Goal: Information Seeking & Learning: Learn about a topic

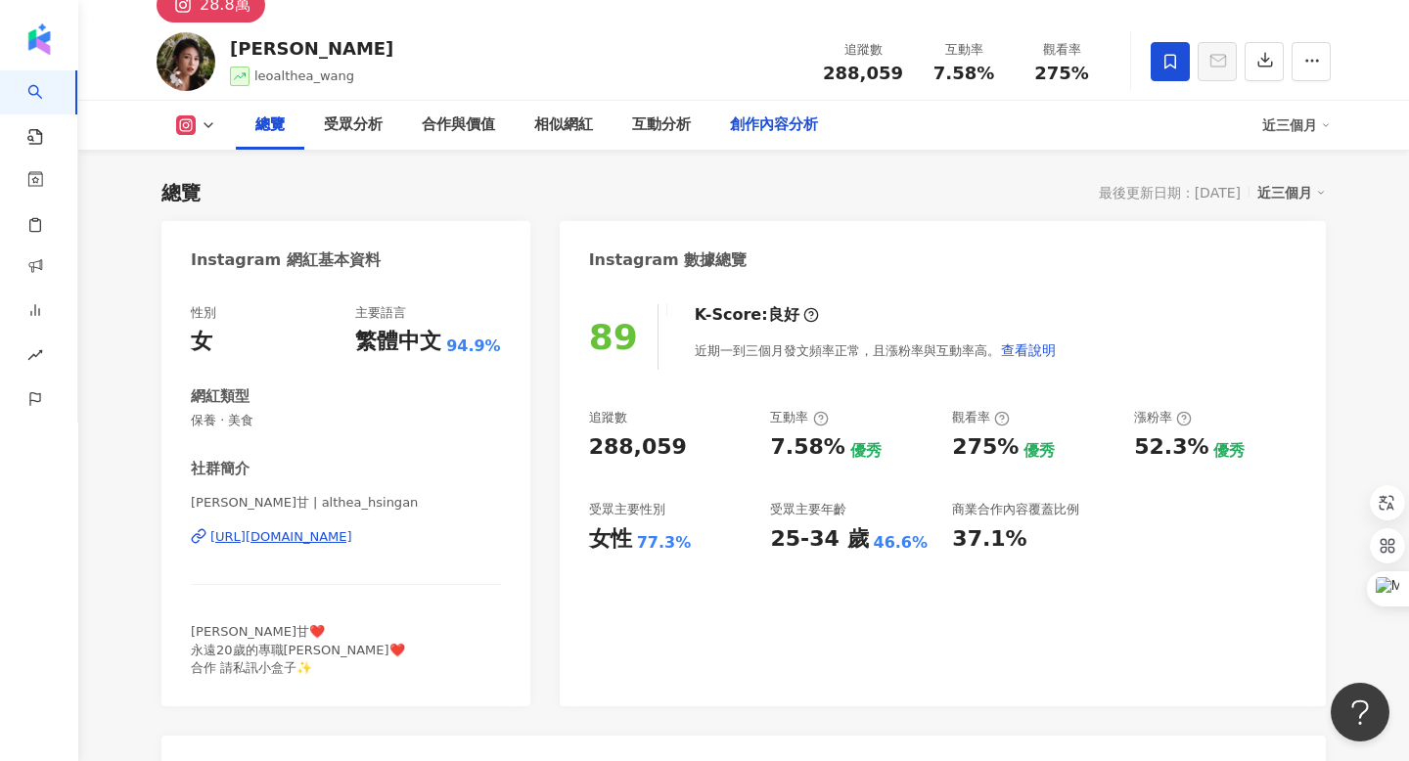
click at [769, 134] on div "創作內容分析" at bounding box center [774, 124] width 88 height 23
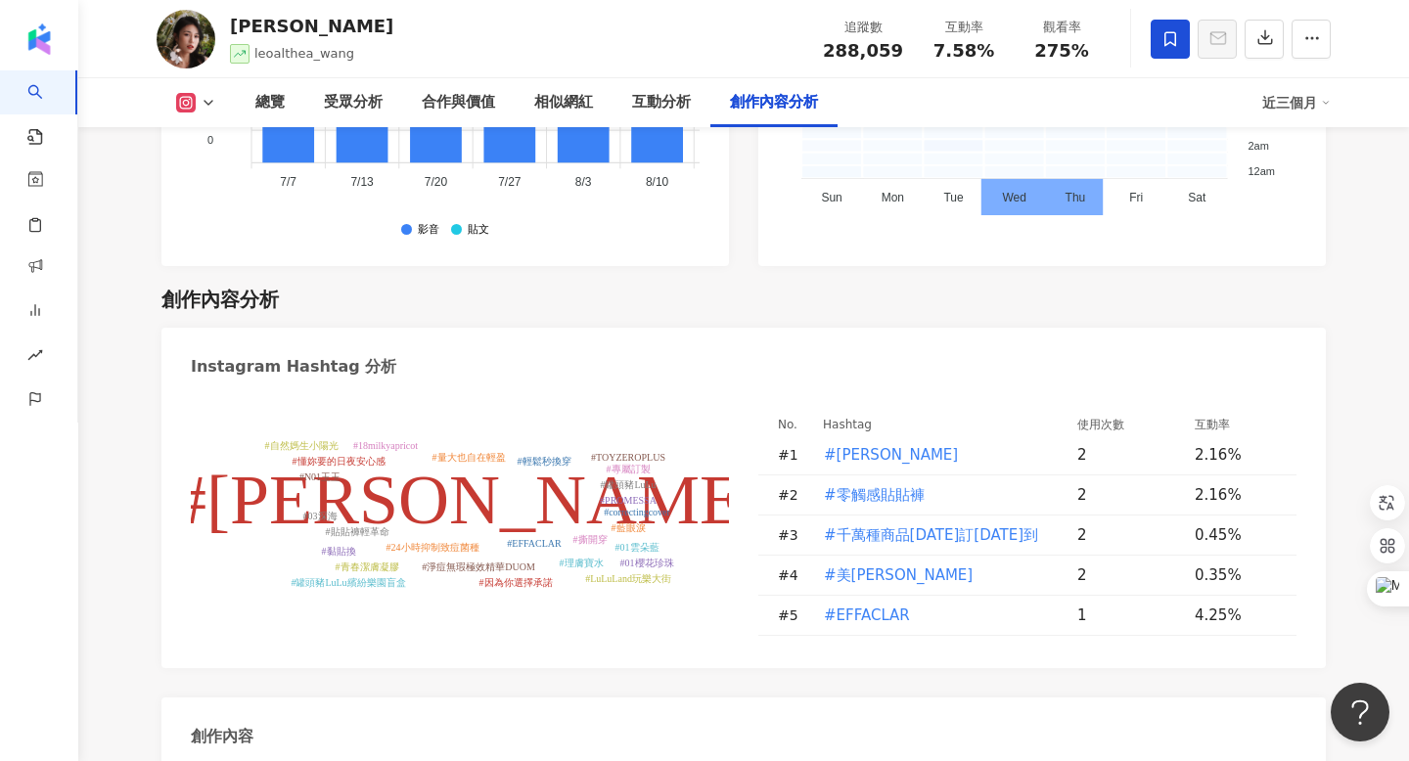
scroll to position [5962, 0]
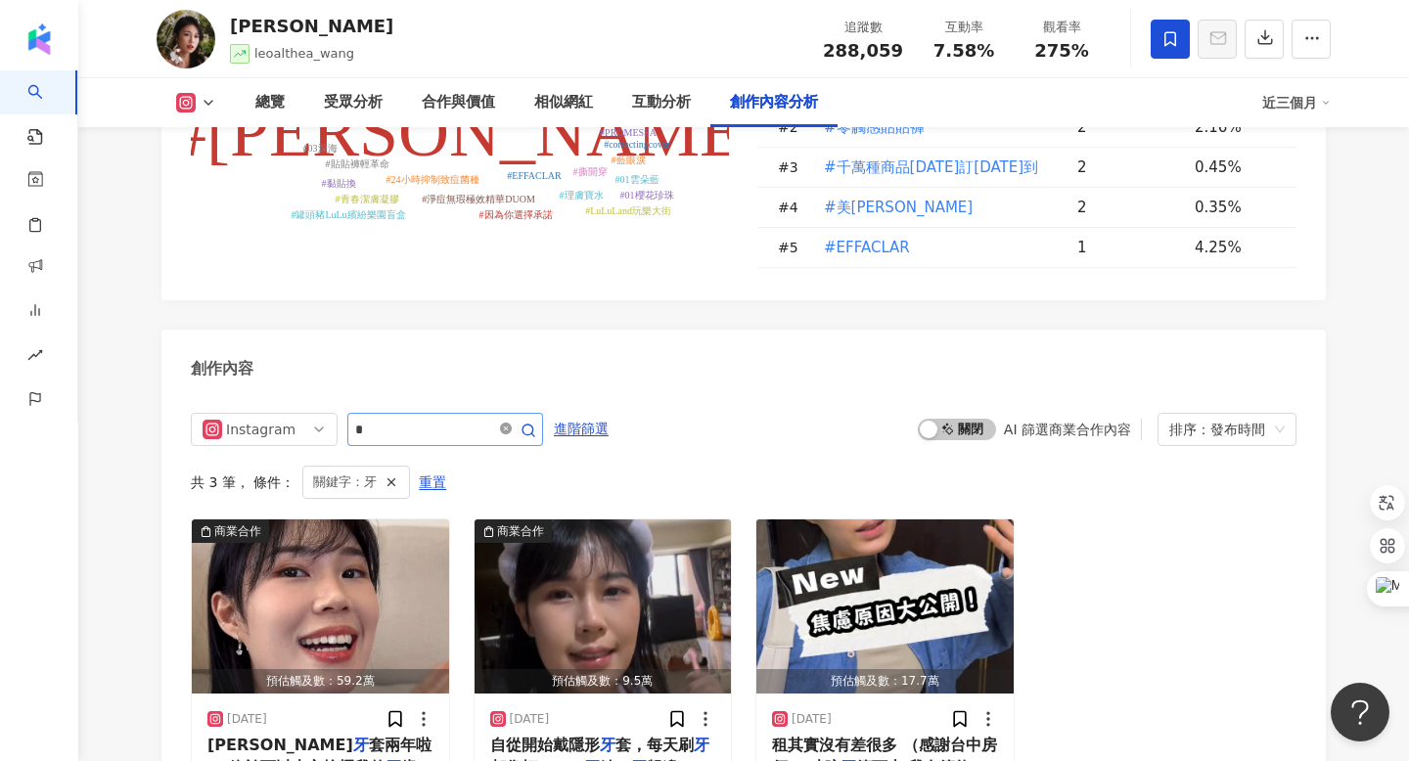
click at [511, 423] on icon "close-circle" at bounding box center [506, 429] width 12 height 12
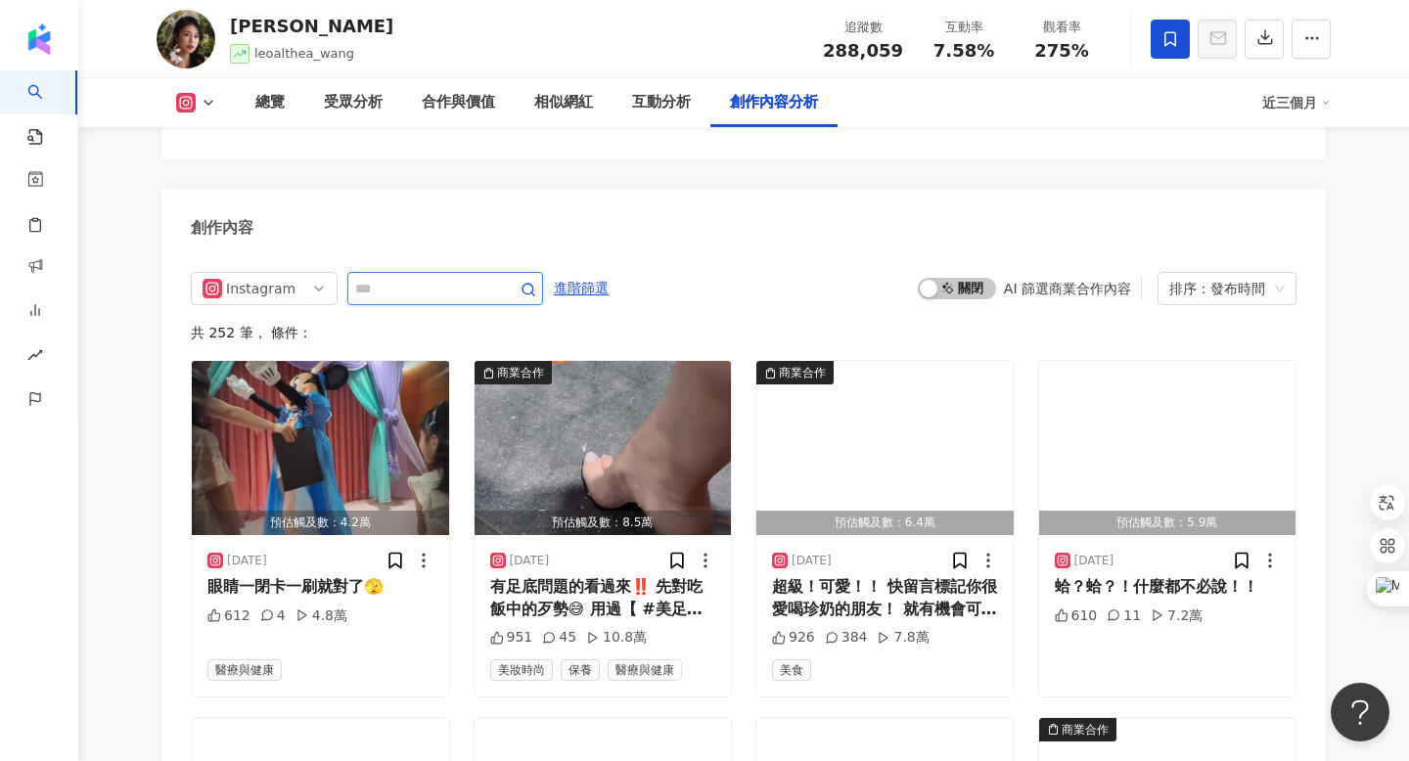
scroll to position [6079, 0]
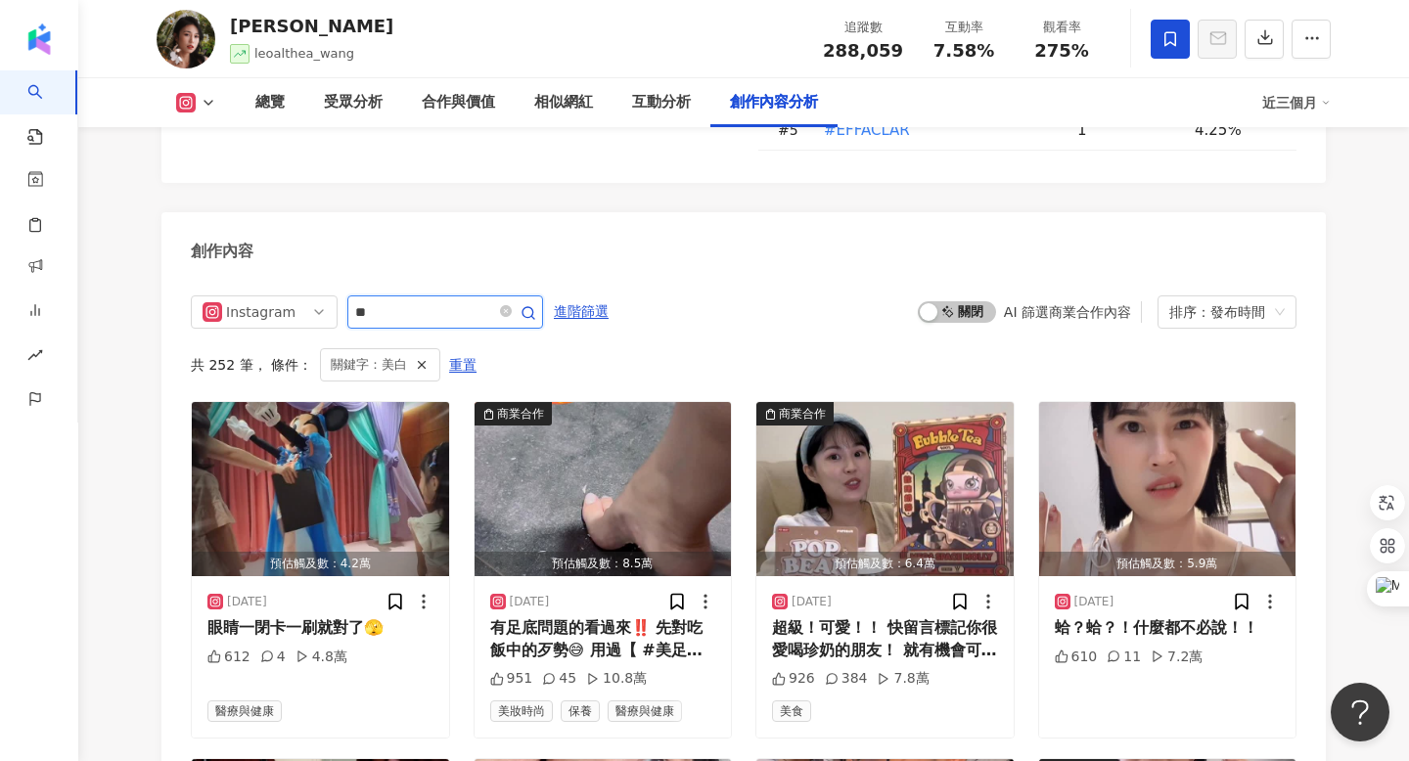
scroll to position [6025, 0]
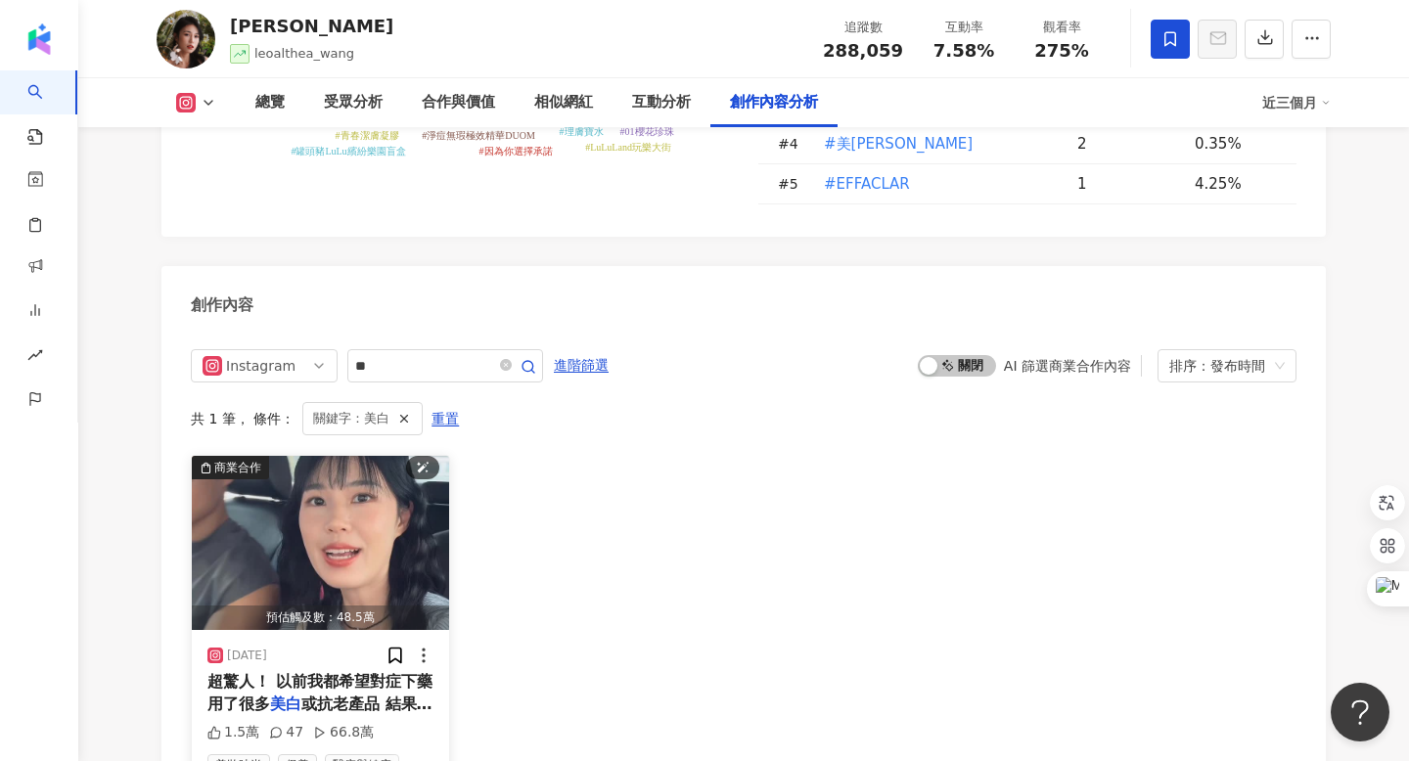
click at [357, 456] on img "button" at bounding box center [320, 543] width 257 height 174
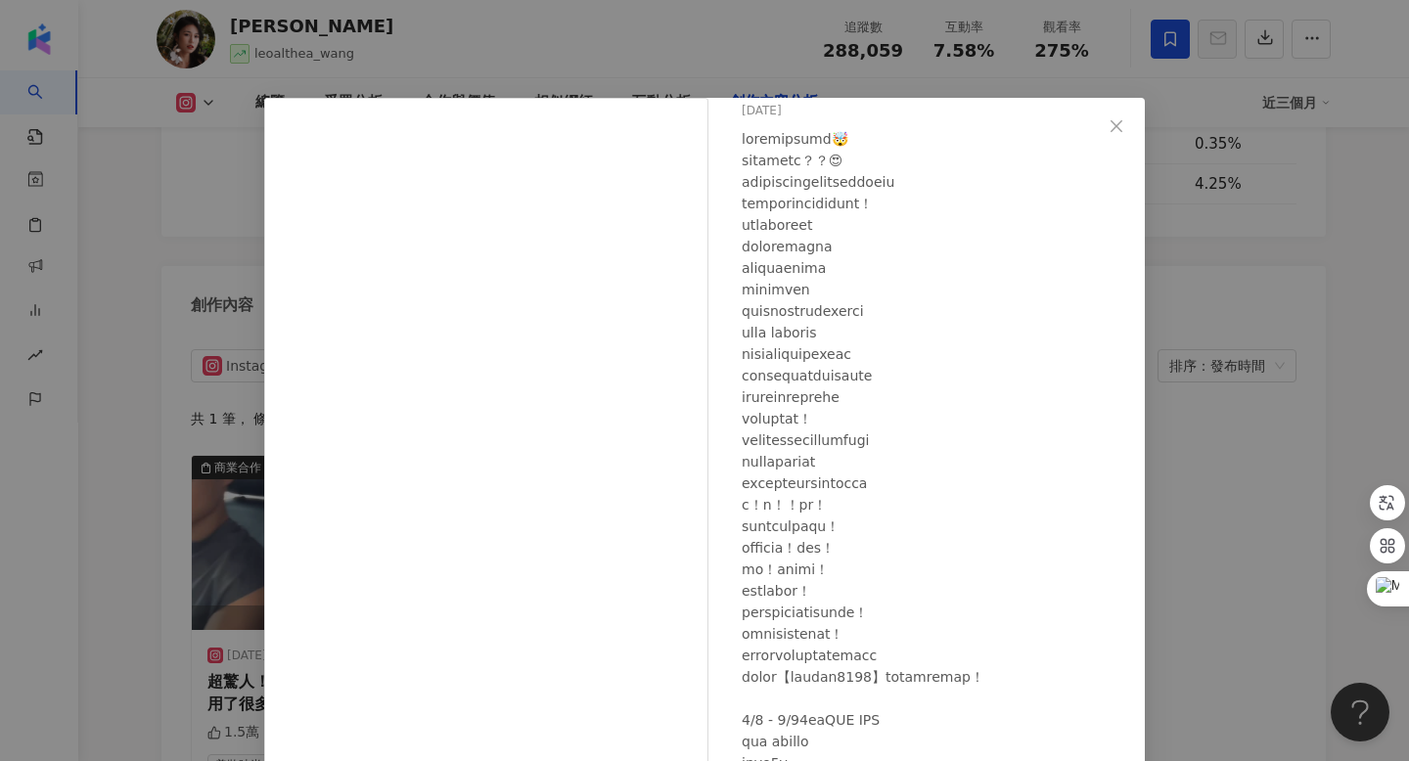
scroll to position [110, 0]
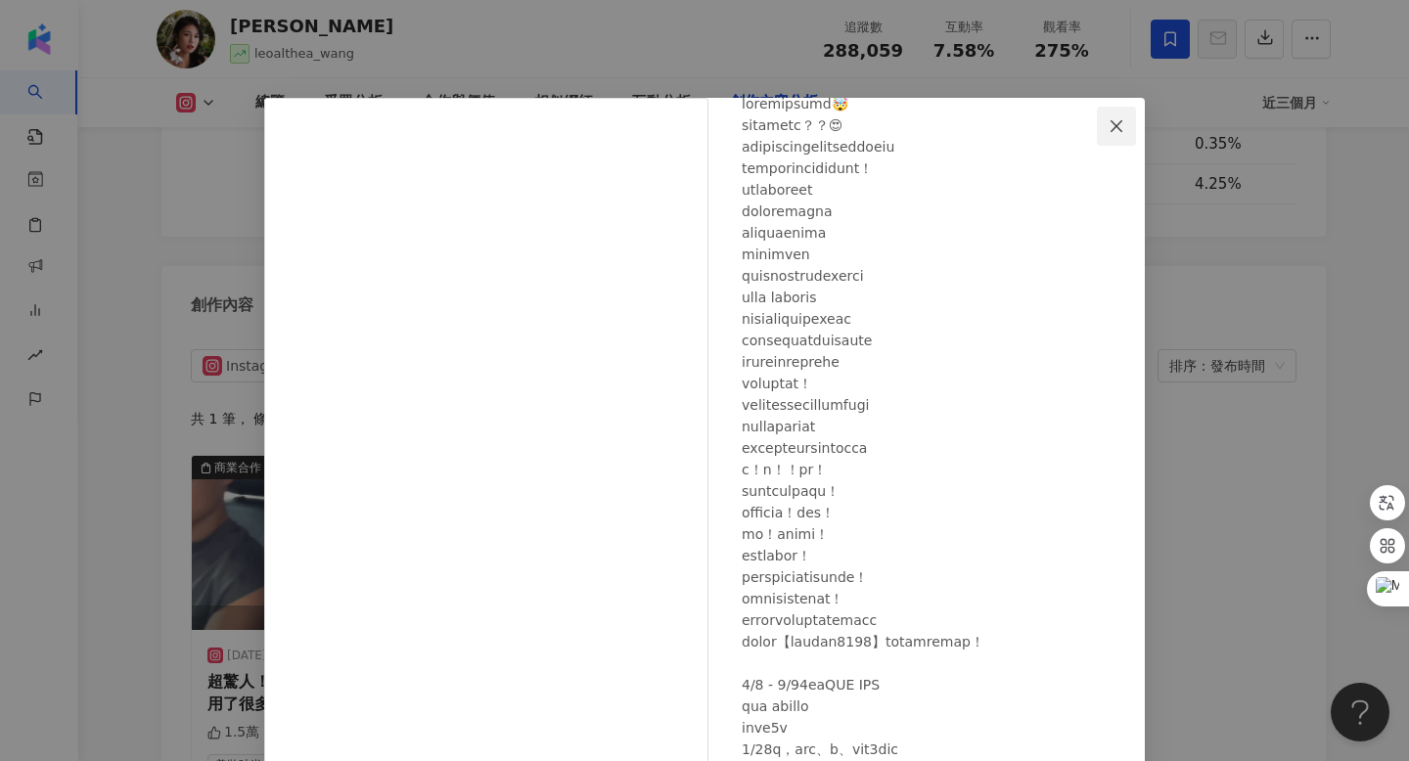
click at [1116, 118] on icon "close" at bounding box center [1117, 126] width 16 height 16
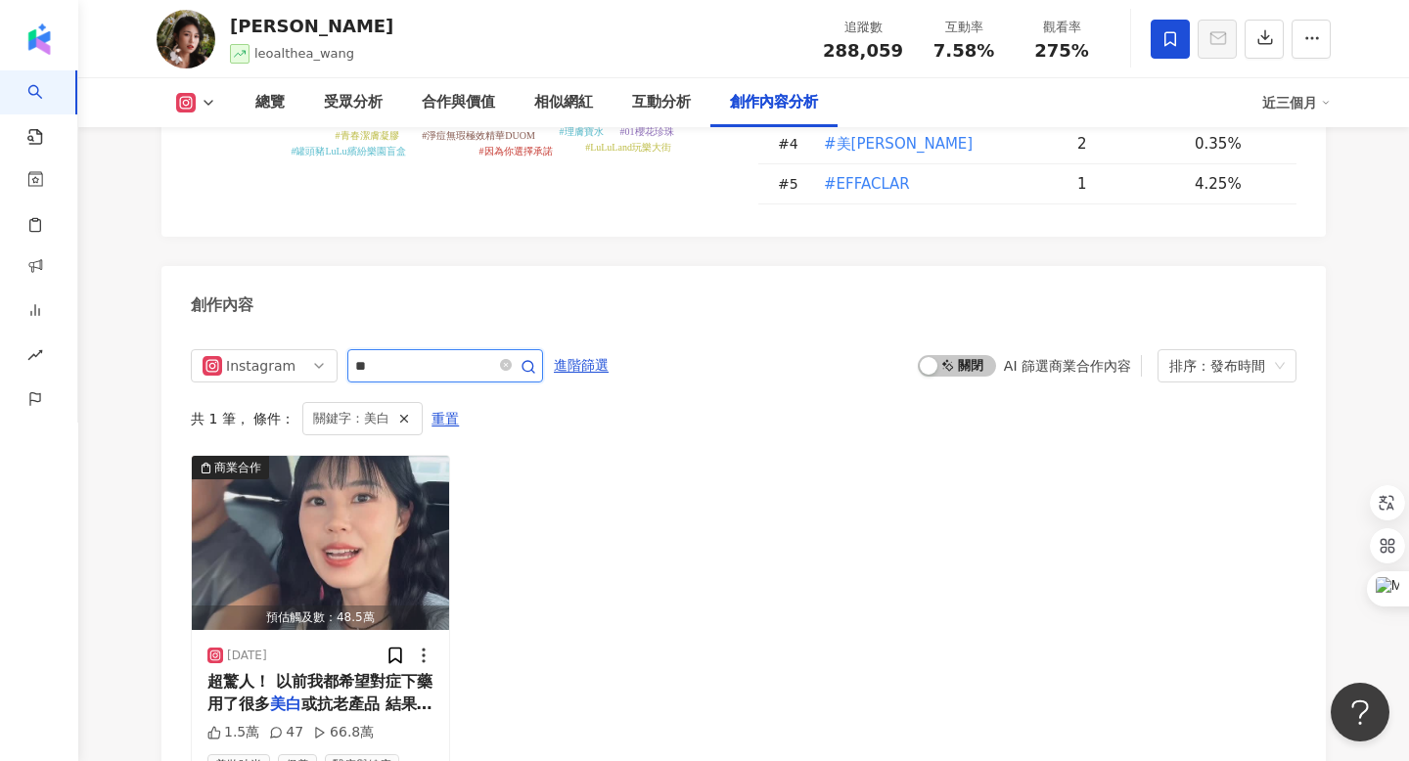
click at [363, 354] on input "**" at bounding box center [423, 365] width 137 height 23
type input "*"
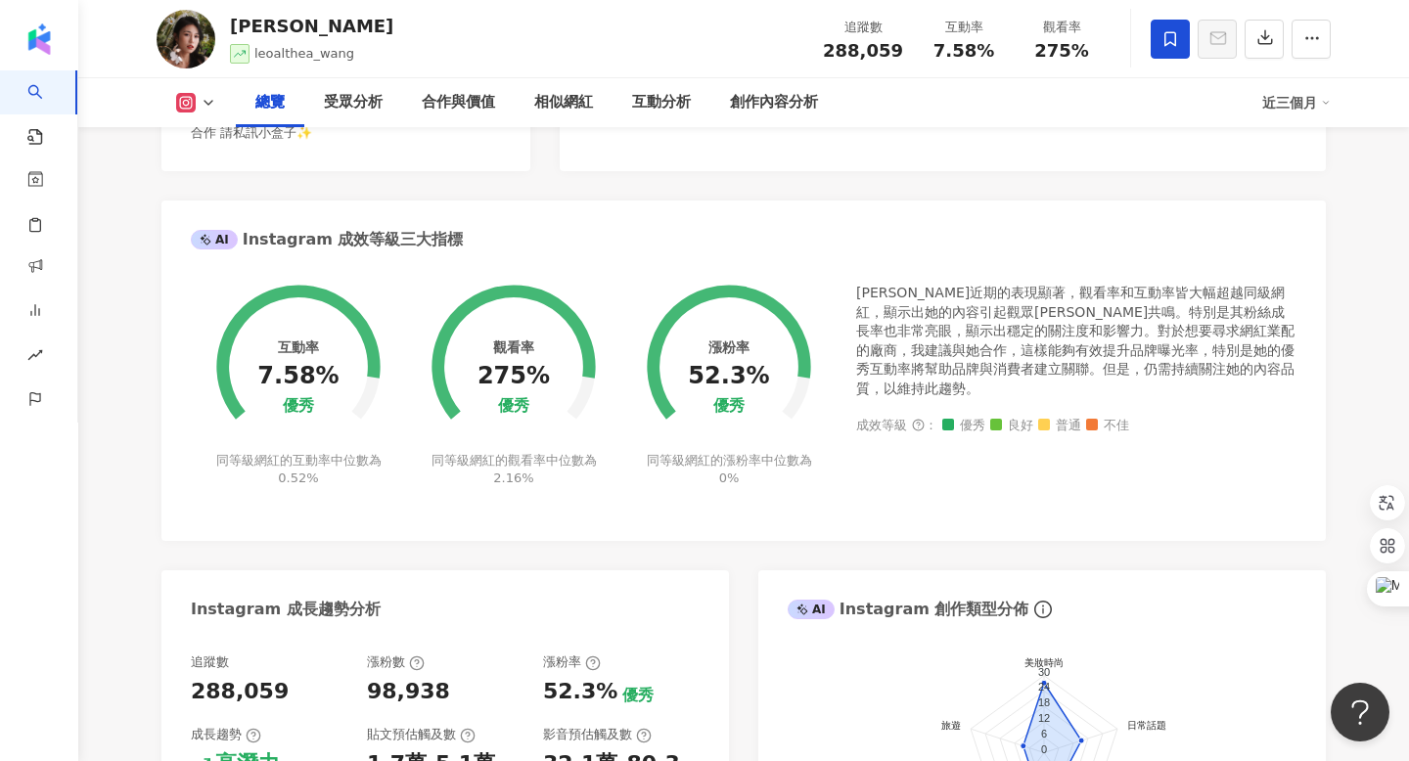
scroll to position [616, 0]
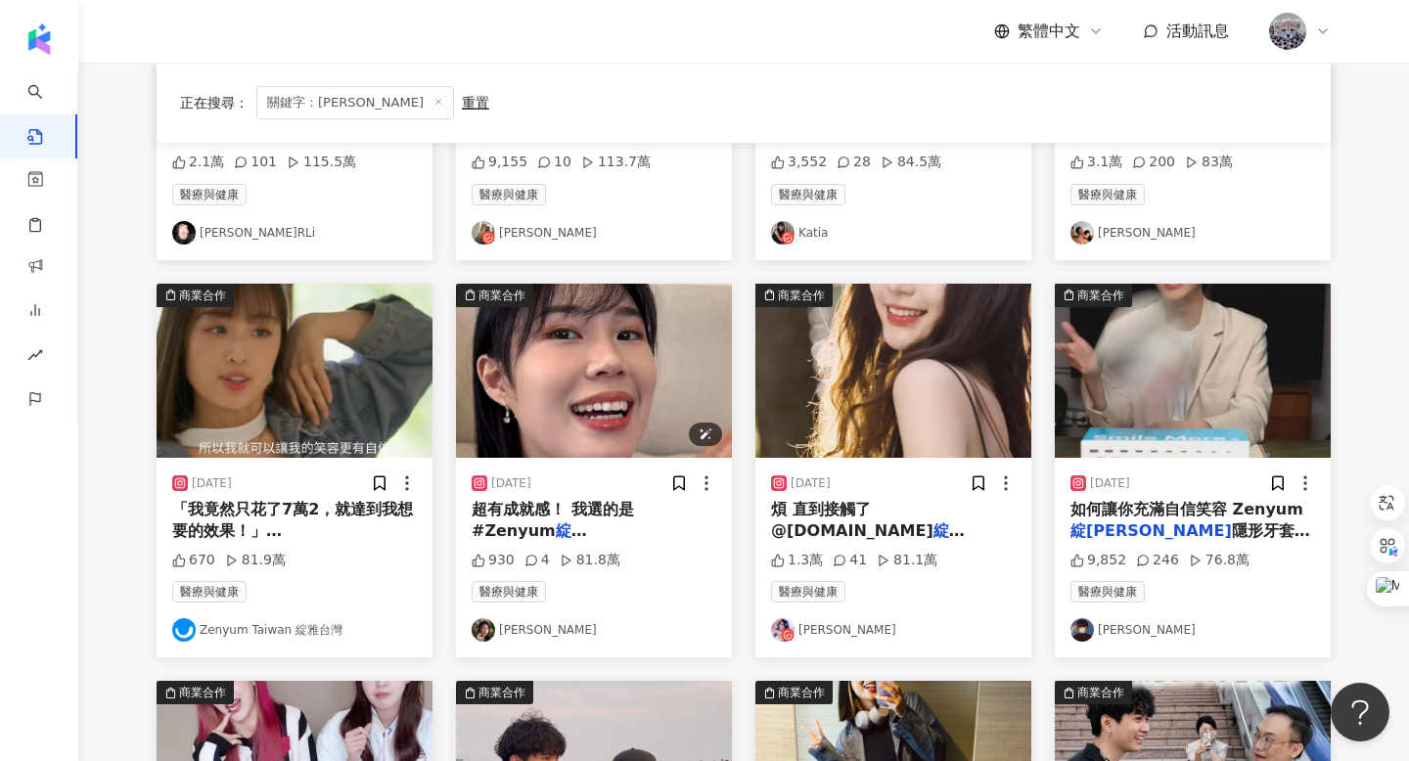
click at [641, 339] on img "button" at bounding box center [594, 371] width 276 height 174
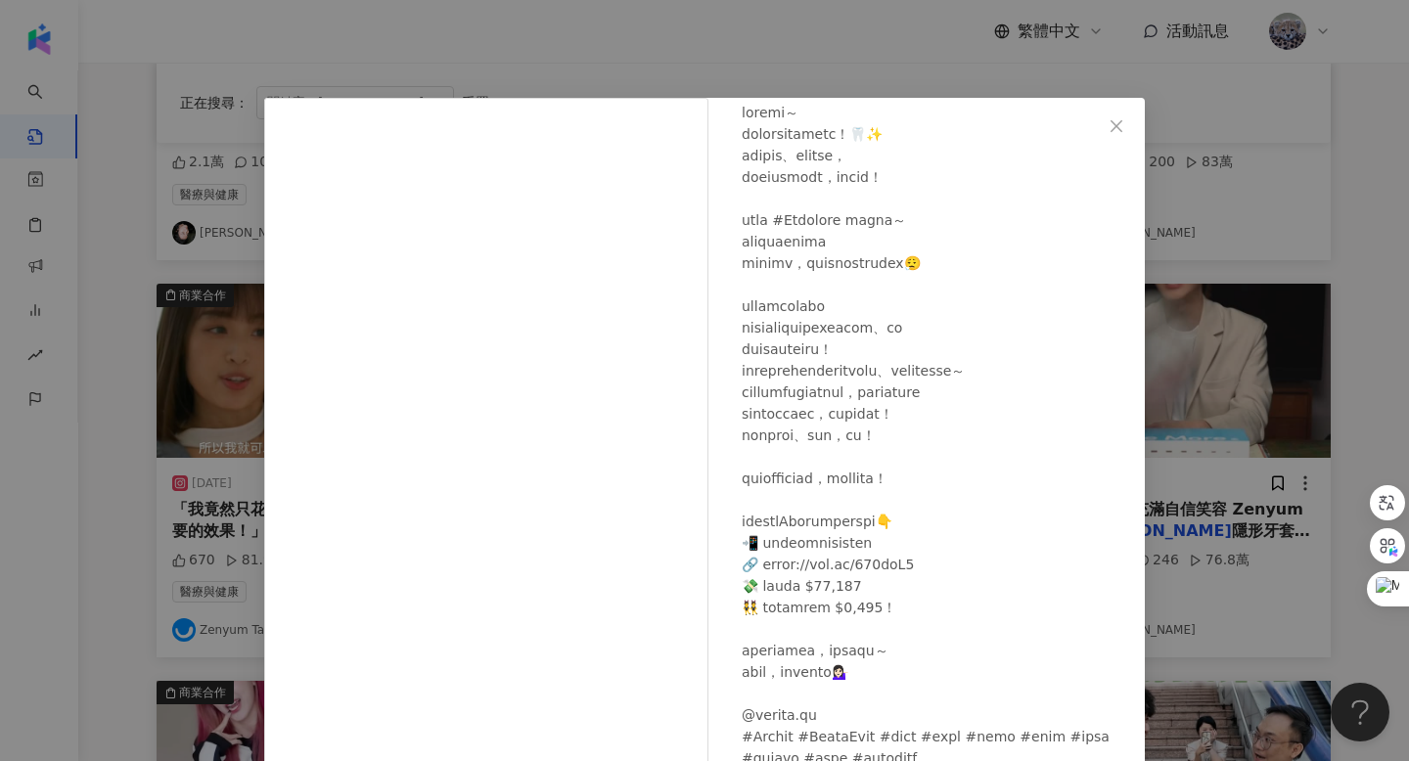
scroll to position [122, 0]
click at [1117, 128] on icon "close" at bounding box center [1117, 126] width 16 height 16
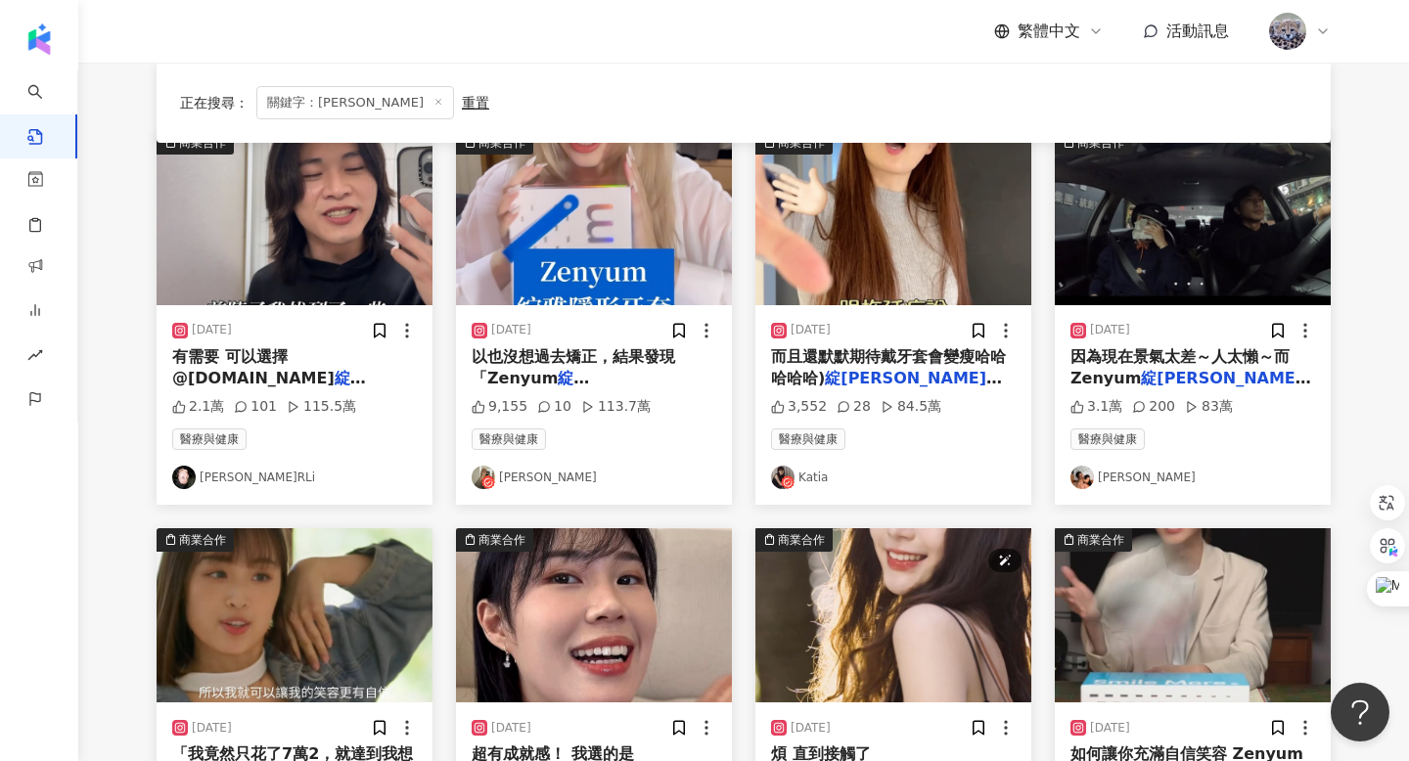
scroll to position [381, 0]
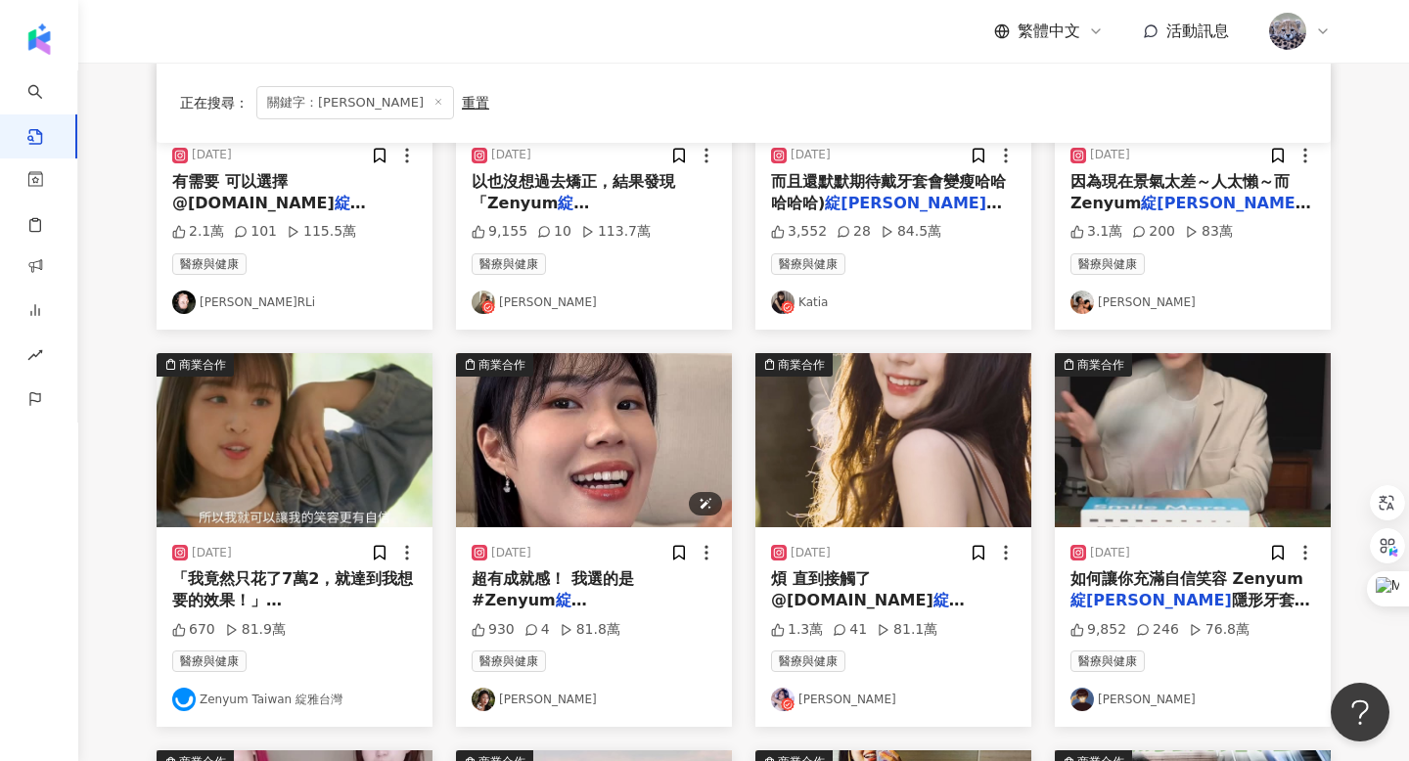
click at [626, 445] on img "button" at bounding box center [594, 440] width 276 height 174
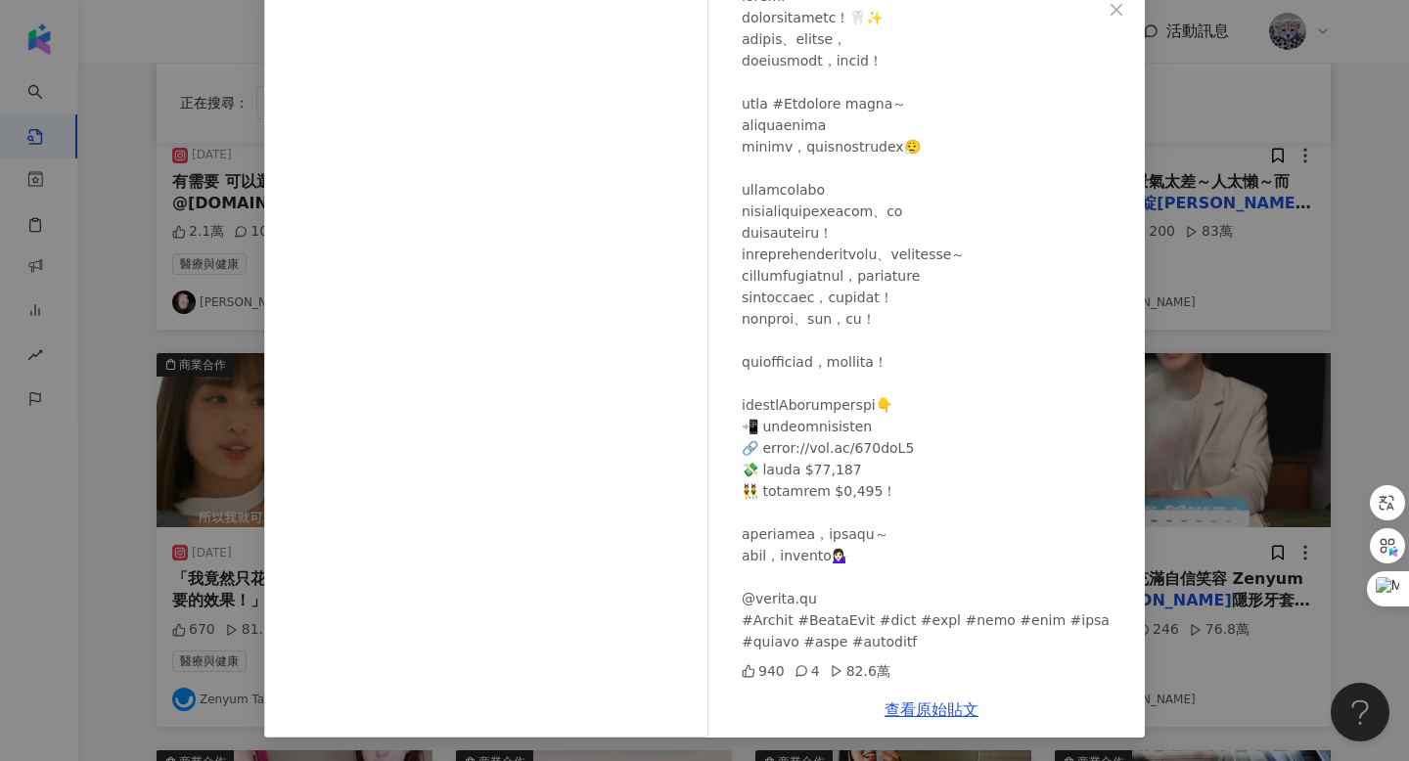
scroll to position [59, 0]
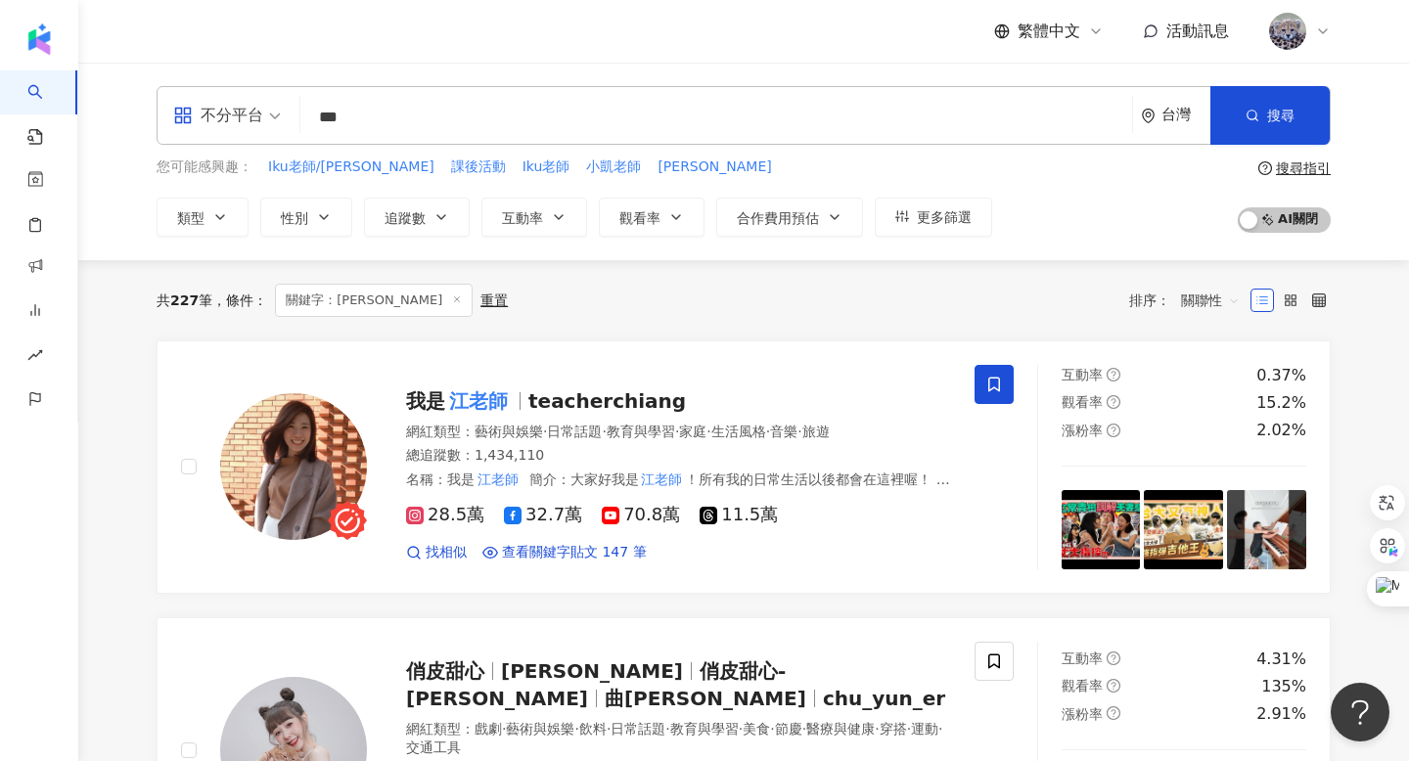
click at [432, 128] on input "***" at bounding box center [716, 117] width 816 height 37
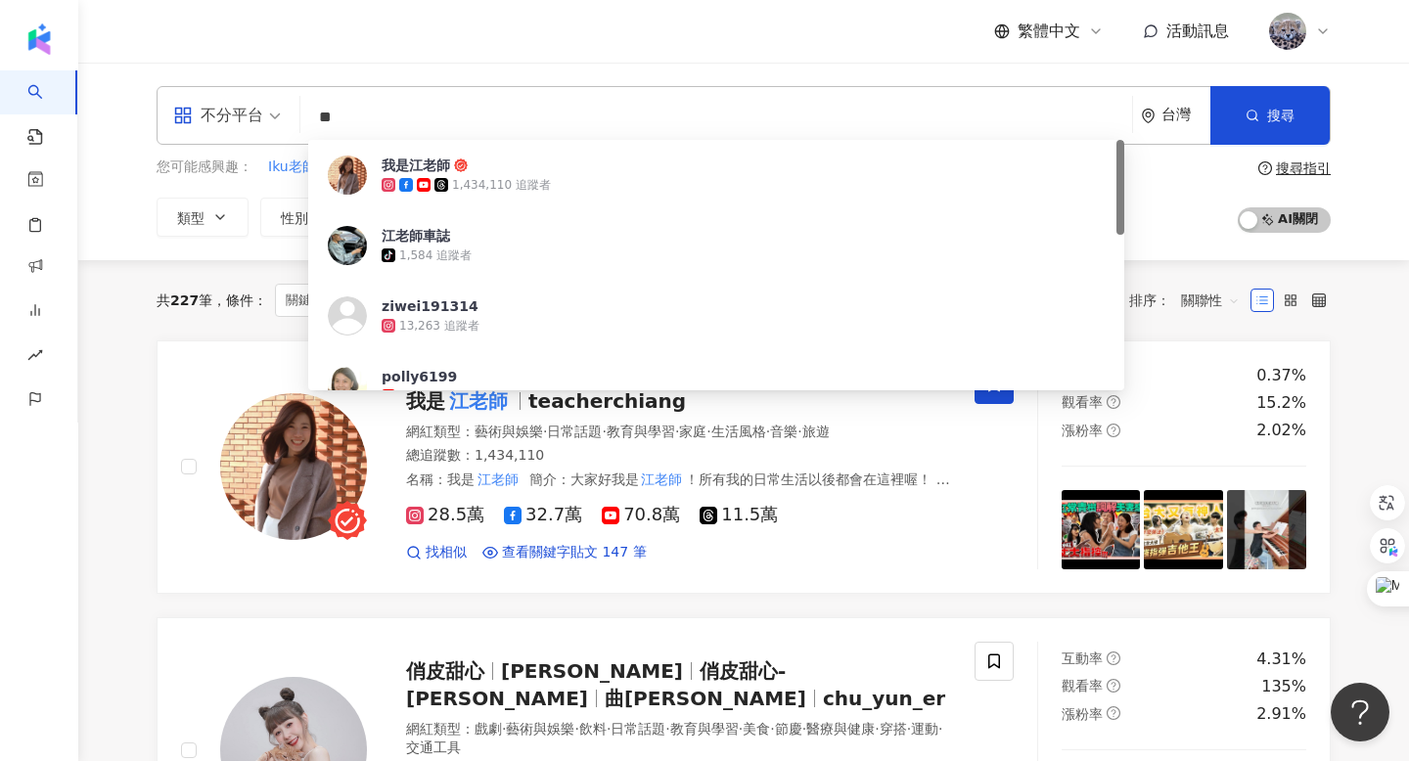
type input "*"
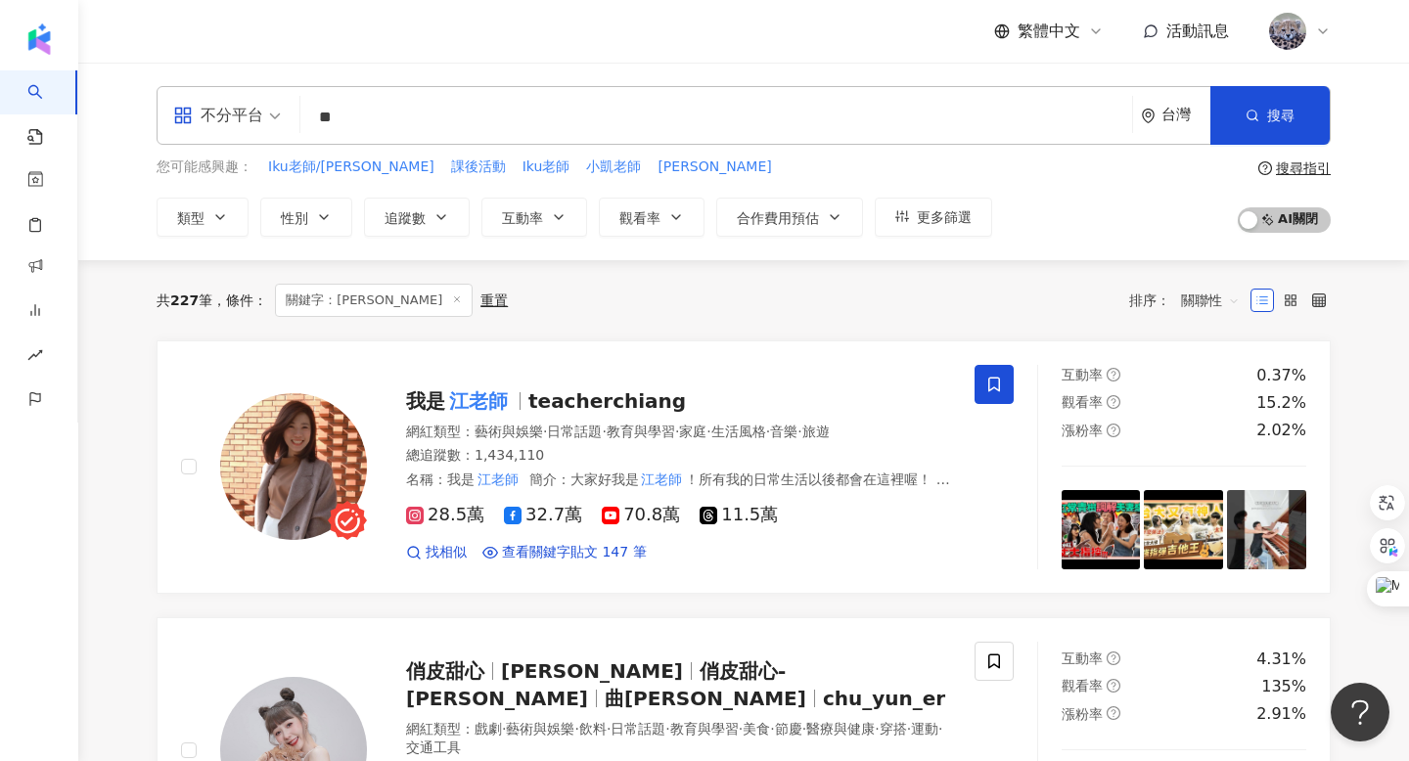
type input "**"
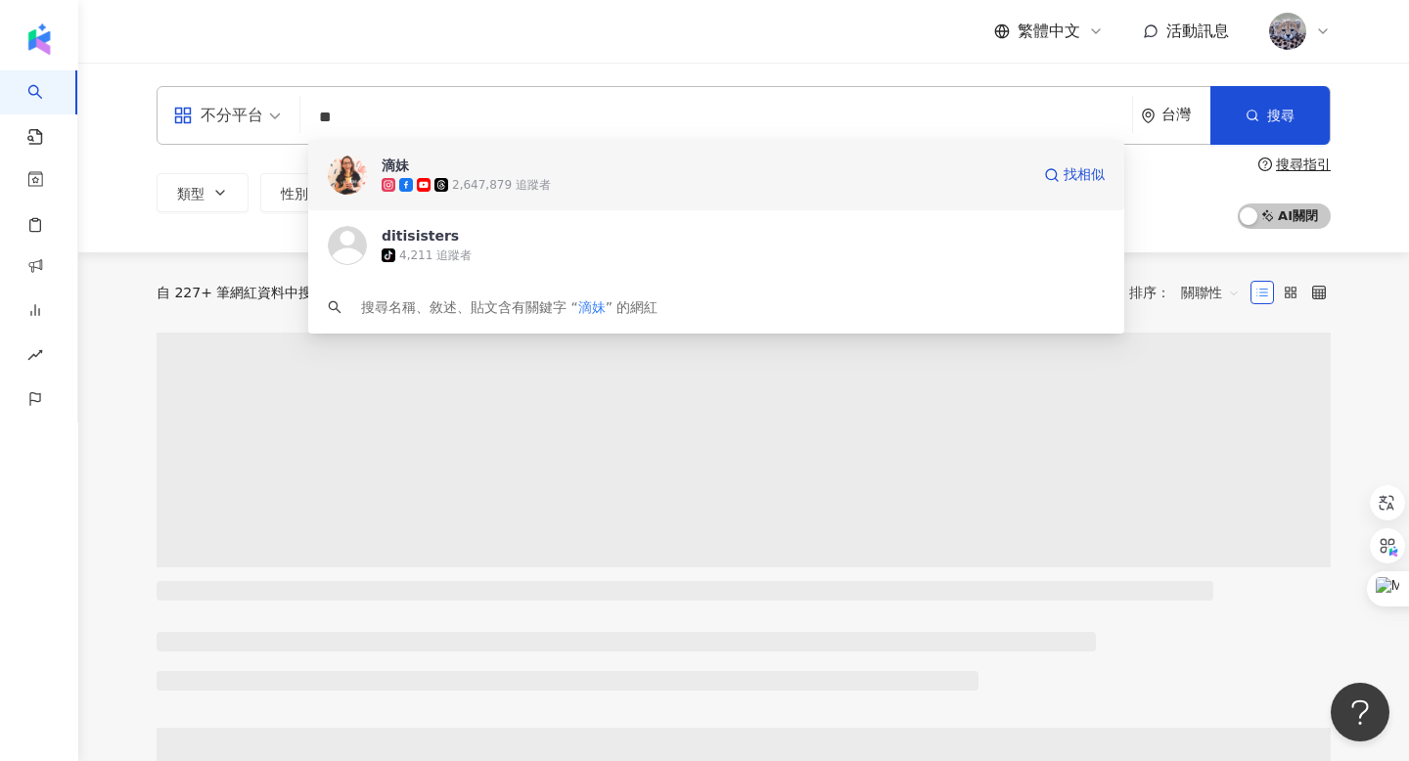
click at [435, 175] on div "2,647,879 追蹤者" at bounding box center [706, 185] width 648 height 20
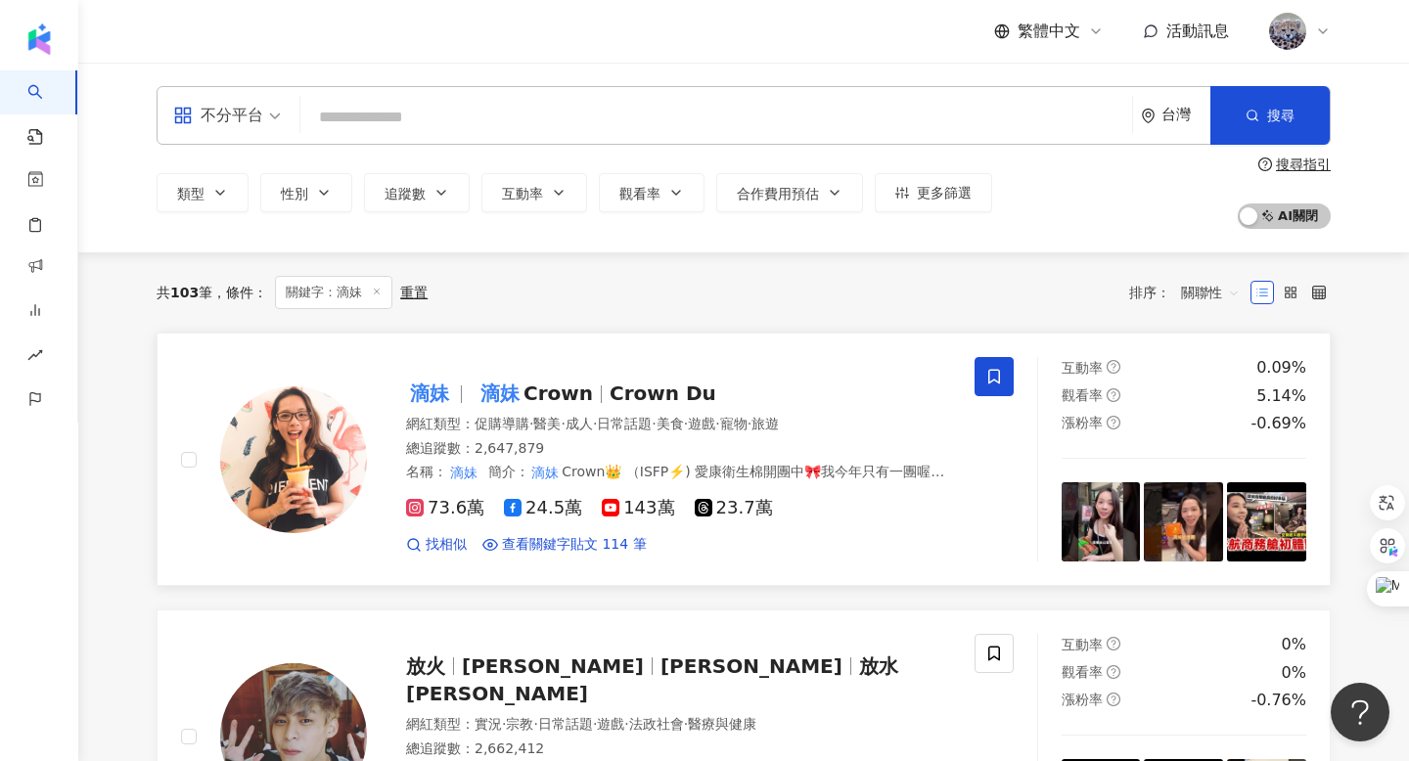
click at [305, 448] on img at bounding box center [293, 459] width 147 height 147
click at [553, 113] on input "search" at bounding box center [716, 117] width 816 height 37
paste input "**********"
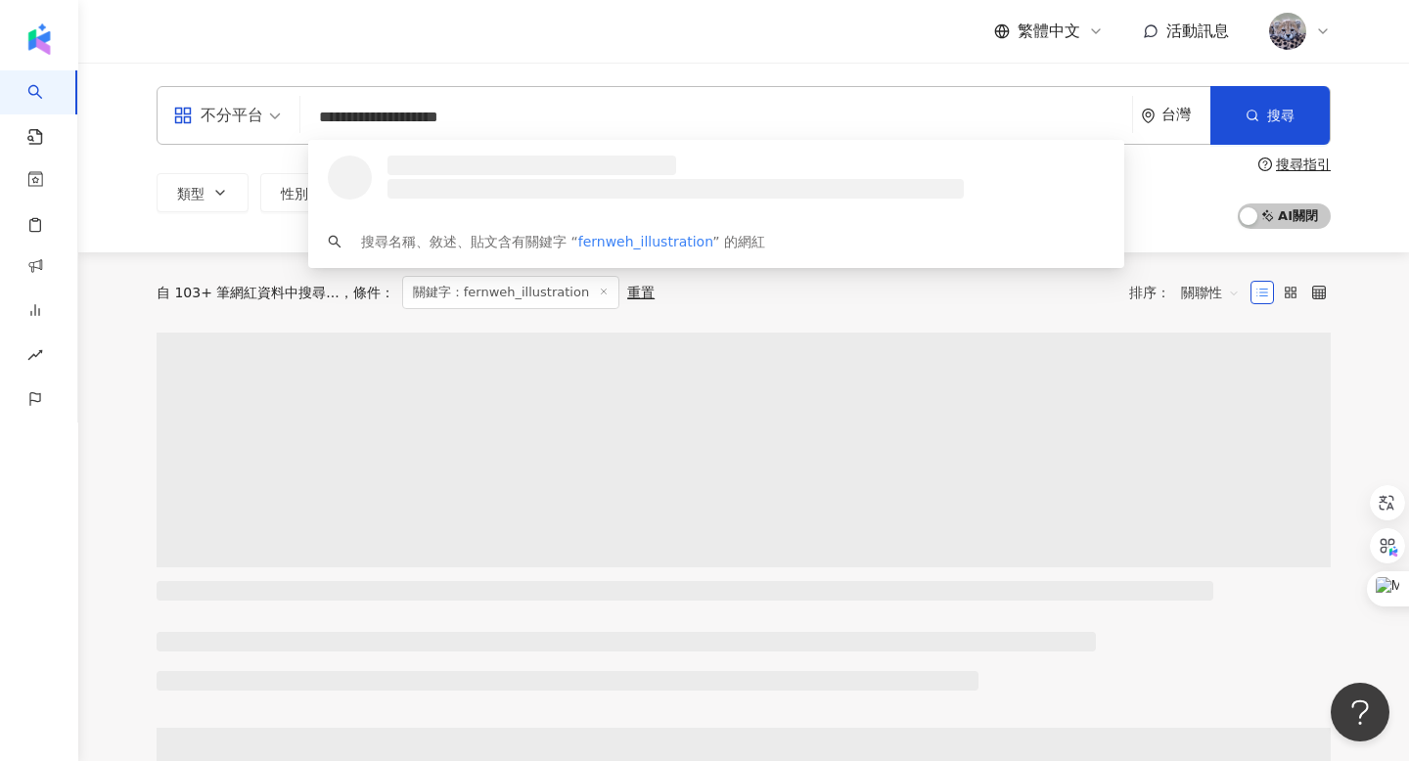
type input "**********"
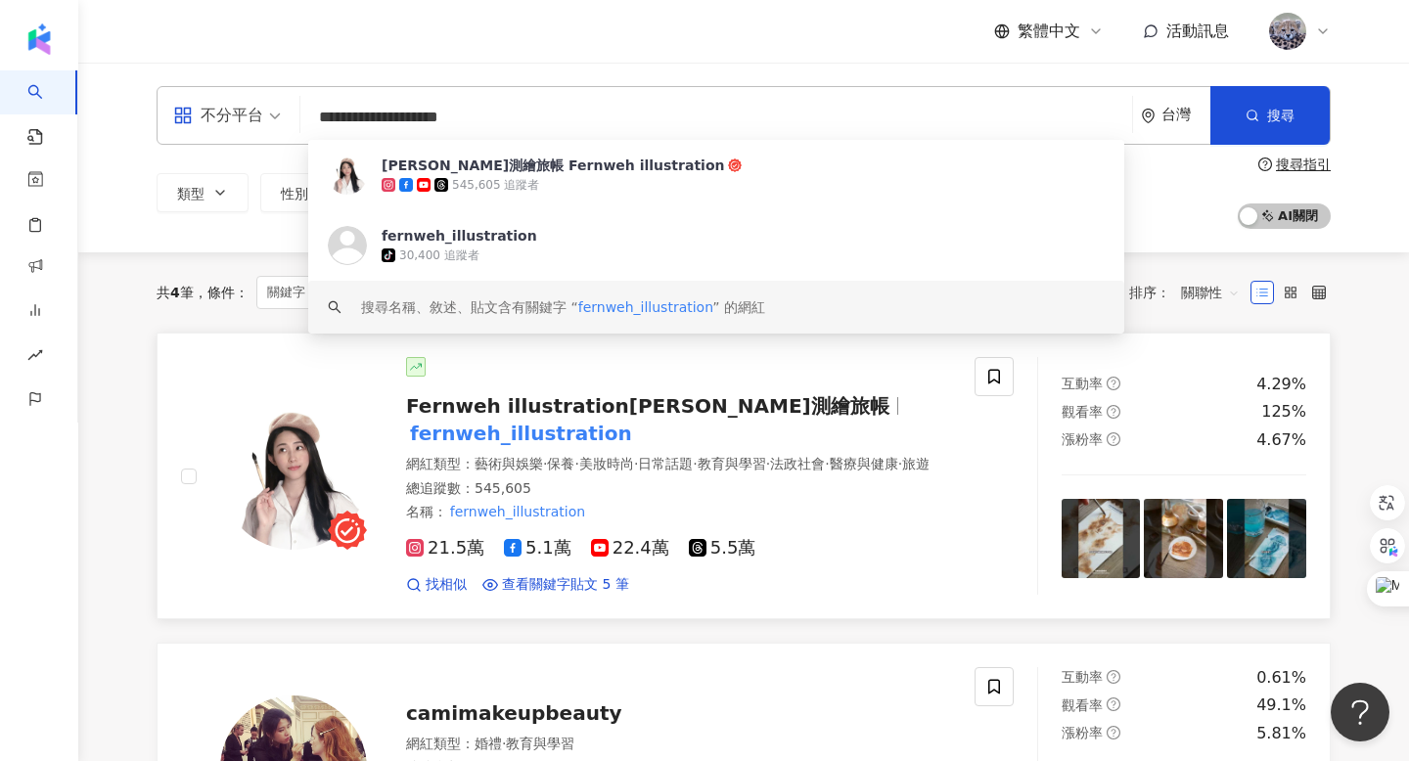
click at [529, 417] on div "Fernweh illustration愛麗絲測繪旅帳 fernweh_illustration" at bounding box center [678, 419] width 545 height 55
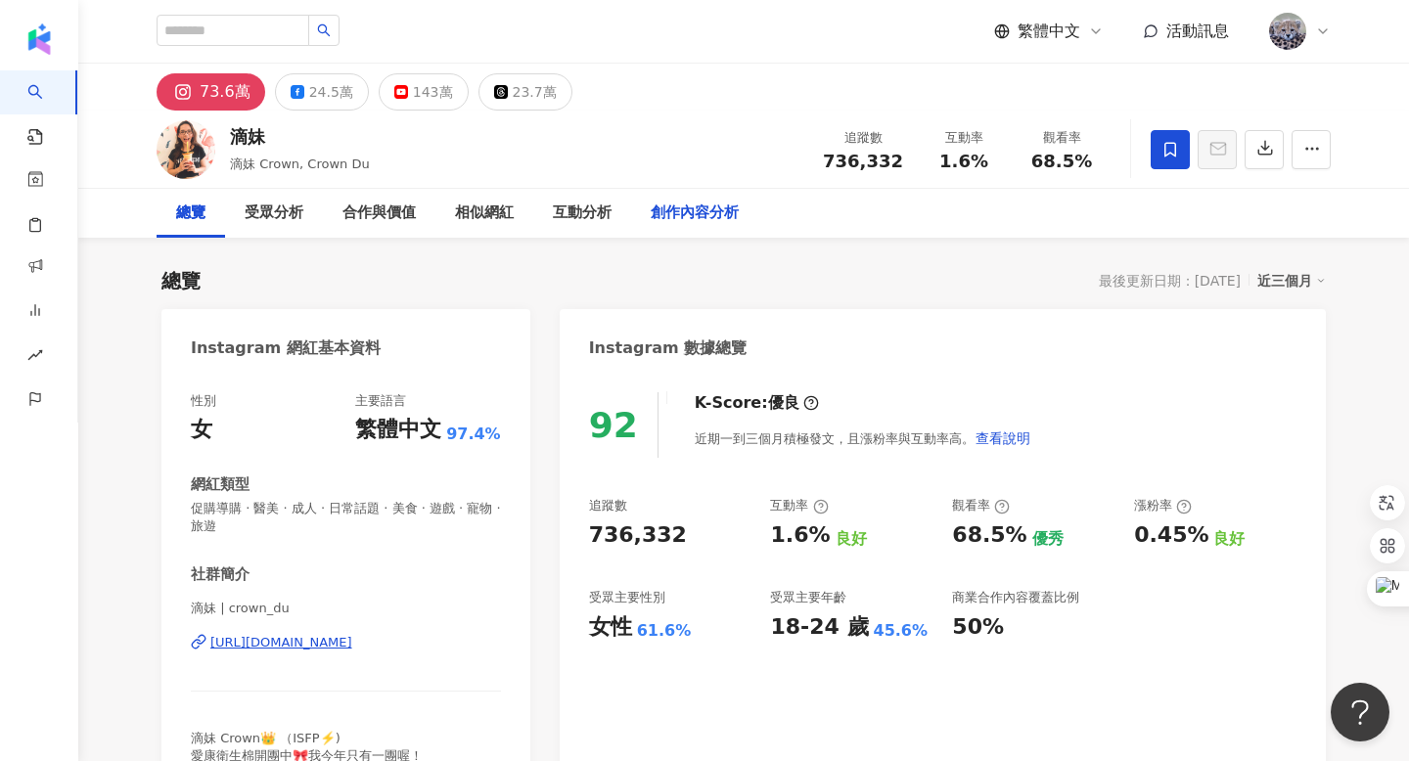
click at [693, 202] on div "創作內容分析" at bounding box center [695, 213] width 88 height 23
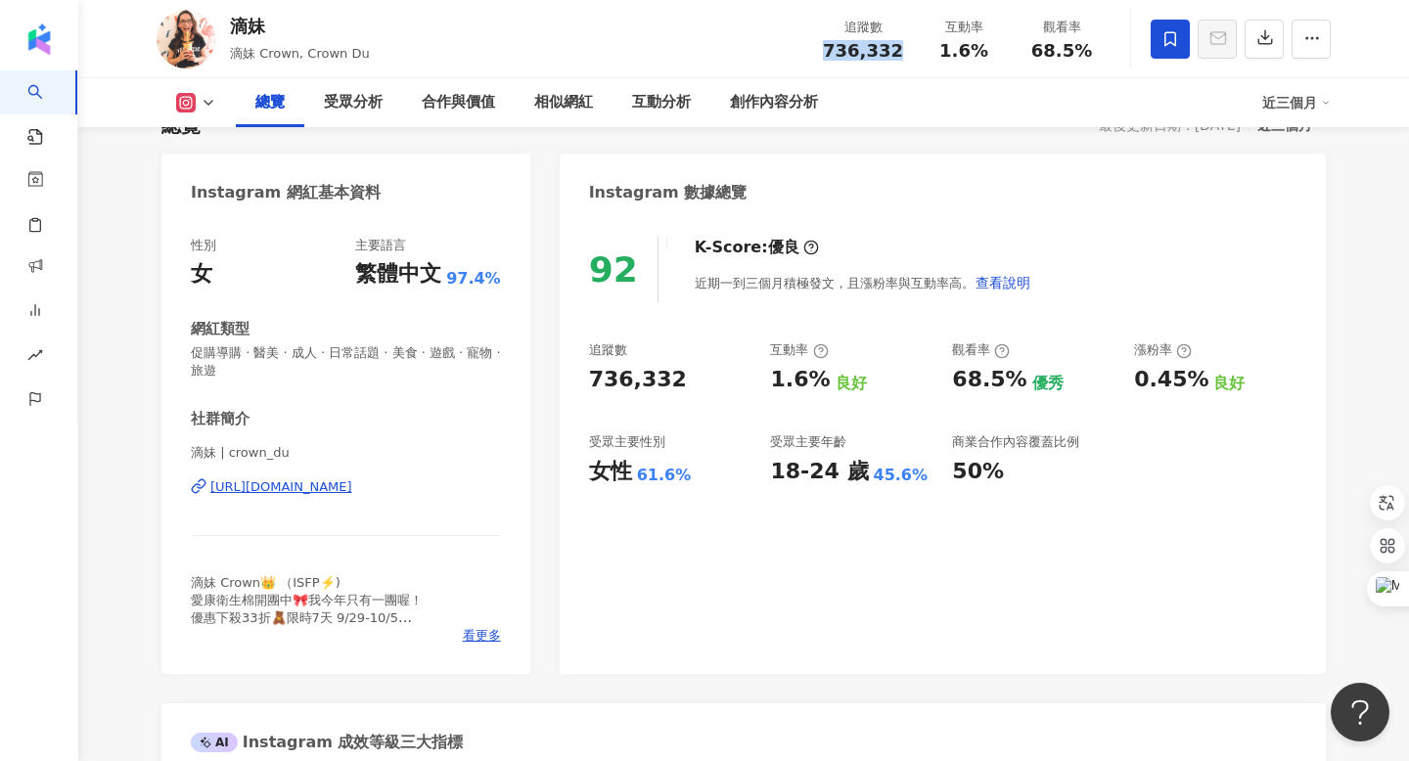
drag, startPoint x: 832, startPoint y: 51, endPoint x: 894, endPoint y: 49, distance: 62.7
click at [894, 49] on div "736,332" at bounding box center [863, 51] width 80 height 20
copy span "736,332"
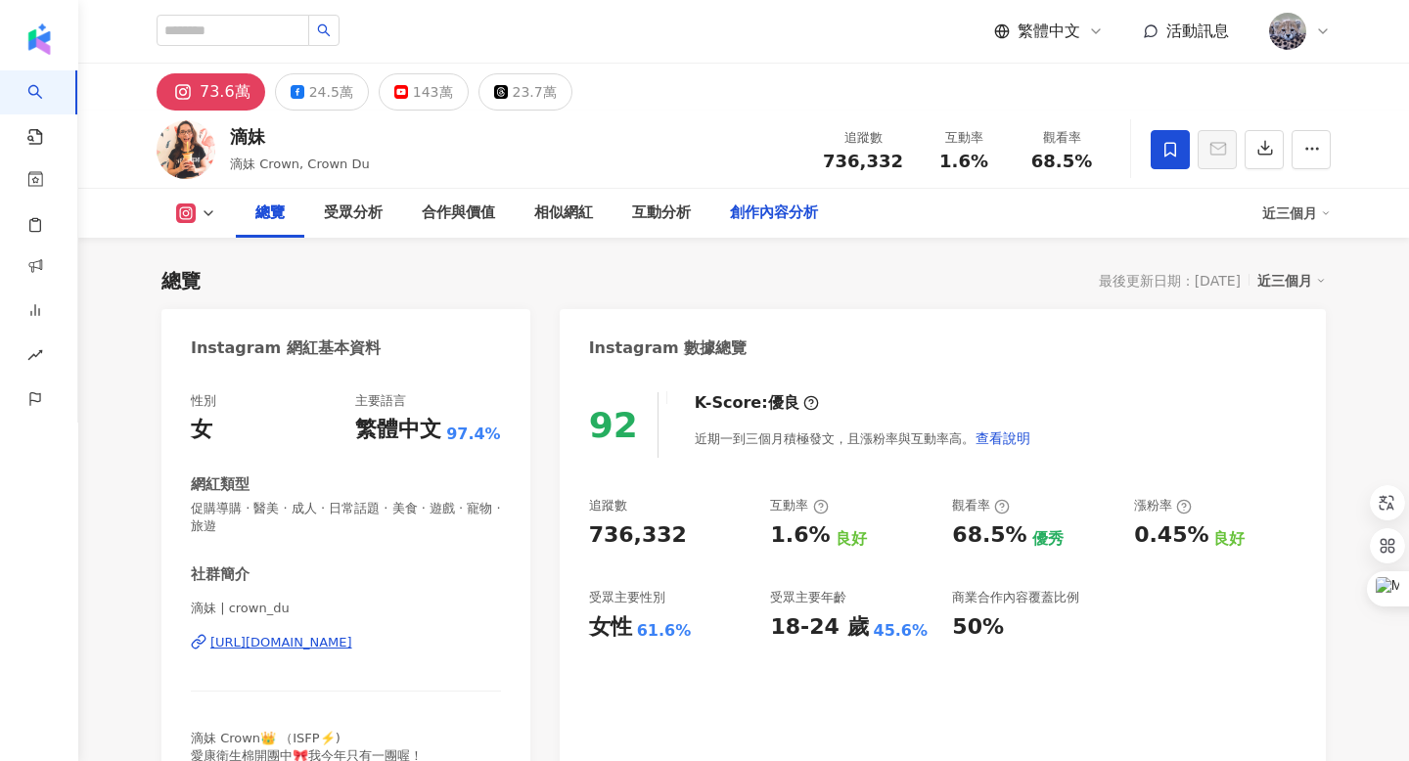
click at [764, 206] on div "創作內容分析" at bounding box center [774, 213] width 88 height 23
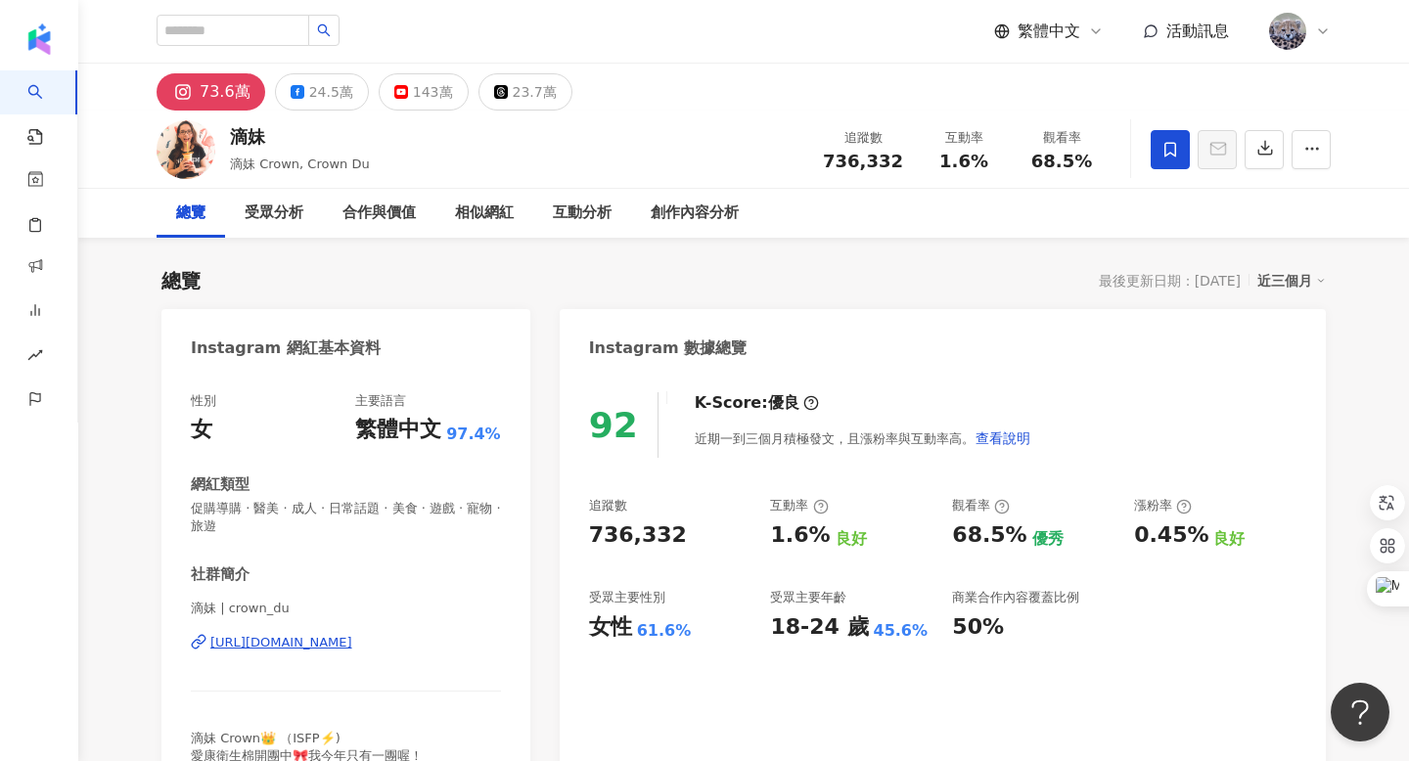
click at [327, 647] on div "https://www.instagram.com/crown_du/" at bounding box center [281, 643] width 142 height 18
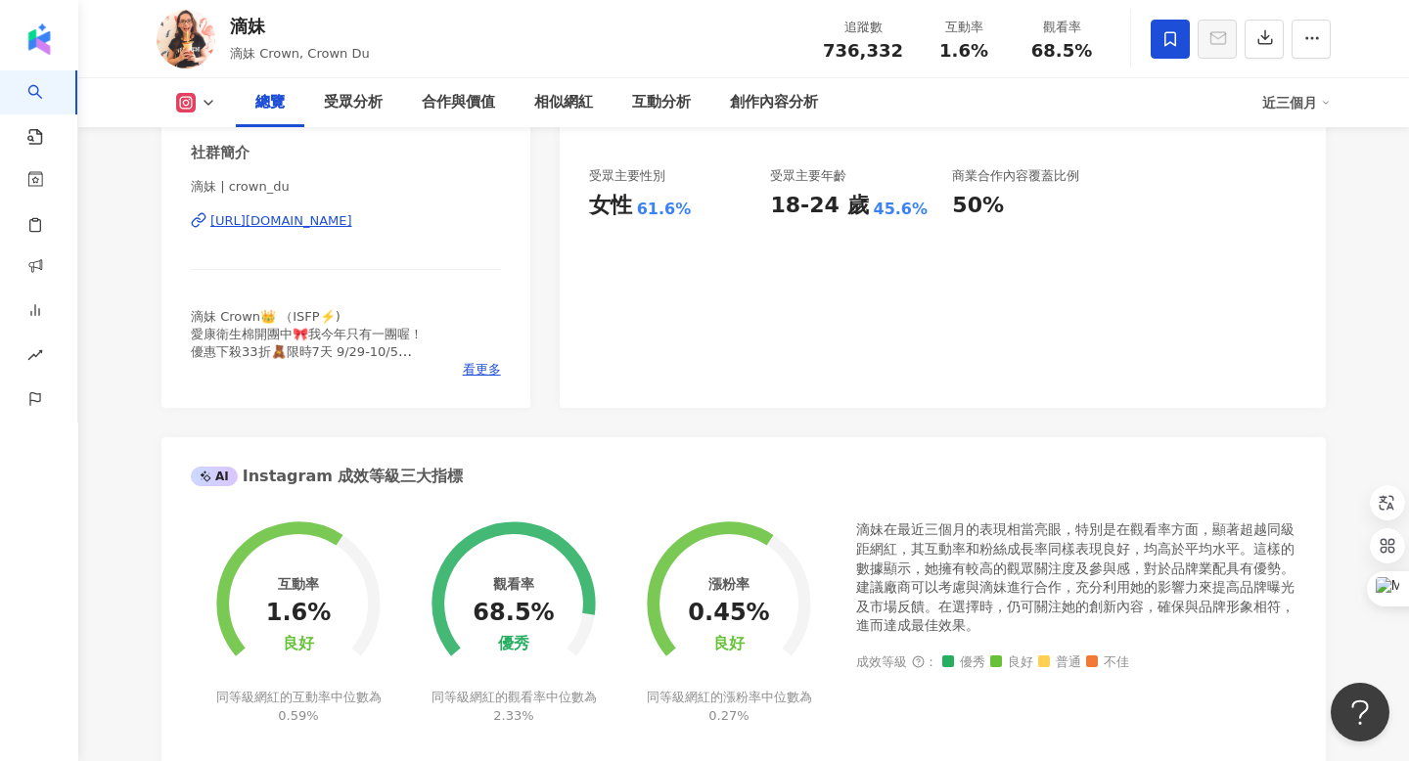
scroll to position [544, 0]
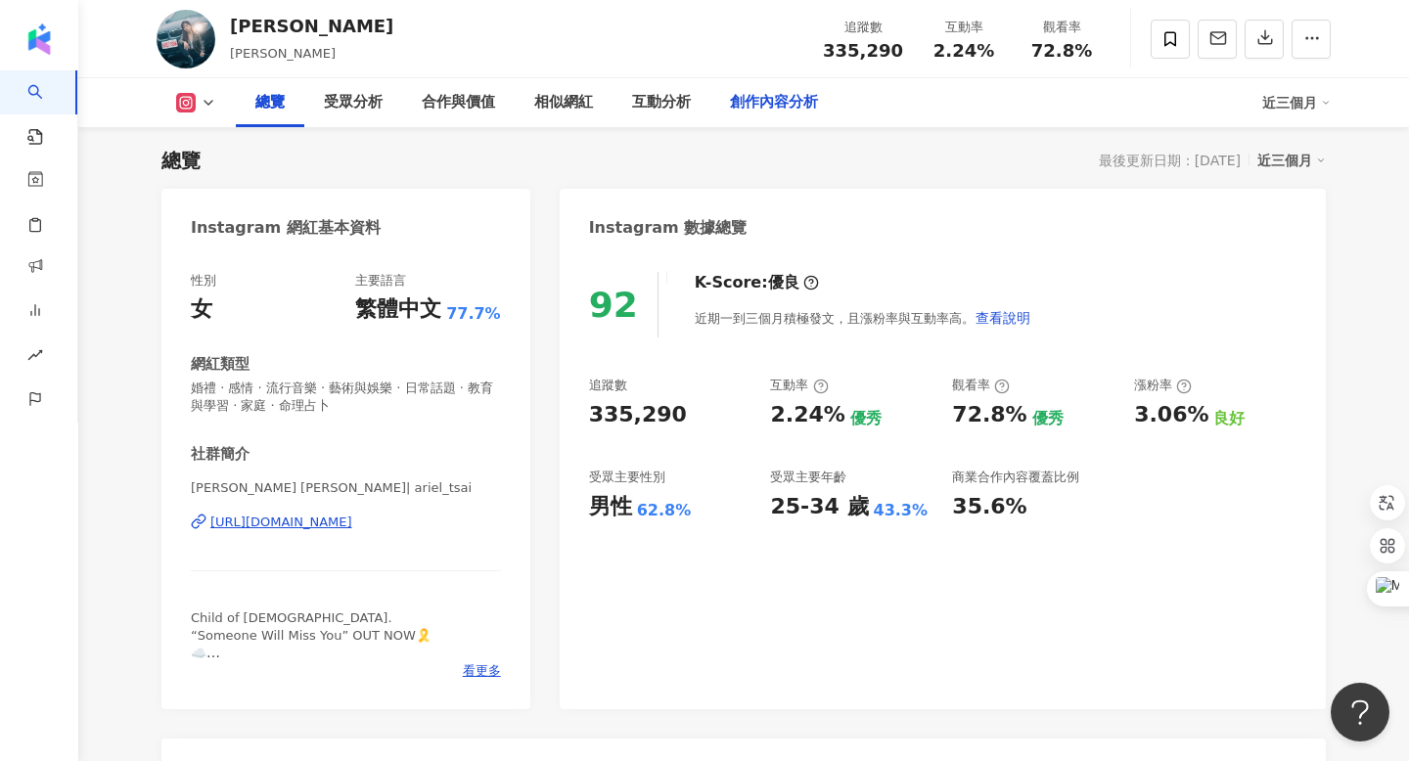
click at [767, 97] on div "創作內容分析" at bounding box center [774, 102] width 88 height 23
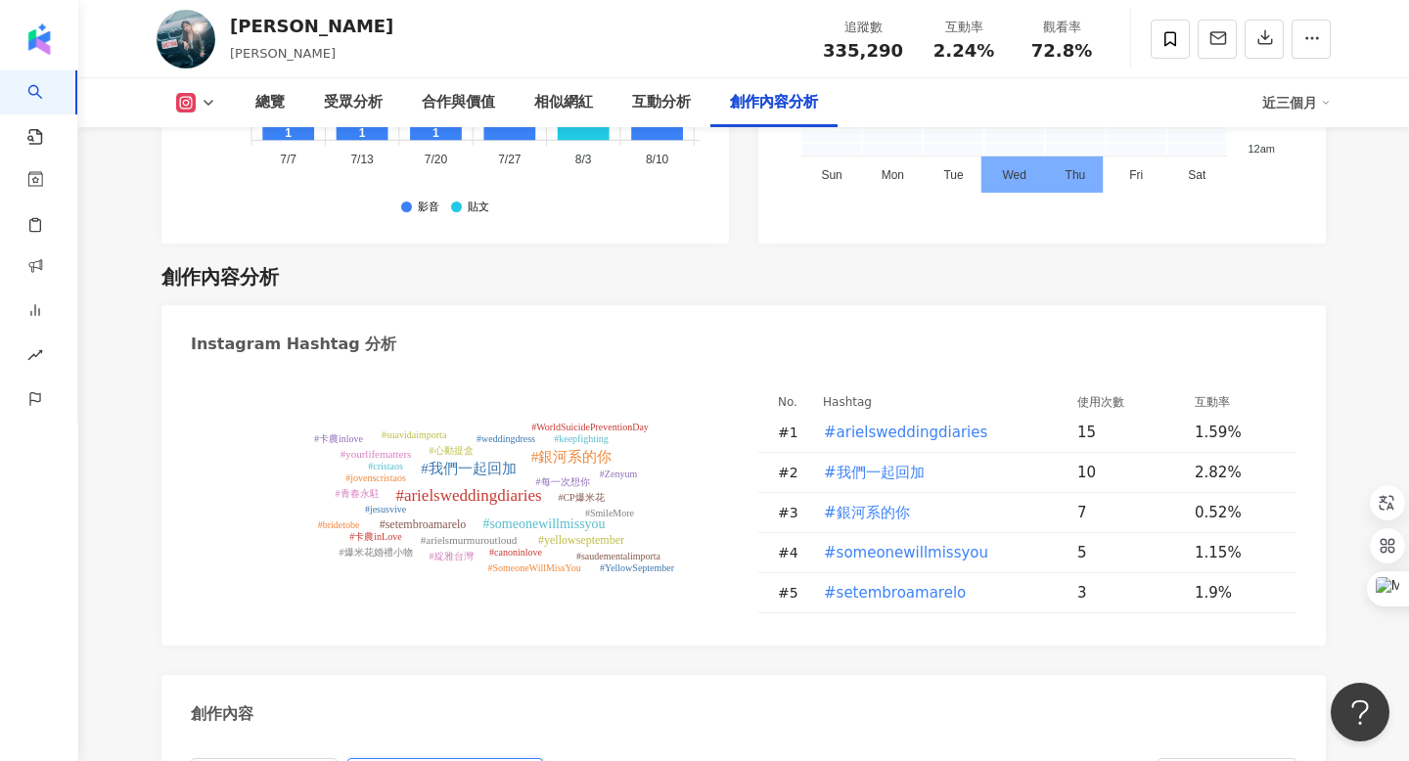
click at [405, 760] on input "text" at bounding box center [423, 774] width 137 height 23
type input "*"
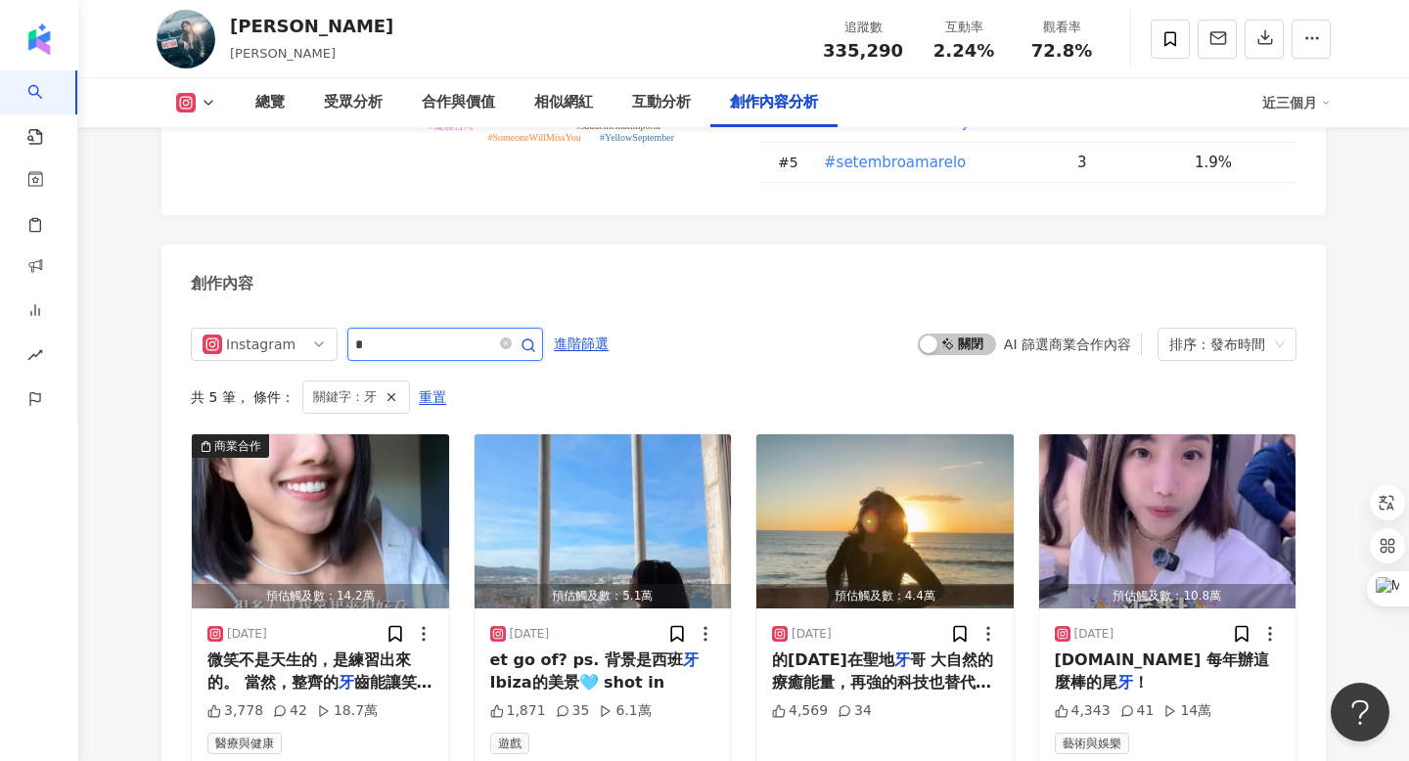
scroll to position [6093, 0]
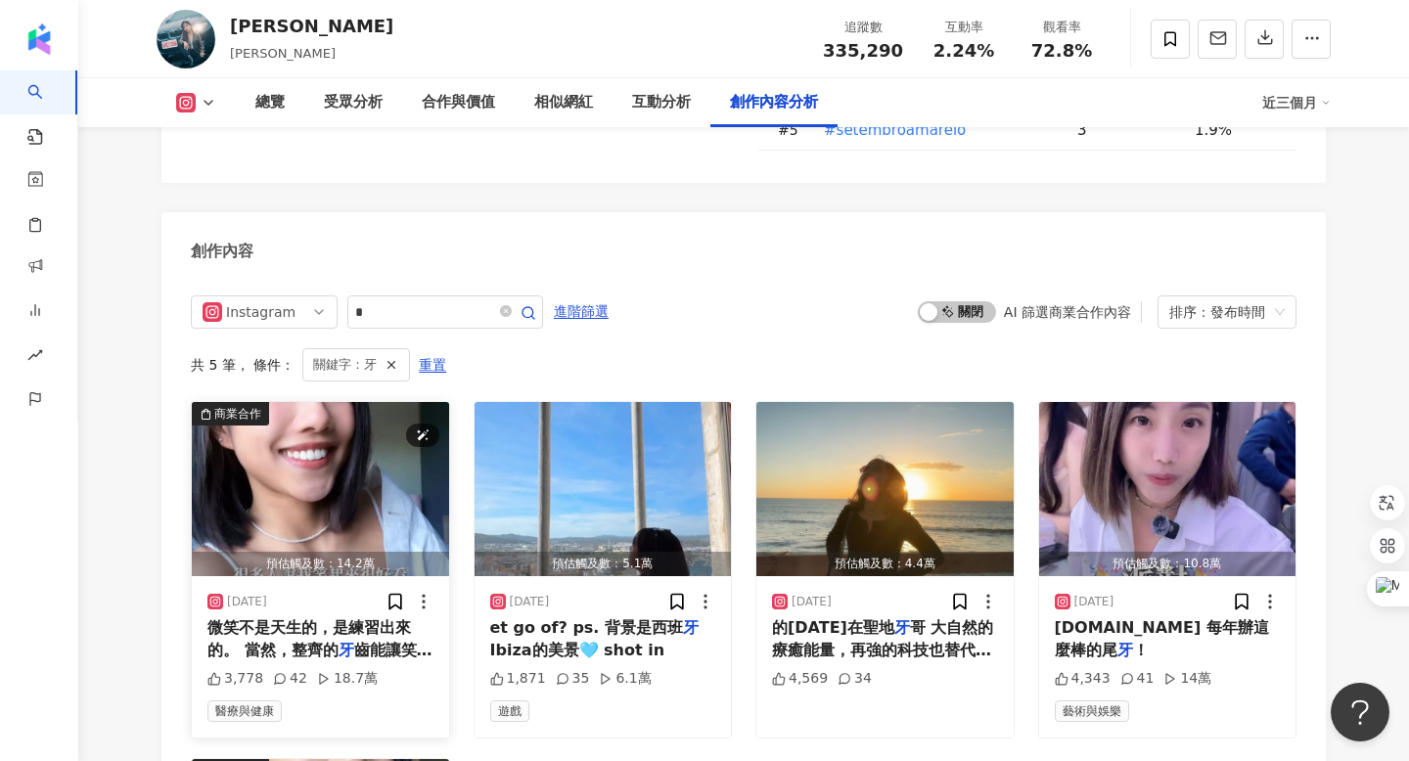
click at [331, 402] on img "button" at bounding box center [320, 489] width 257 height 174
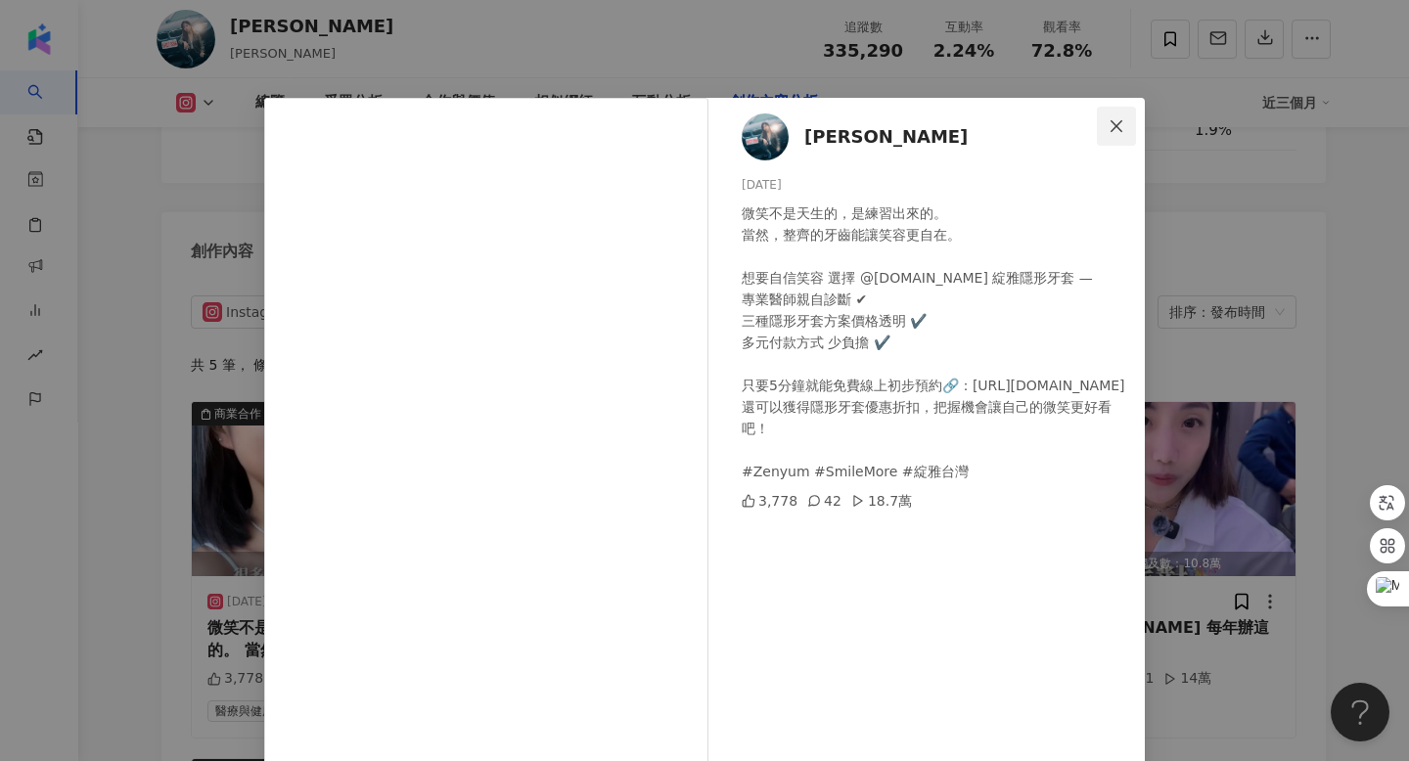
click at [1110, 123] on icon "close" at bounding box center [1117, 126] width 16 height 16
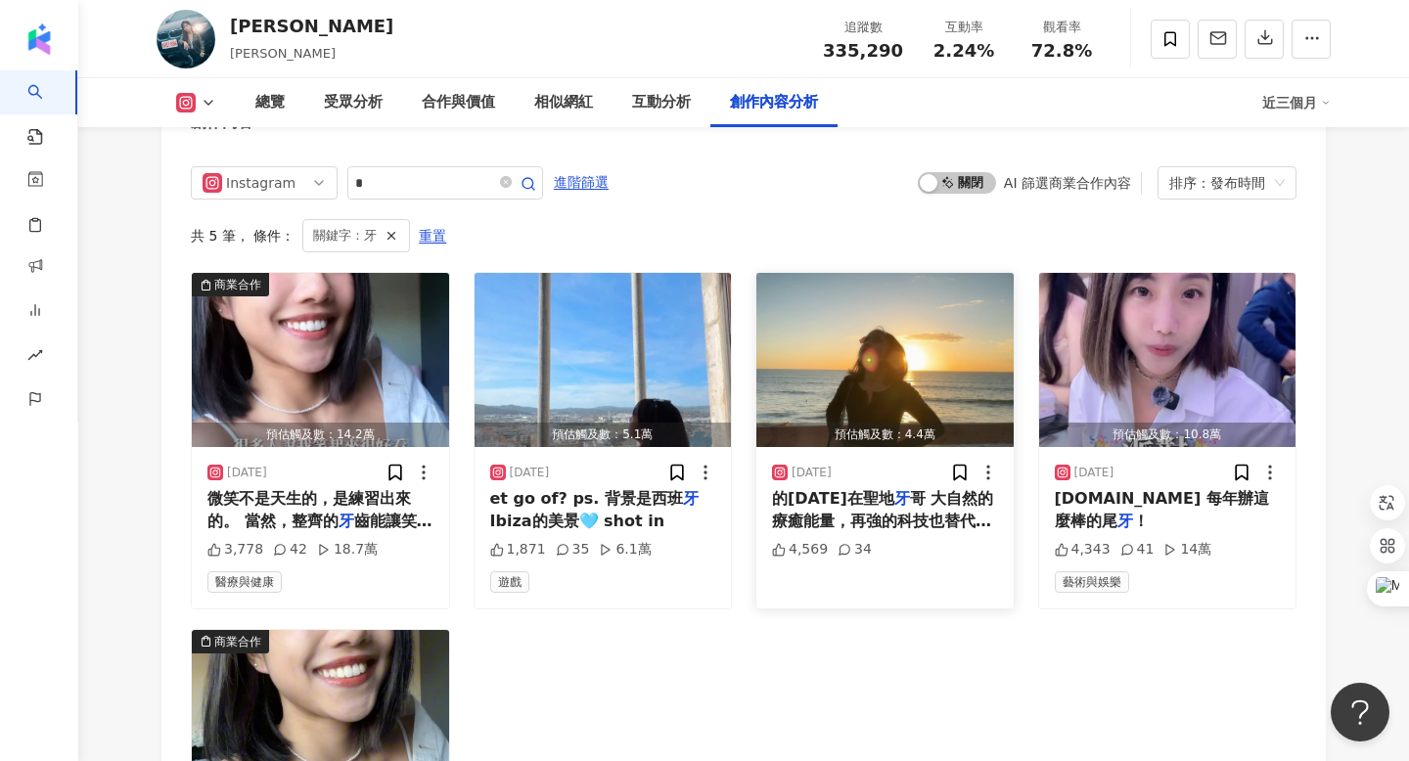
scroll to position [6260, 0]
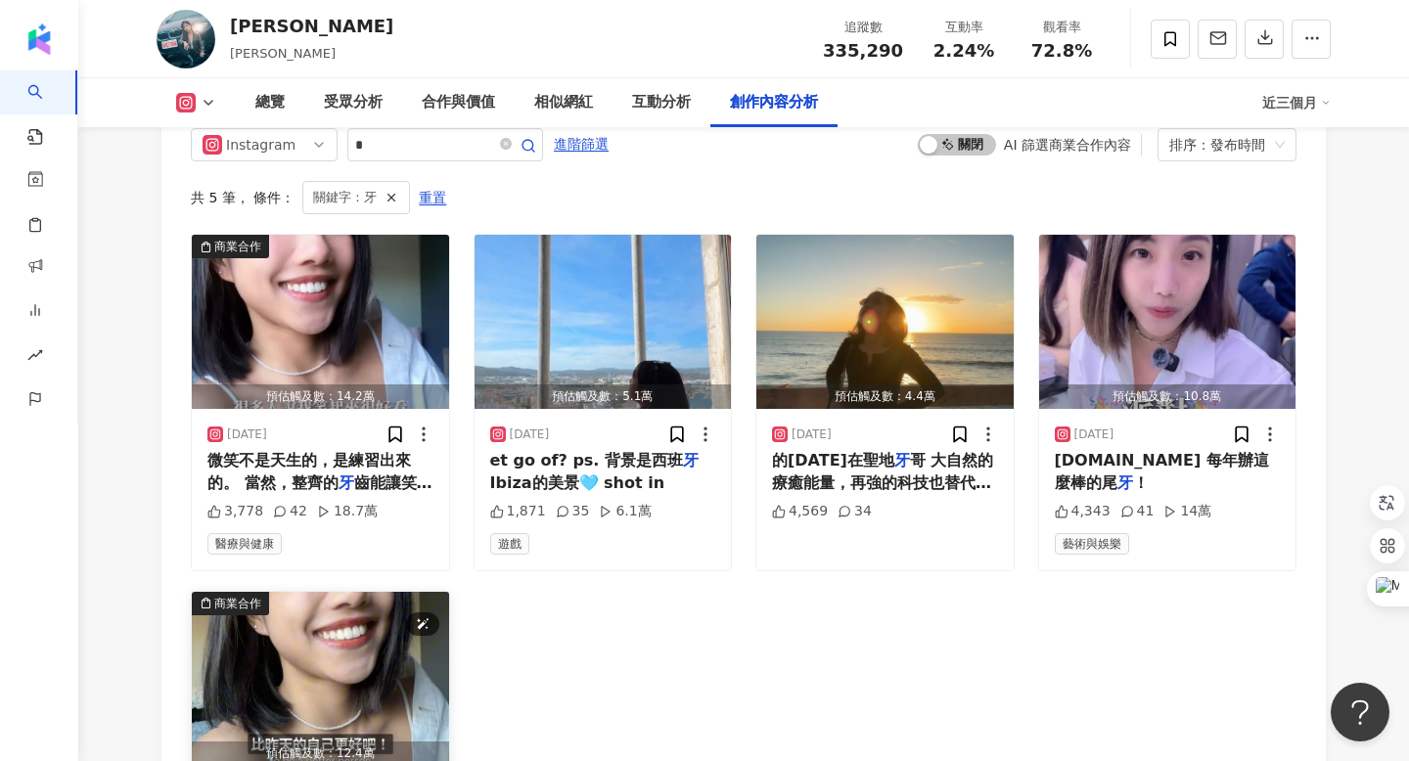
click at [338, 592] on img "button" at bounding box center [320, 679] width 257 height 174
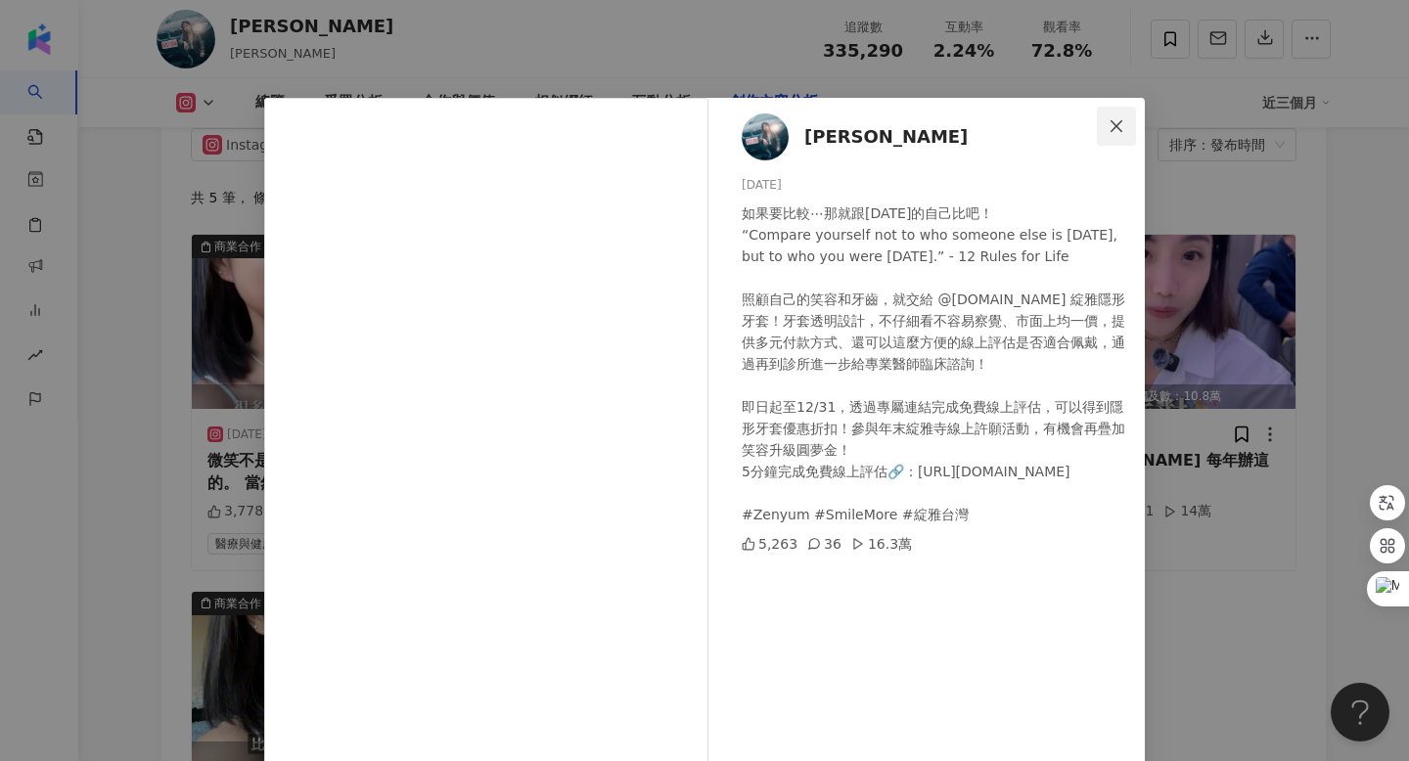
click at [1120, 136] on button "Close" at bounding box center [1116, 126] width 39 height 39
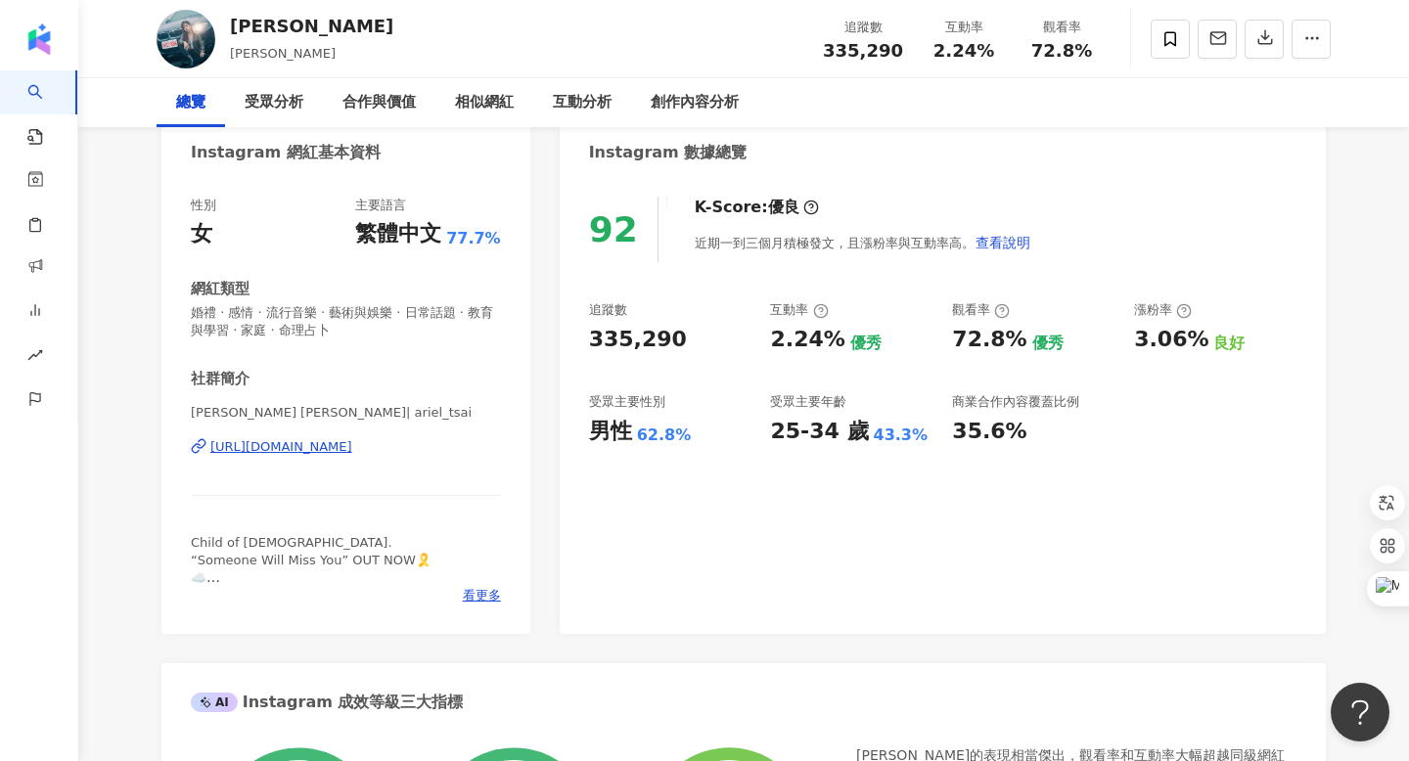
scroll to position [0, 0]
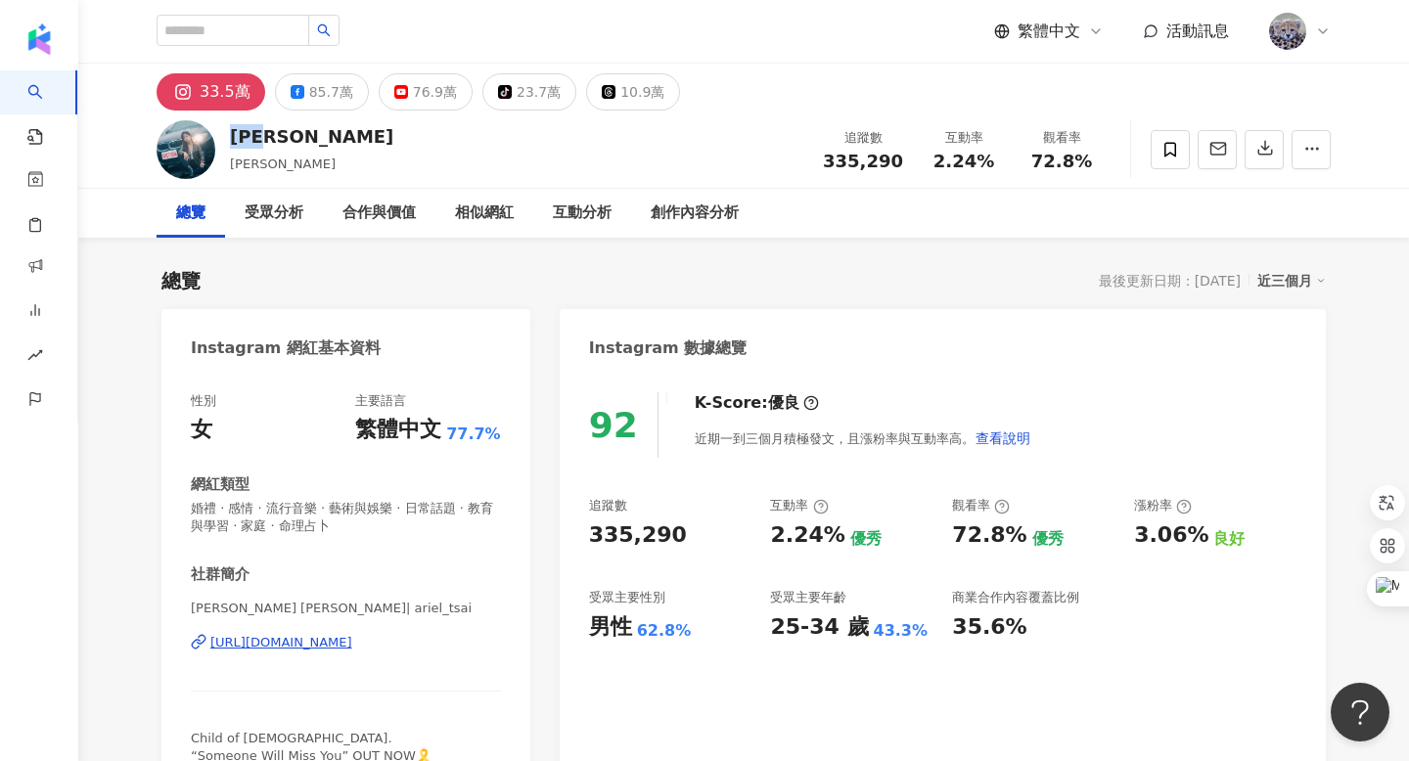
drag, startPoint x: 232, startPoint y: 132, endPoint x: 298, endPoint y: 130, distance: 66.6
click at [298, 130] on div "[PERSON_NAME] 追蹤數 335,290 互動率 2.24% 觀看率 72.8%" at bounding box center [743, 149] width 1252 height 77
copy div "[PERSON_NAME]"
drag, startPoint x: 835, startPoint y: 161, endPoint x: 895, endPoint y: 160, distance: 60.7
click at [895, 160] on span "335,290" at bounding box center [863, 161] width 80 height 21
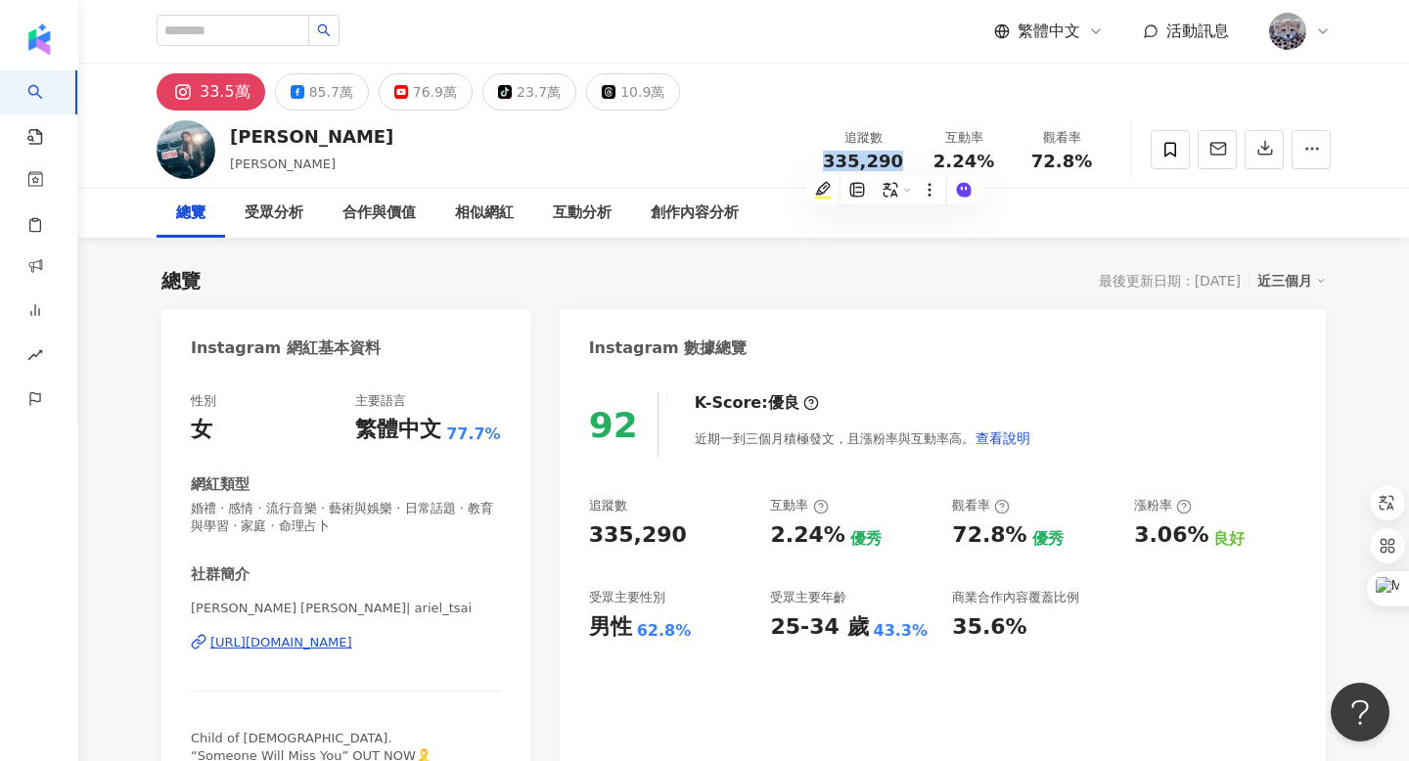
copy span "335,290"
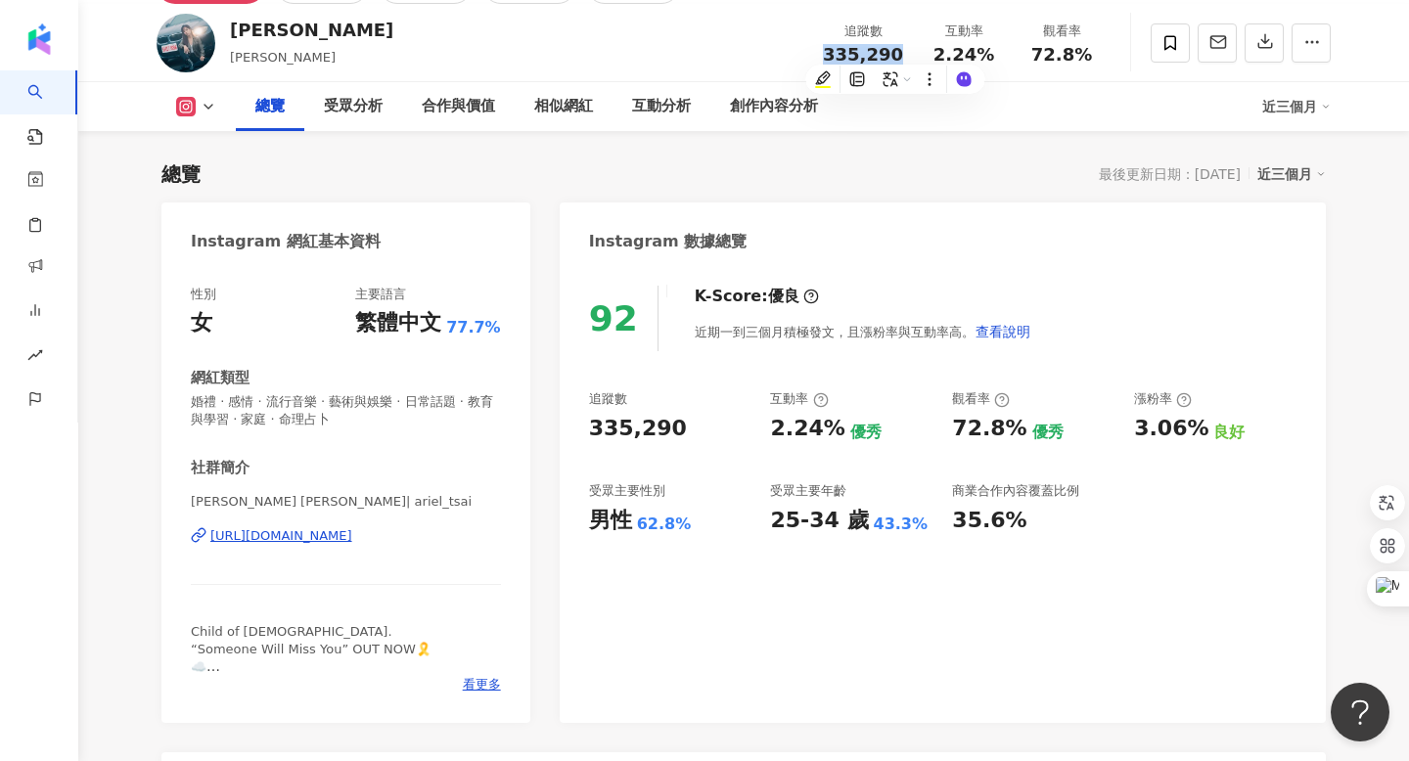
scroll to position [121, 0]
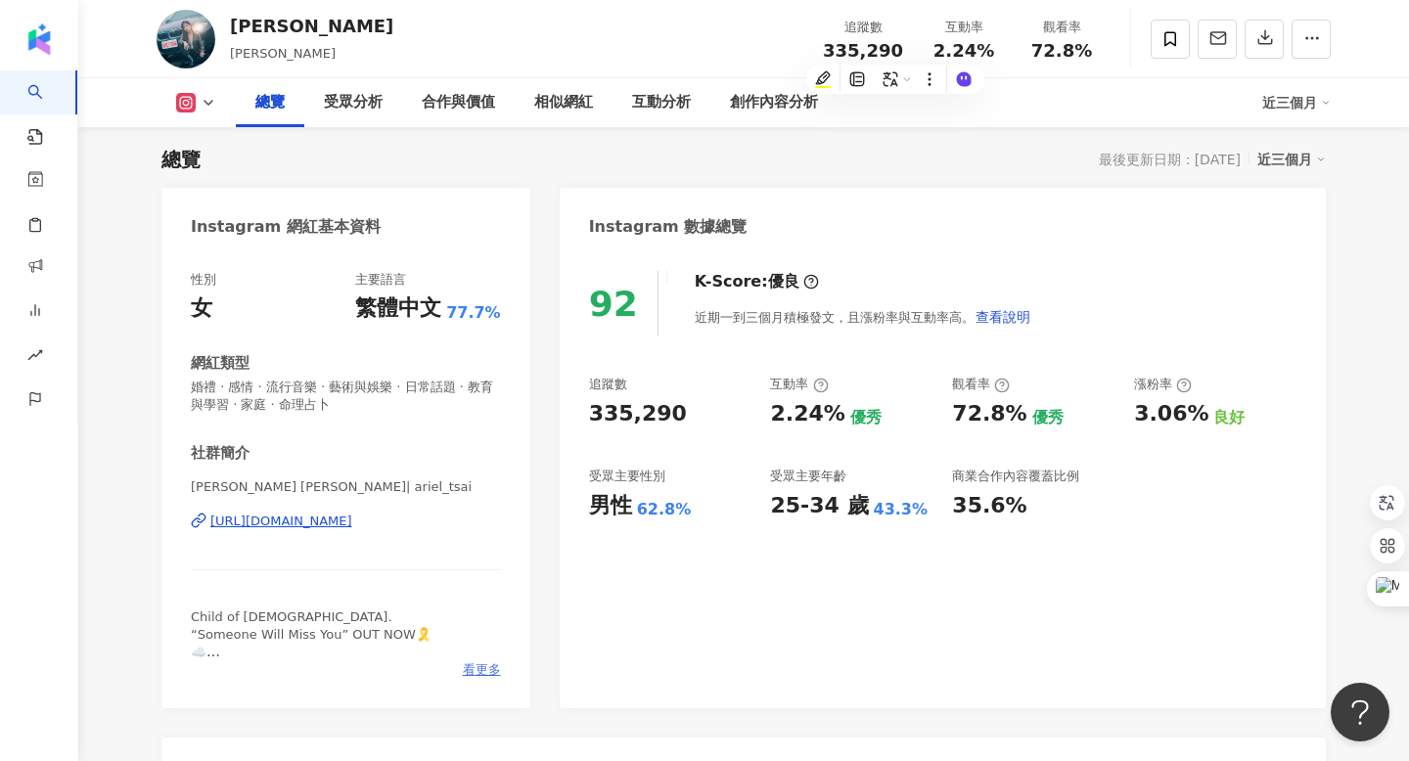
click at [476, 662] on span "看更多" at bounding box center [482, 670] width 38 height 18
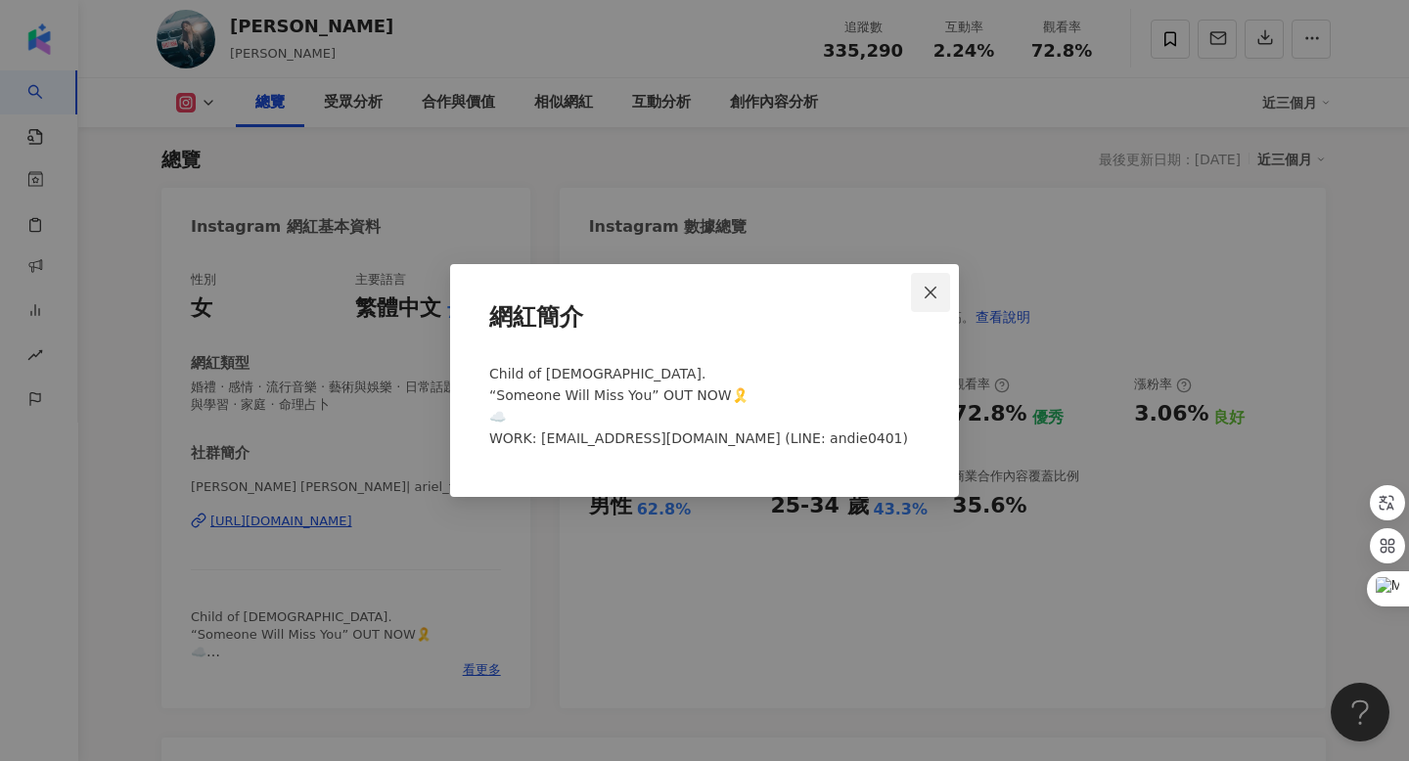
click at [944, 289] on span "Close" at bounding box center [930, 293] width 39 height 16
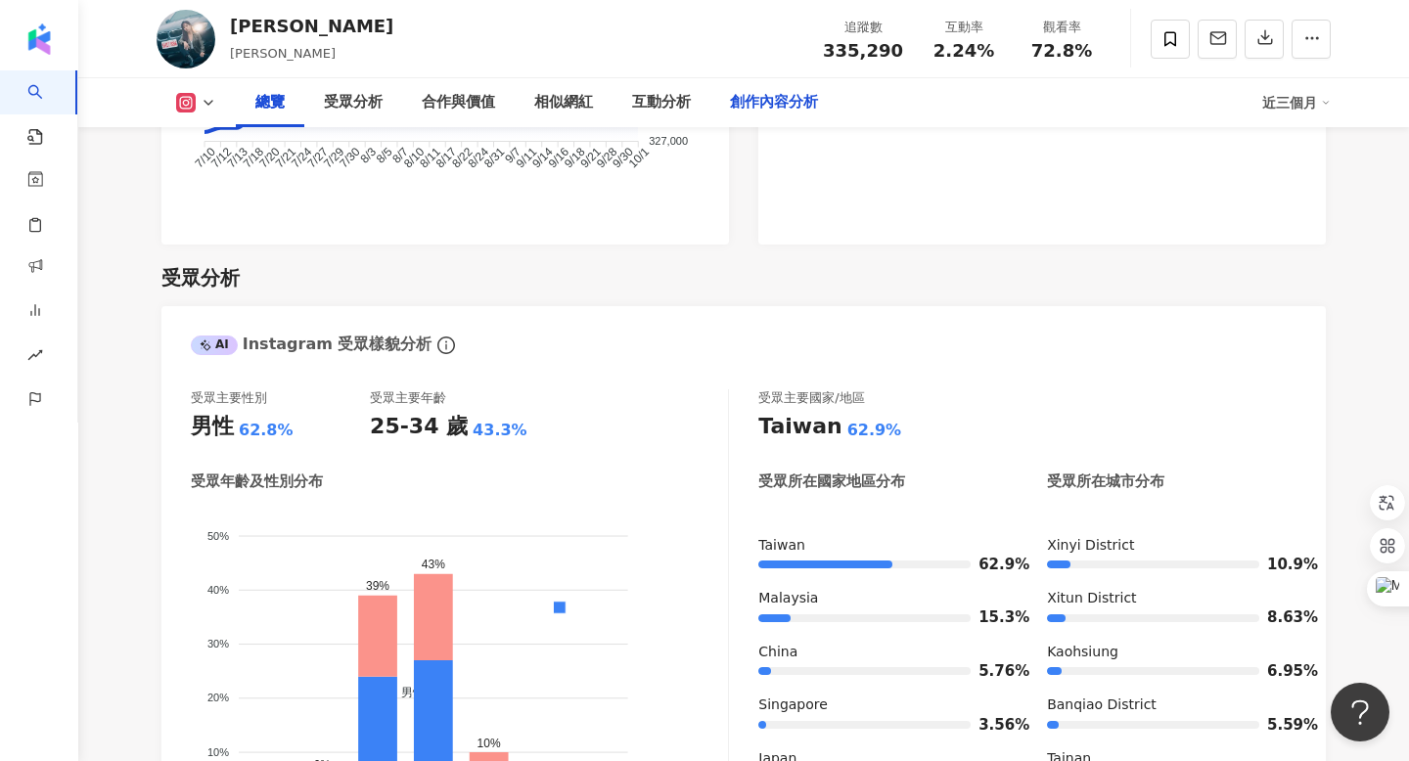
click at [800, 103] on div "創作內容分析" at bounding box center [774, 102] width 88 height 23
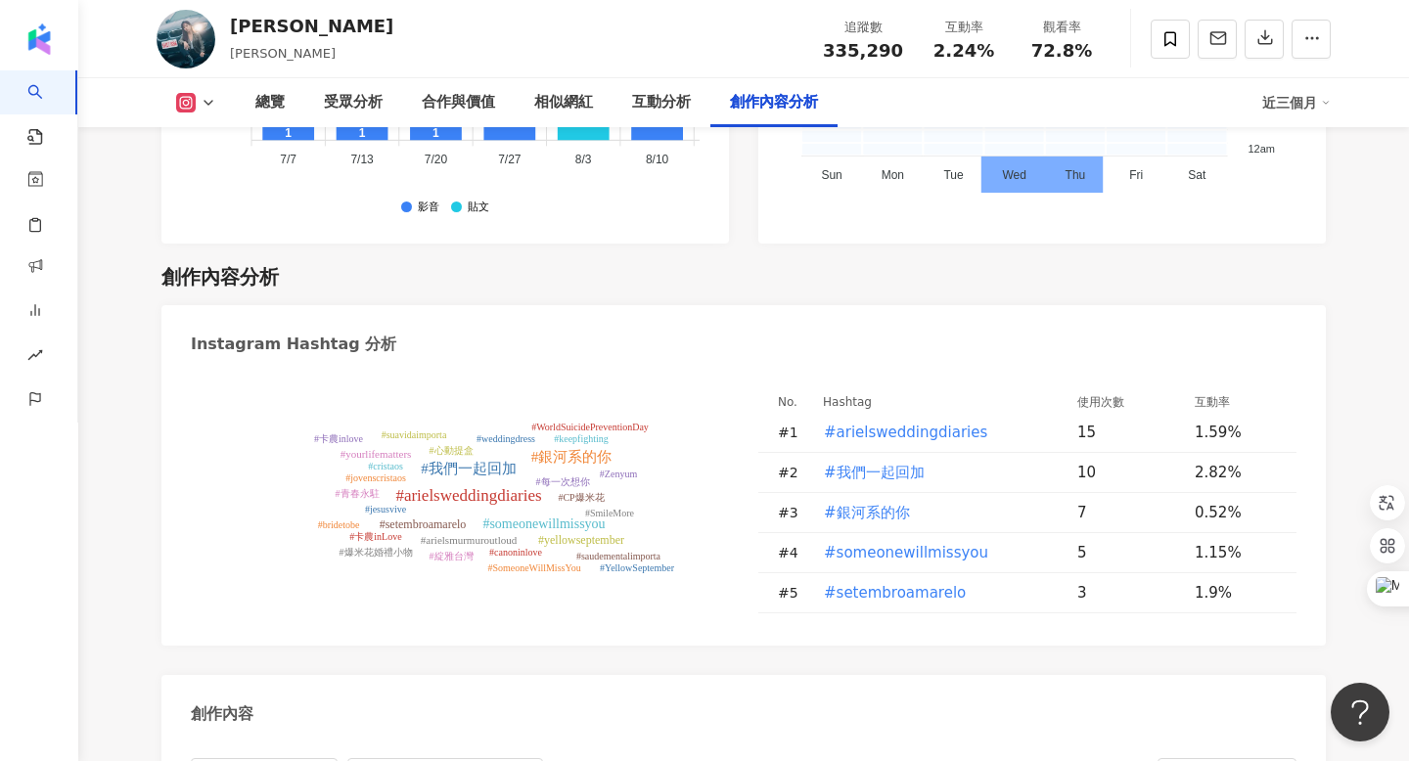
scroll to position [6075, 0]
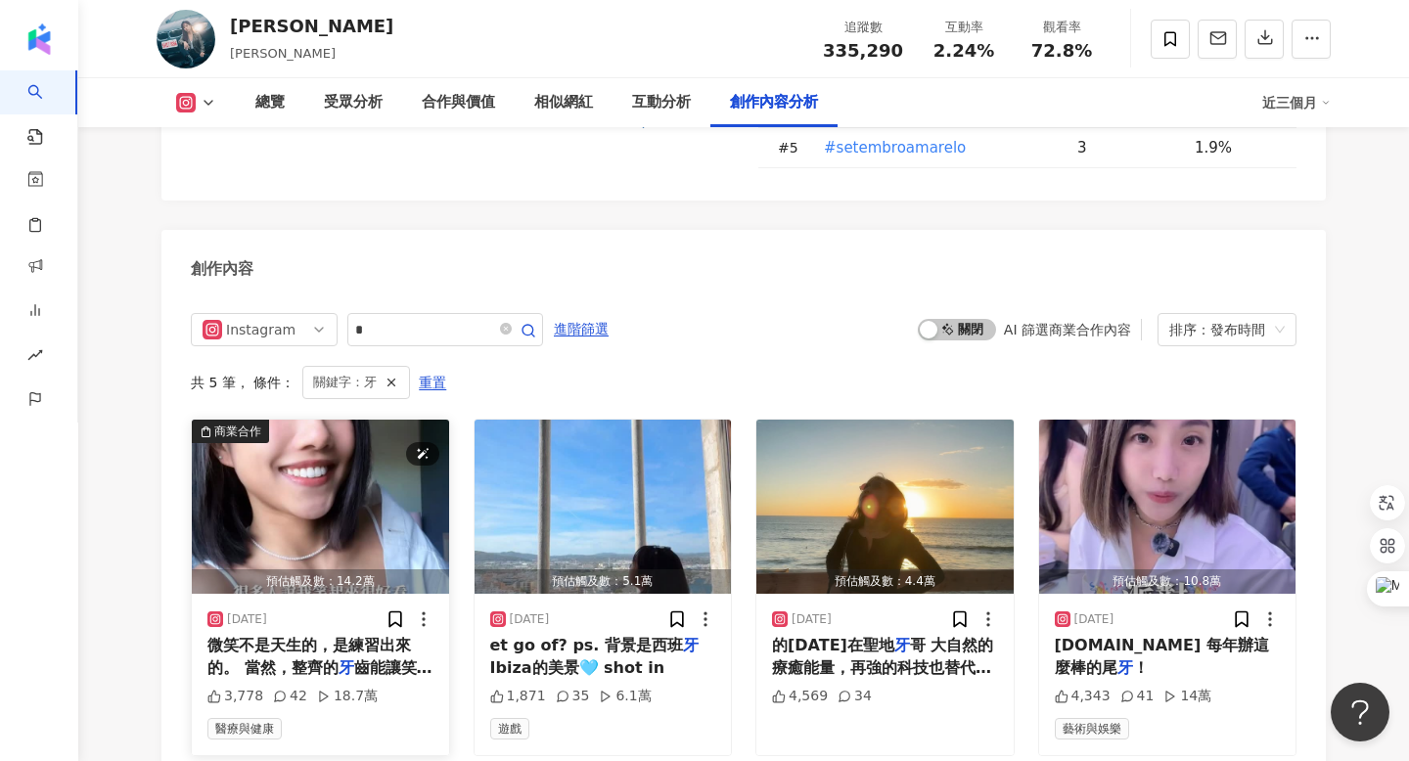
click at [340, 420] on img "button" at bounding box center [320, 507] width 257 height 174
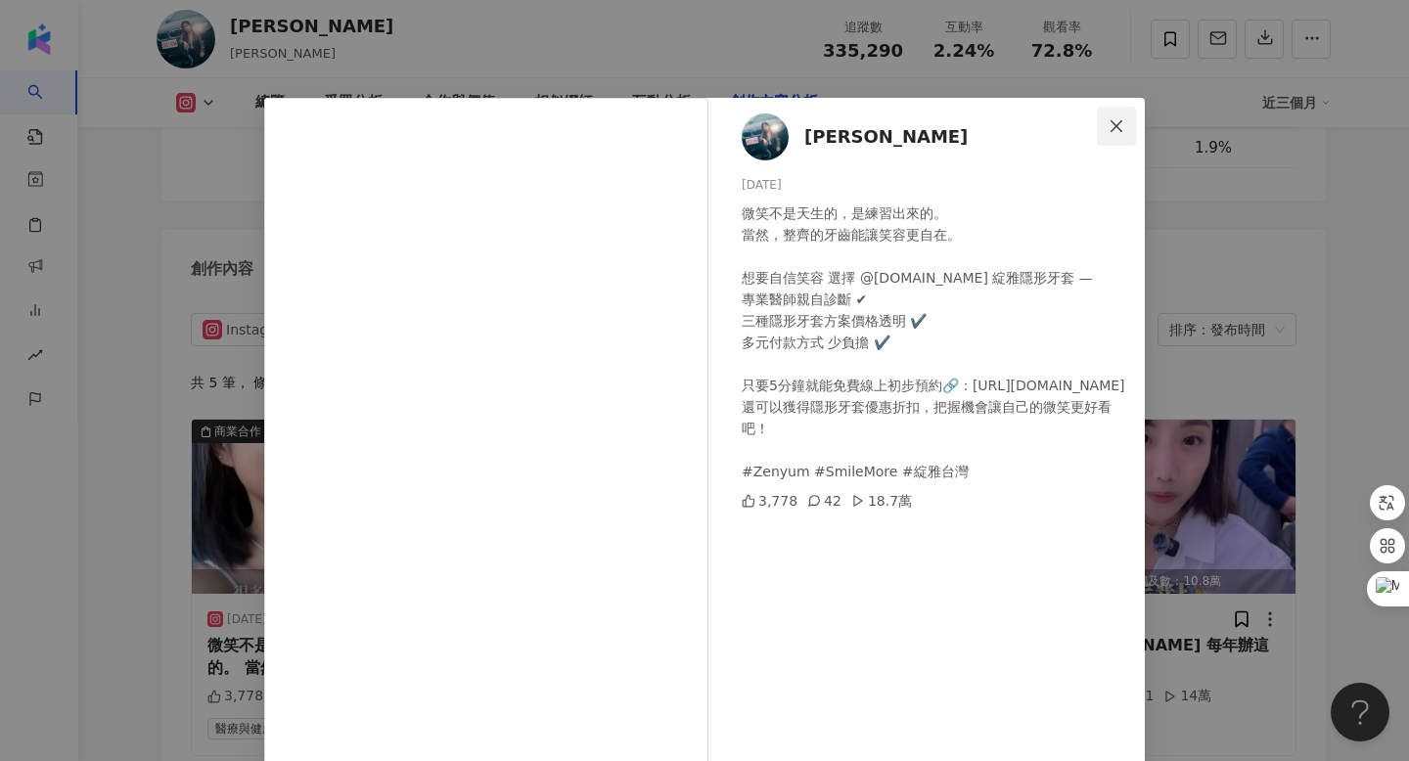
click at [1127, 113] on button "Close" at bounding box center [1116, 126] width 39 height 39
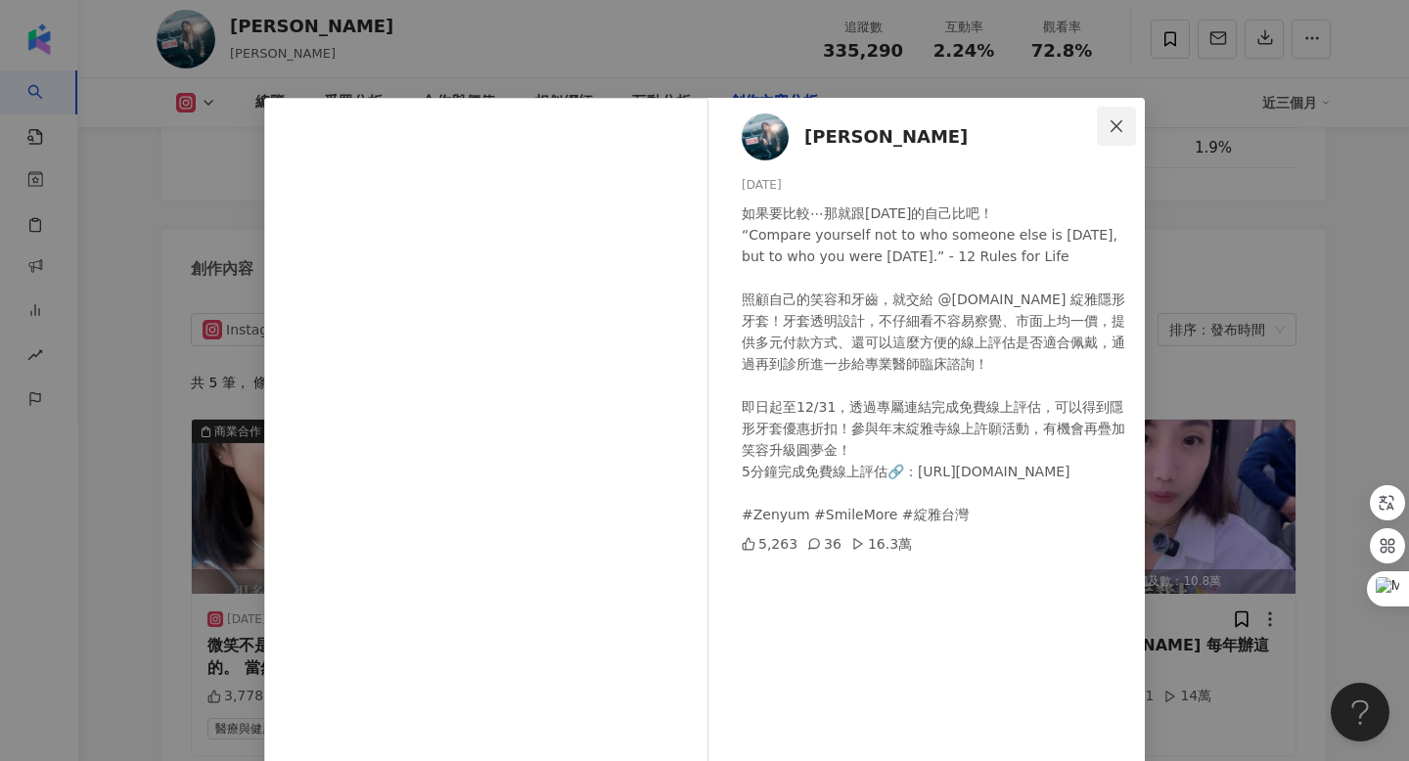
click at [1117, 129] on icon "close" at bounding box center [1117, 126] width 16 height 16
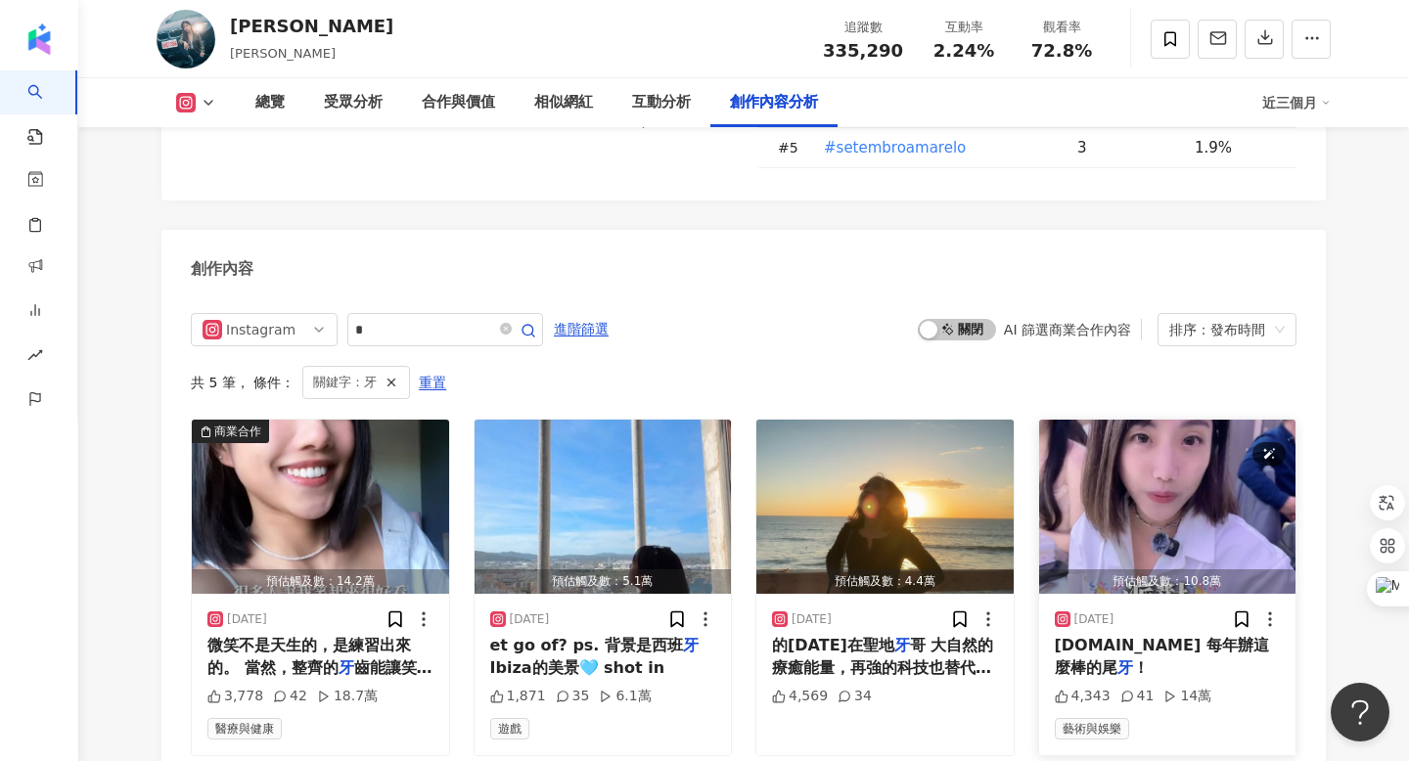
click at [1128, 420] on img "button" at bounding box center [1167, 507] width 257 height 174
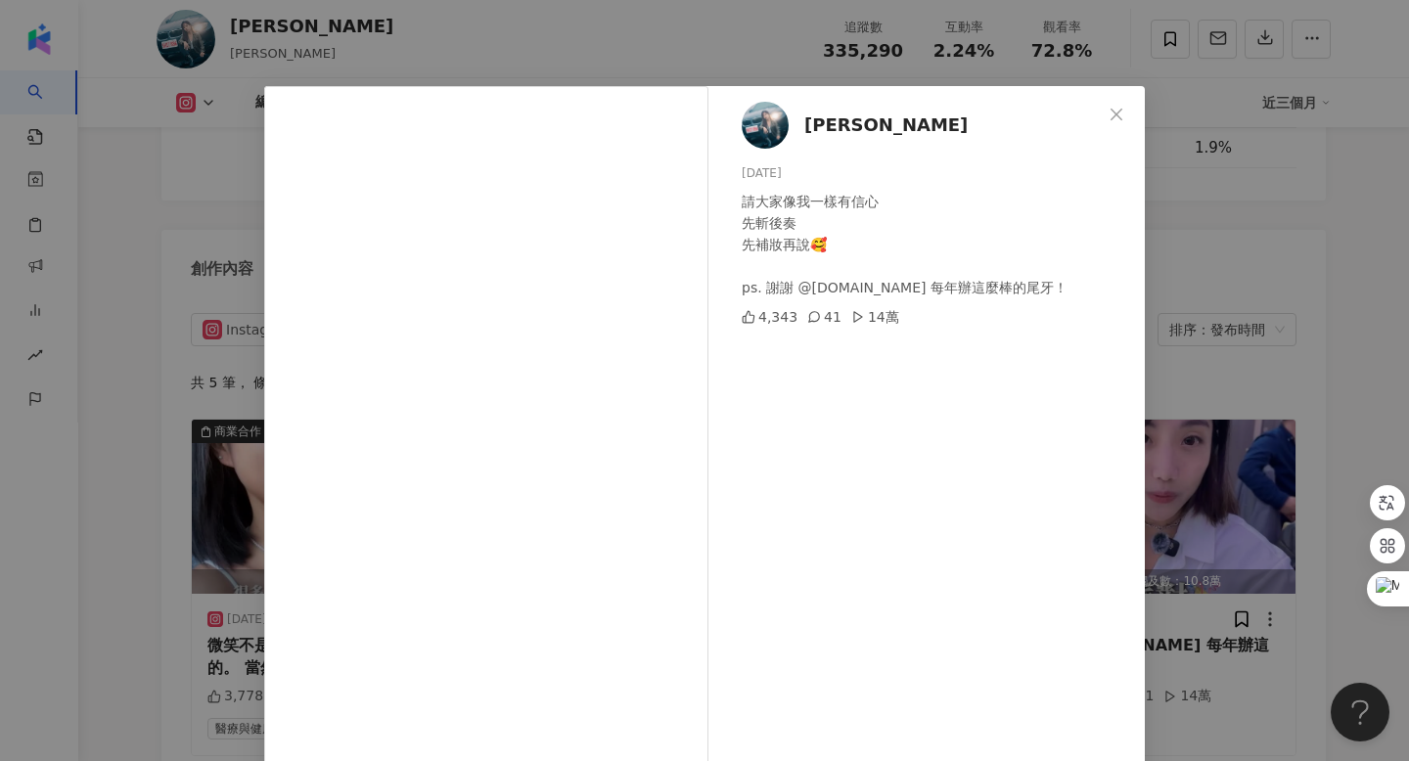
scroll to position [0, 0]
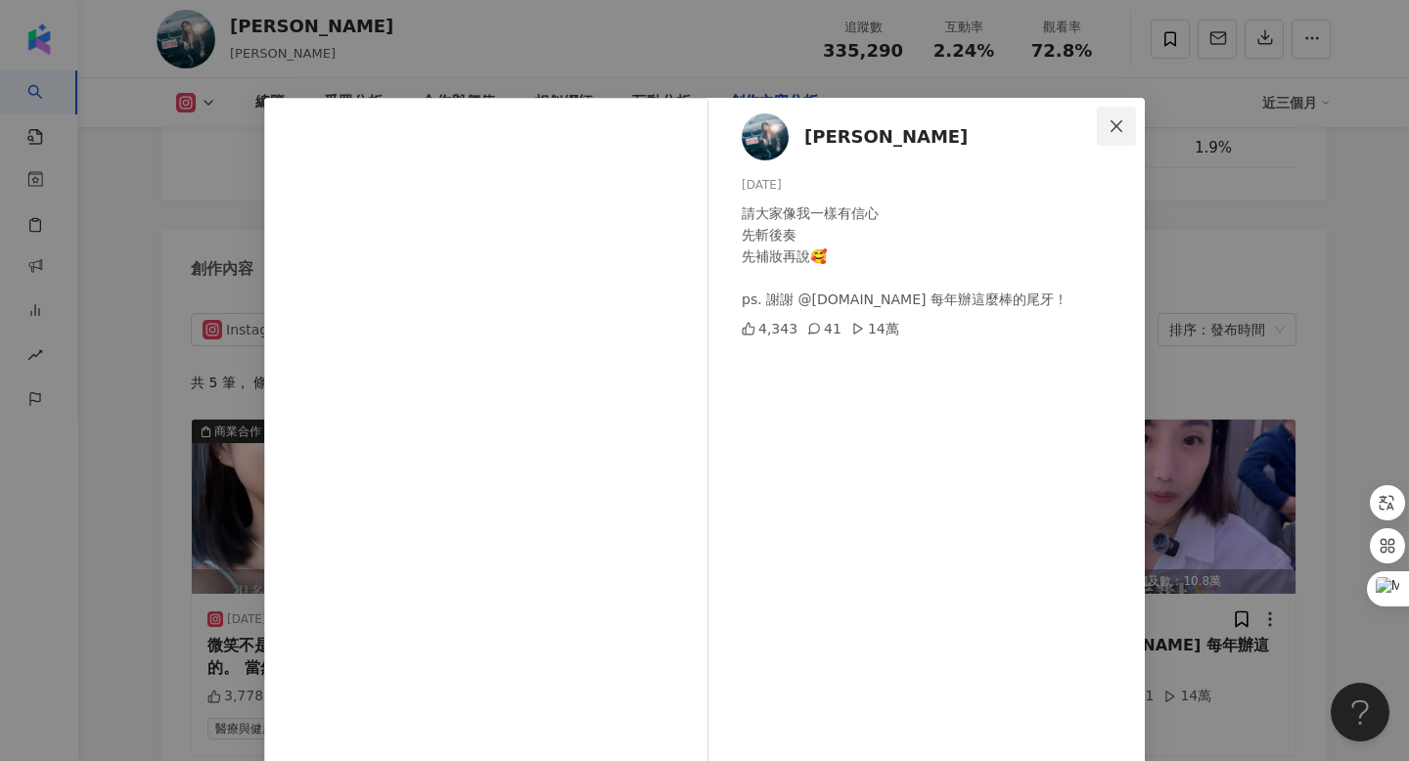
click at [1114, 129] on icon "close" at bounding box center [1117, 126] width 16 height 16
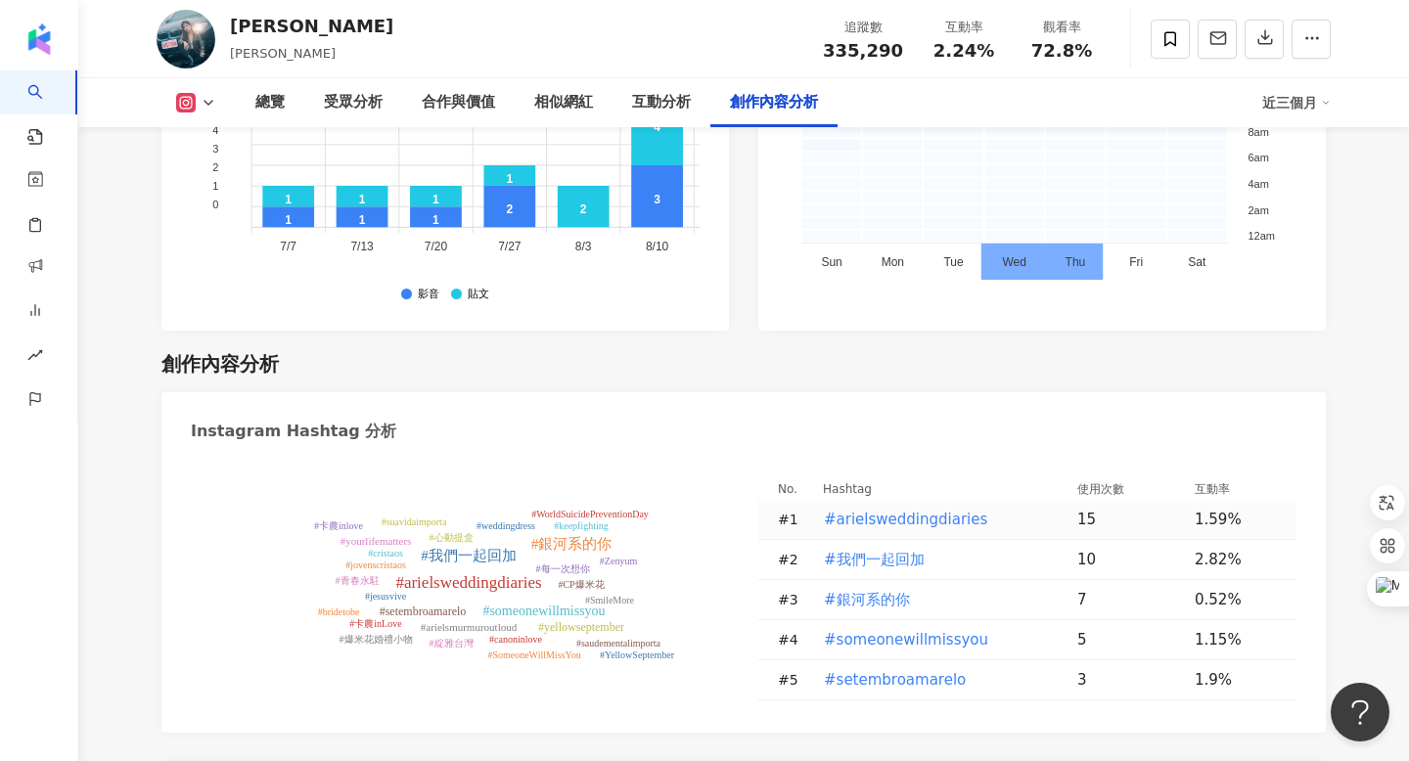
scroll to position [5523, 0]
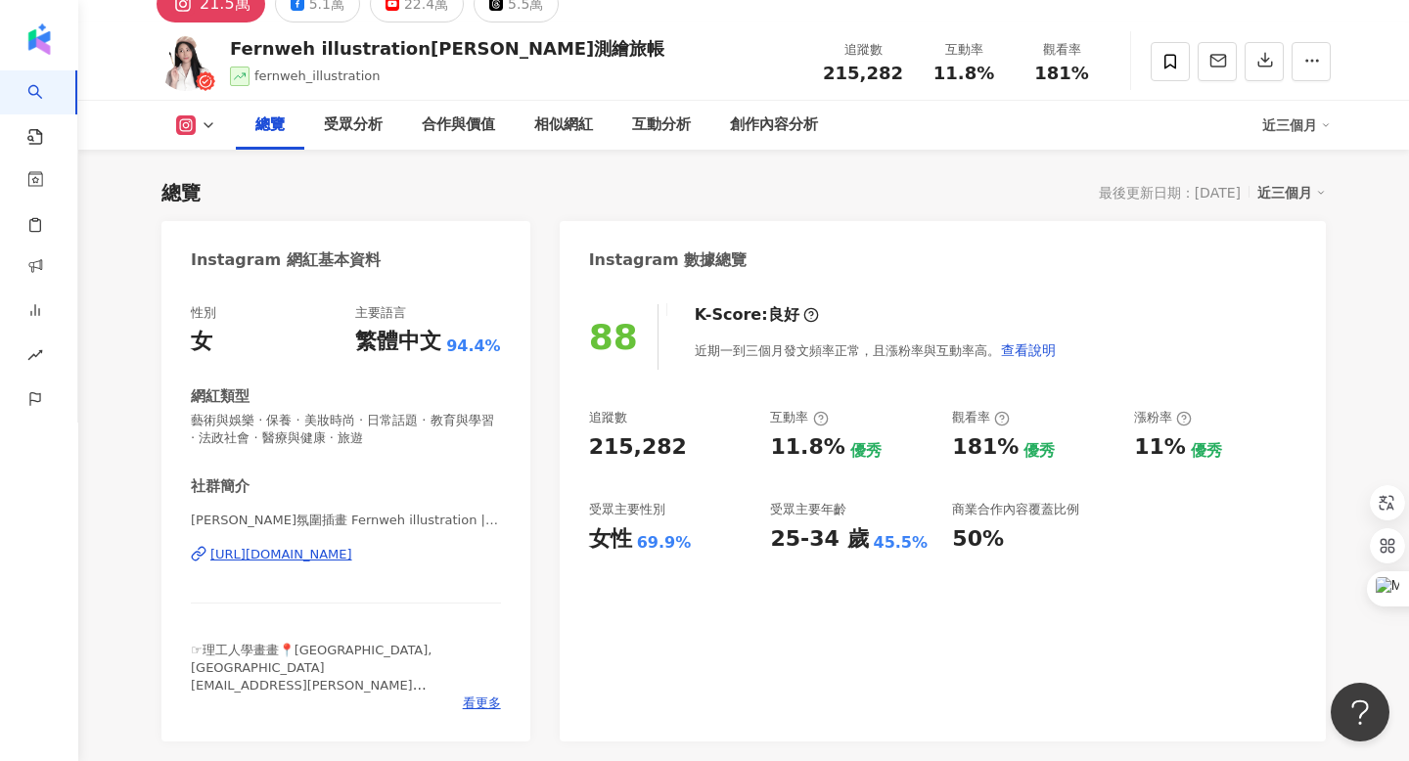
scroll to position [110, 0]
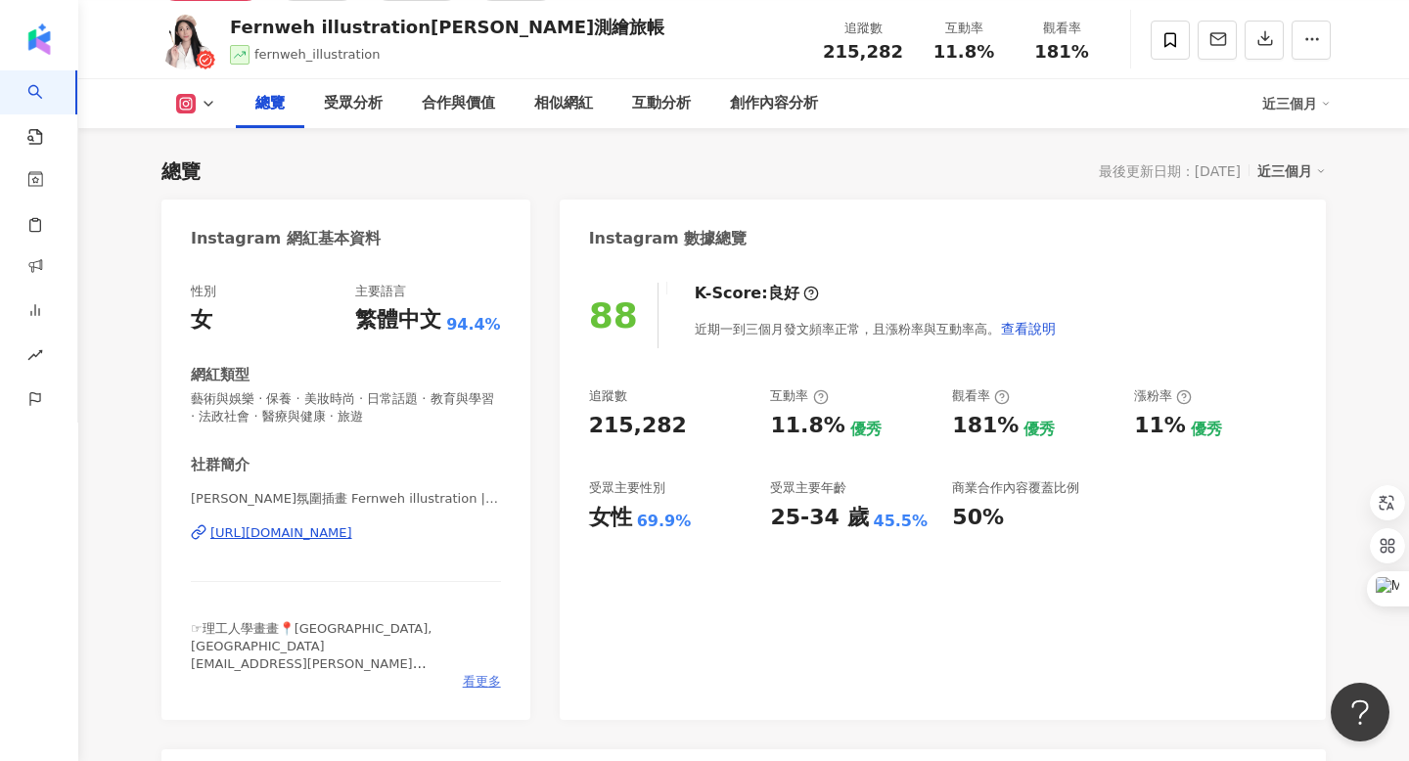
click at [469, 675] on span "看更多" at bounding box center [482, 682] width 38 height 18
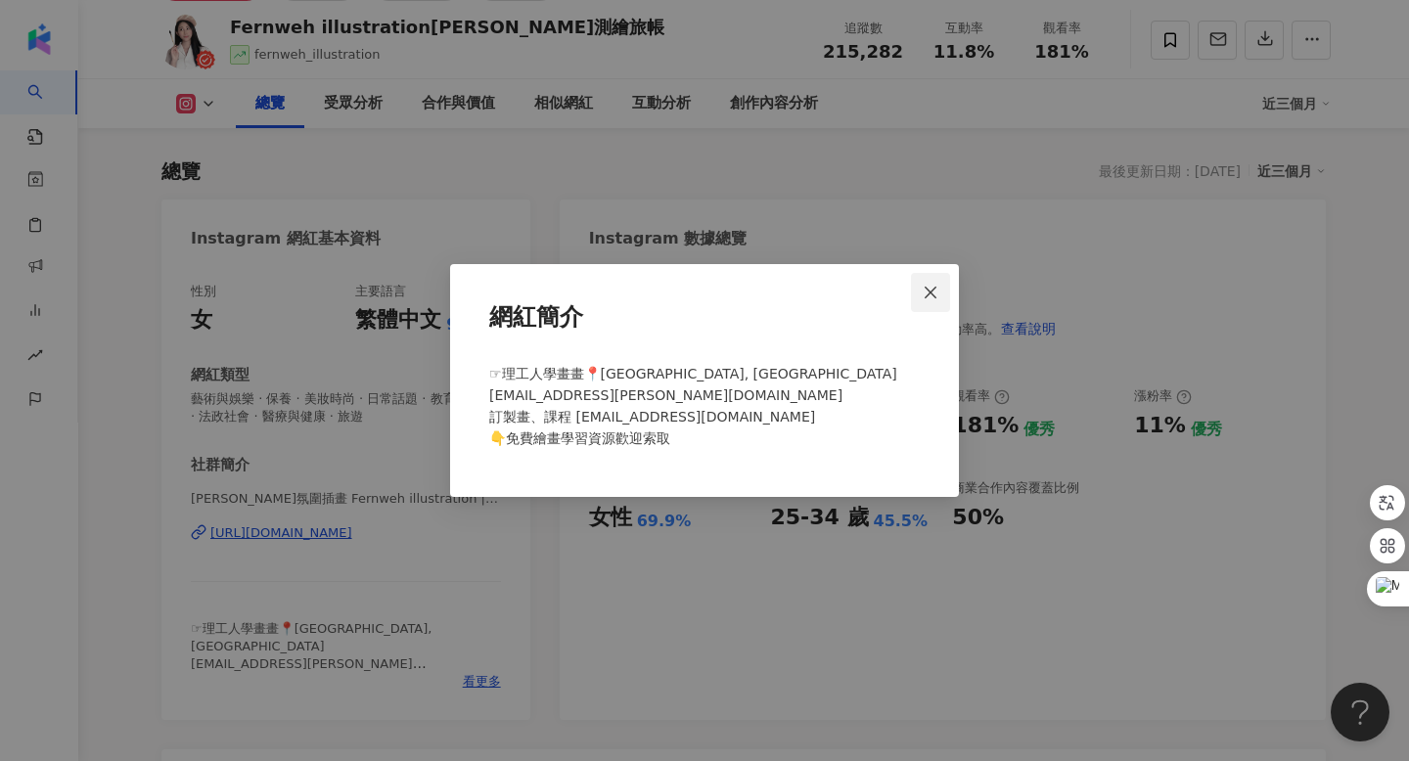
click at [941, 287] on span "Close" at bounding box center [930, 293] width 39 height 16
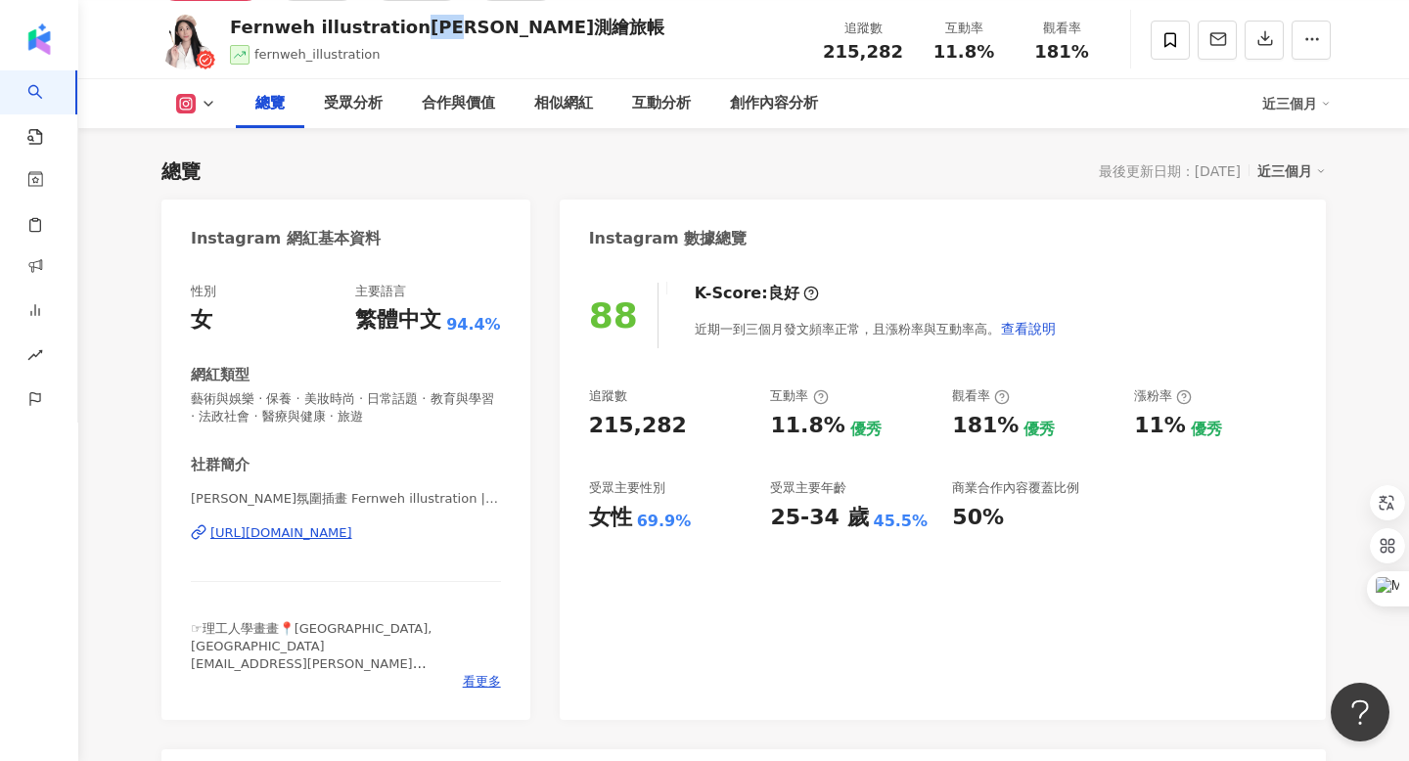
drag, startPoint x: 405, startPoint y: 23, endPoint x: 457, endPoint y: 23, distance: 51.9
click at [457, 23] on div "Fernweh illustration[PERSON_NAME]測繪旅帳" at bounding box center [447, 27] width 434 height 24
copy div "[PERSON_NAME]"
drag, startPoint x: 833, startPoint y: 52, endPoint x: 913, endPoint y: 51, distance: 80.2
click at [913, 51] on div "追蹤數 215,282" at bounding box center [863, 40] width 104 height 42
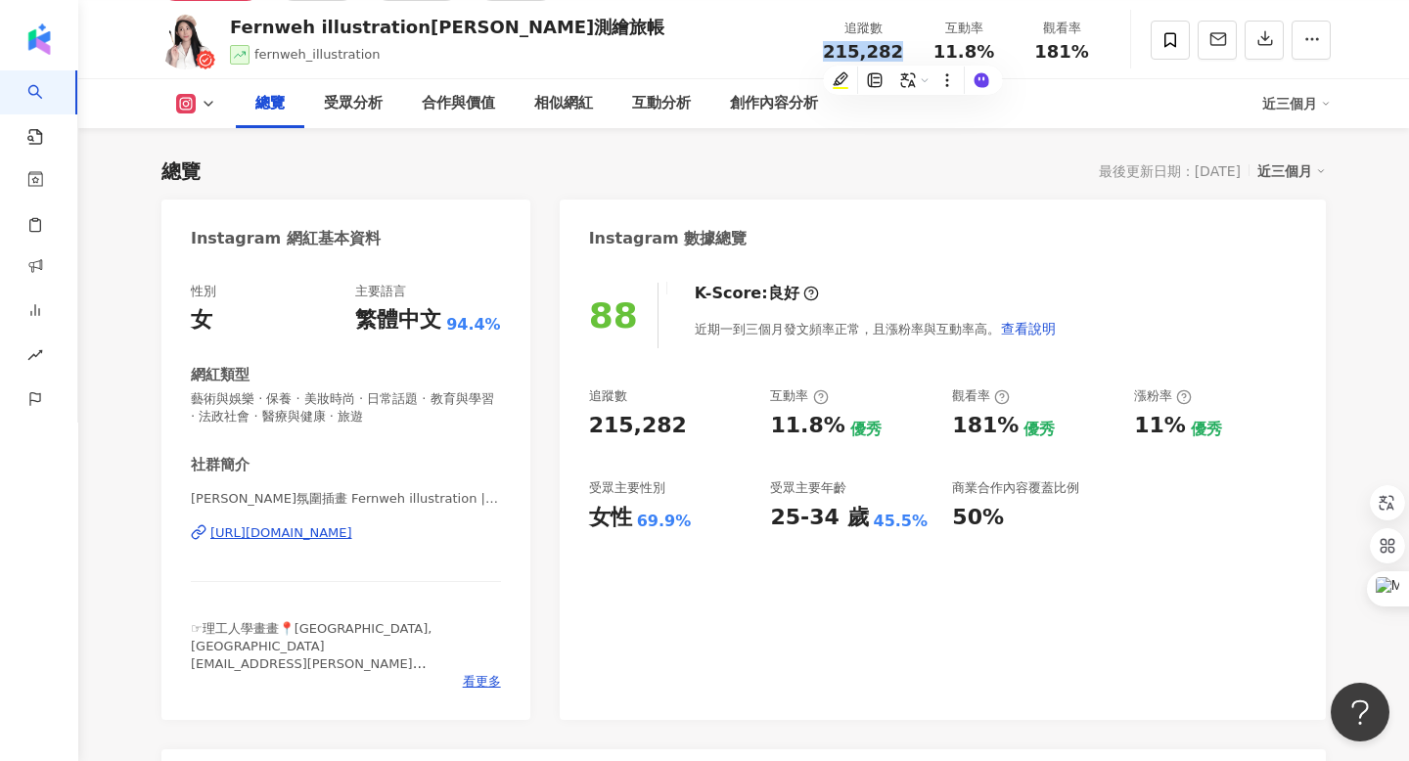
copy span "215,282"
click at [769, 104] on div "創作內容分析" at bounding box center [774, 103] width 88 height 23
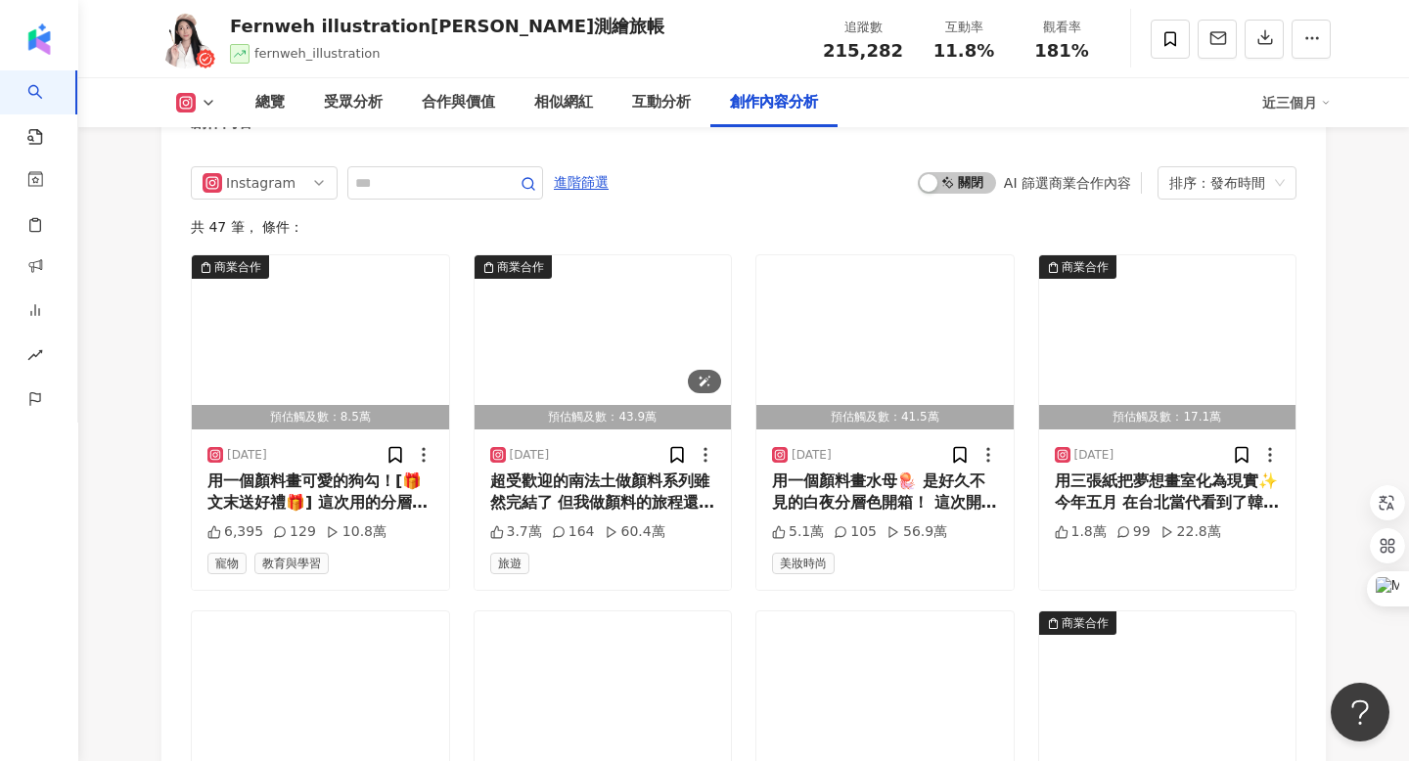
scroll to position [6151, 0]
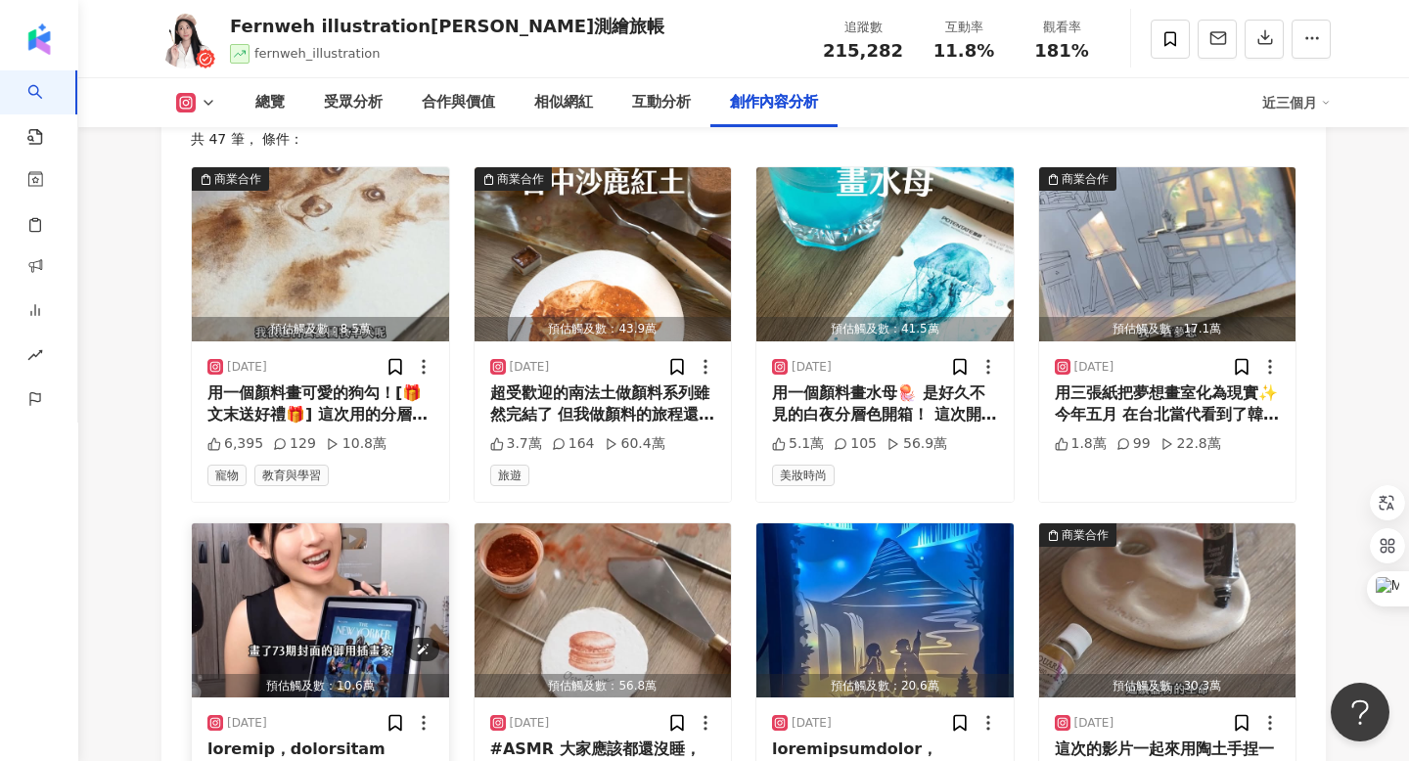
click at [361, 567] on img "button" at bounding box center [320, 610] width 257 height 174
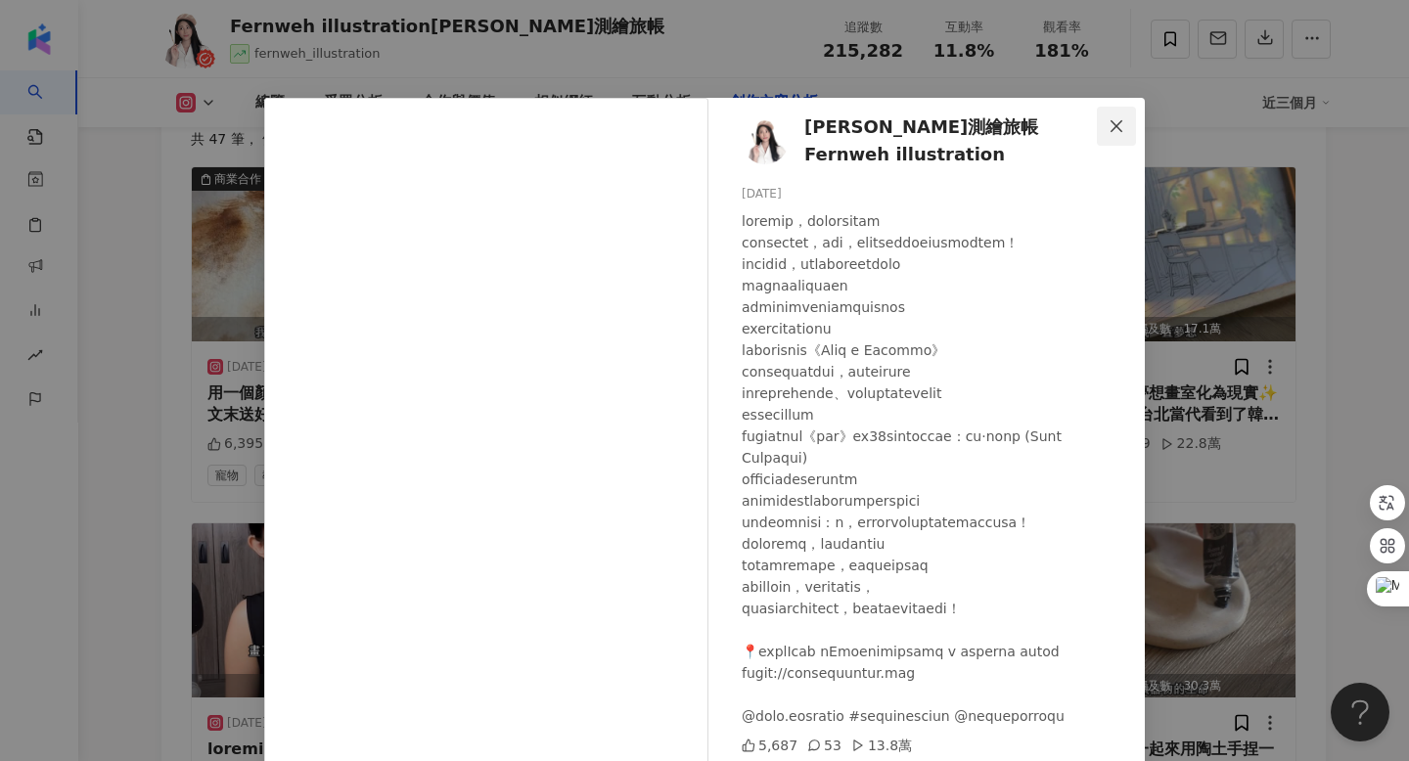
click at [1115, 129] on icon "close" at bounding box center [1117, 126] width 16 height 16
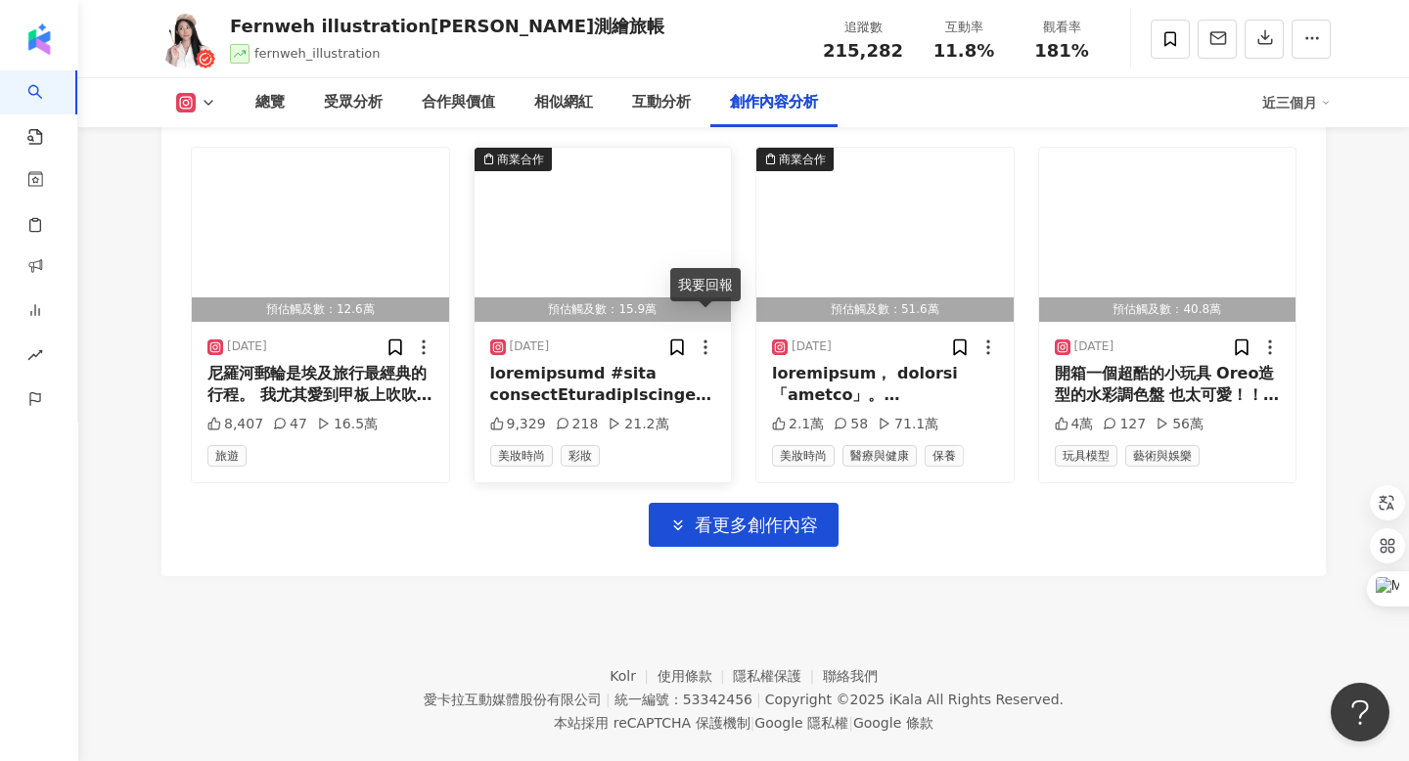
scroll to position [6892, 0]
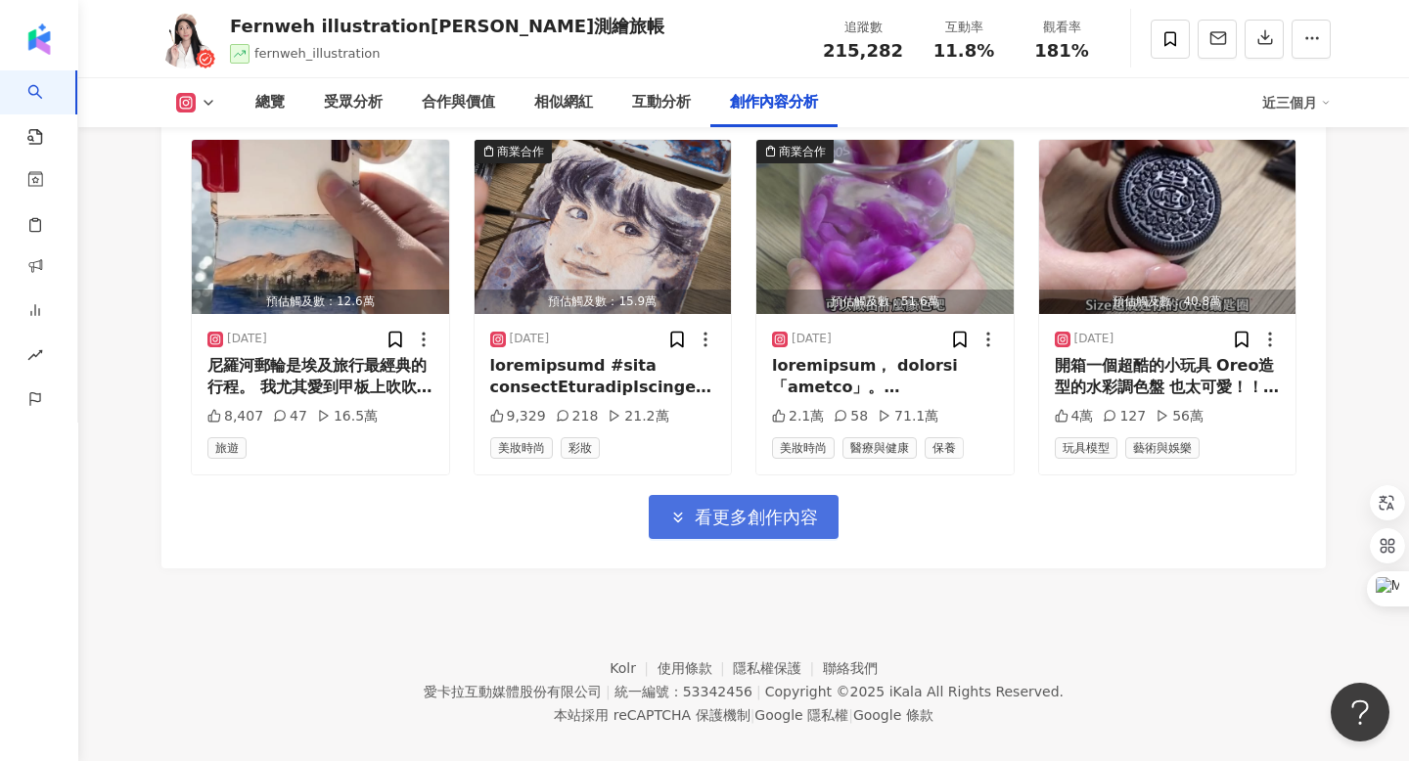
click at [747, 507] on span "看更多創作內容" at bounding box center [756, 518] width 123 height 22
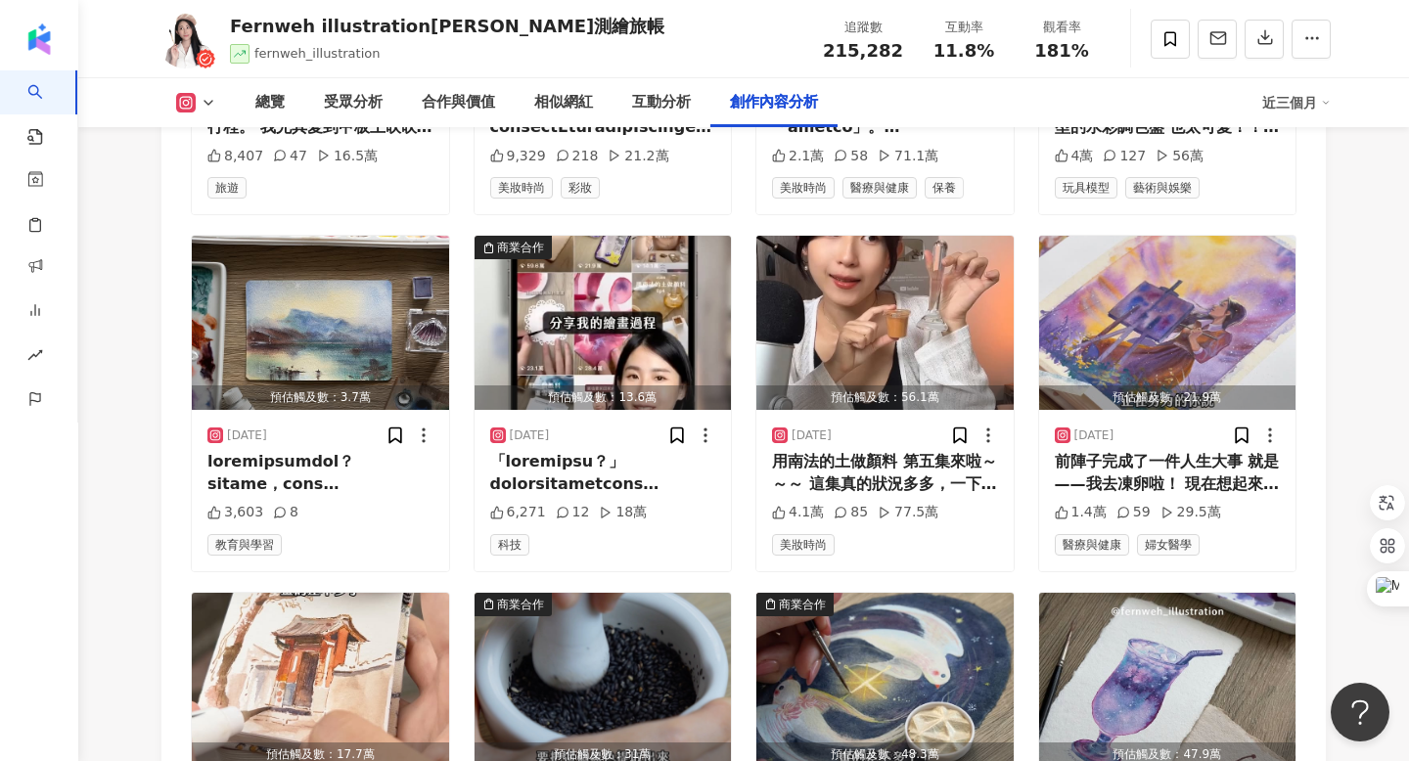
scroll to position [7151, 0]
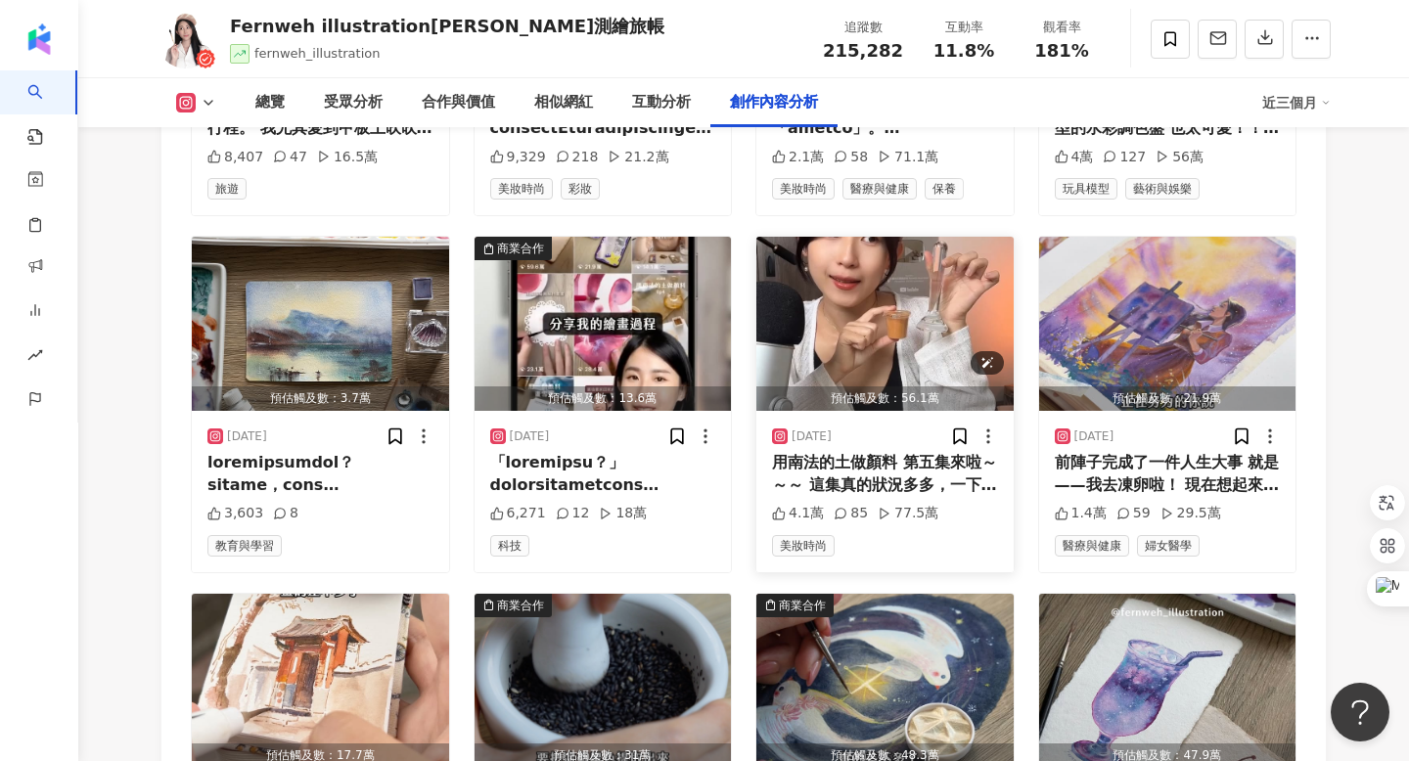
click at [909, 246] on img "button" at bounding box center [884, 324] width 257 height 174
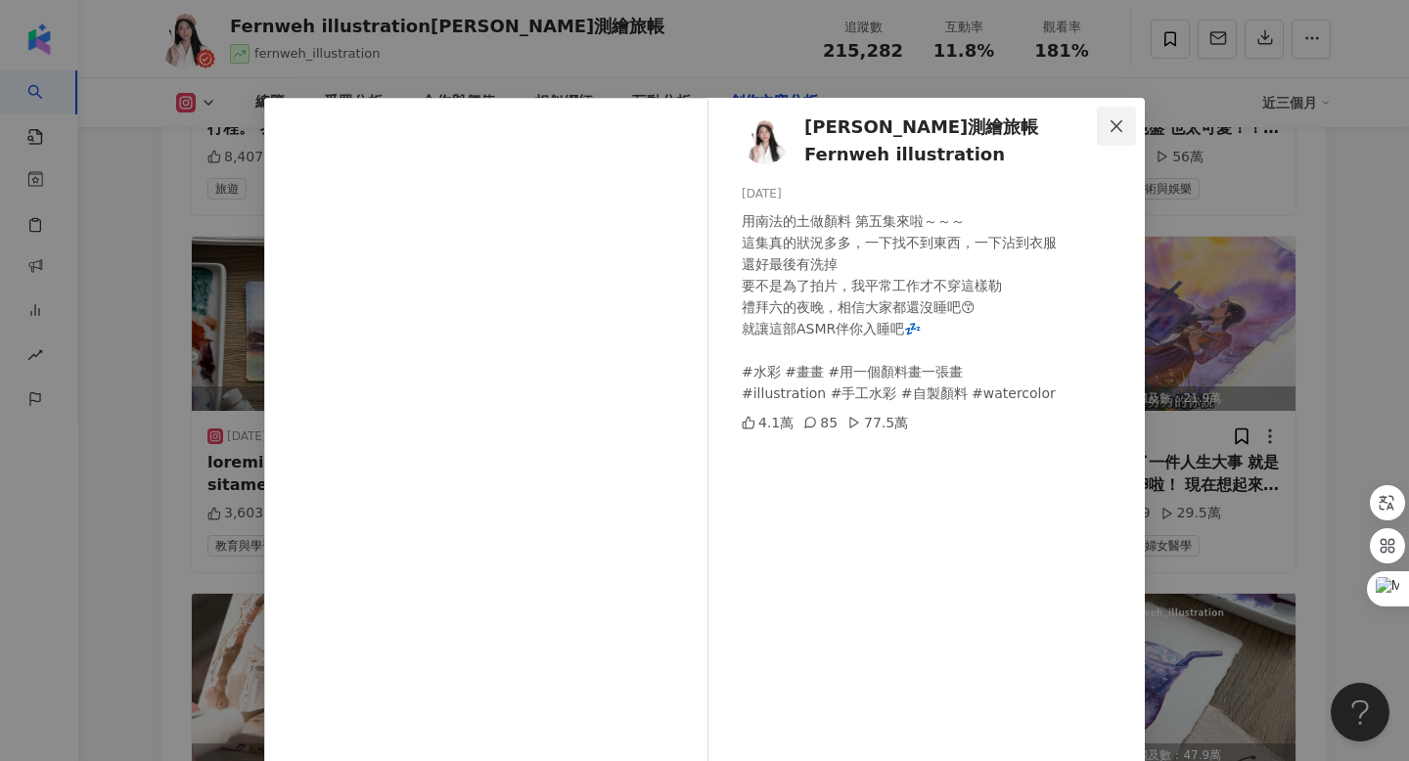
click at [1110, 118] on icon "close" at bounding box center [1117, 126] width 16 height 16
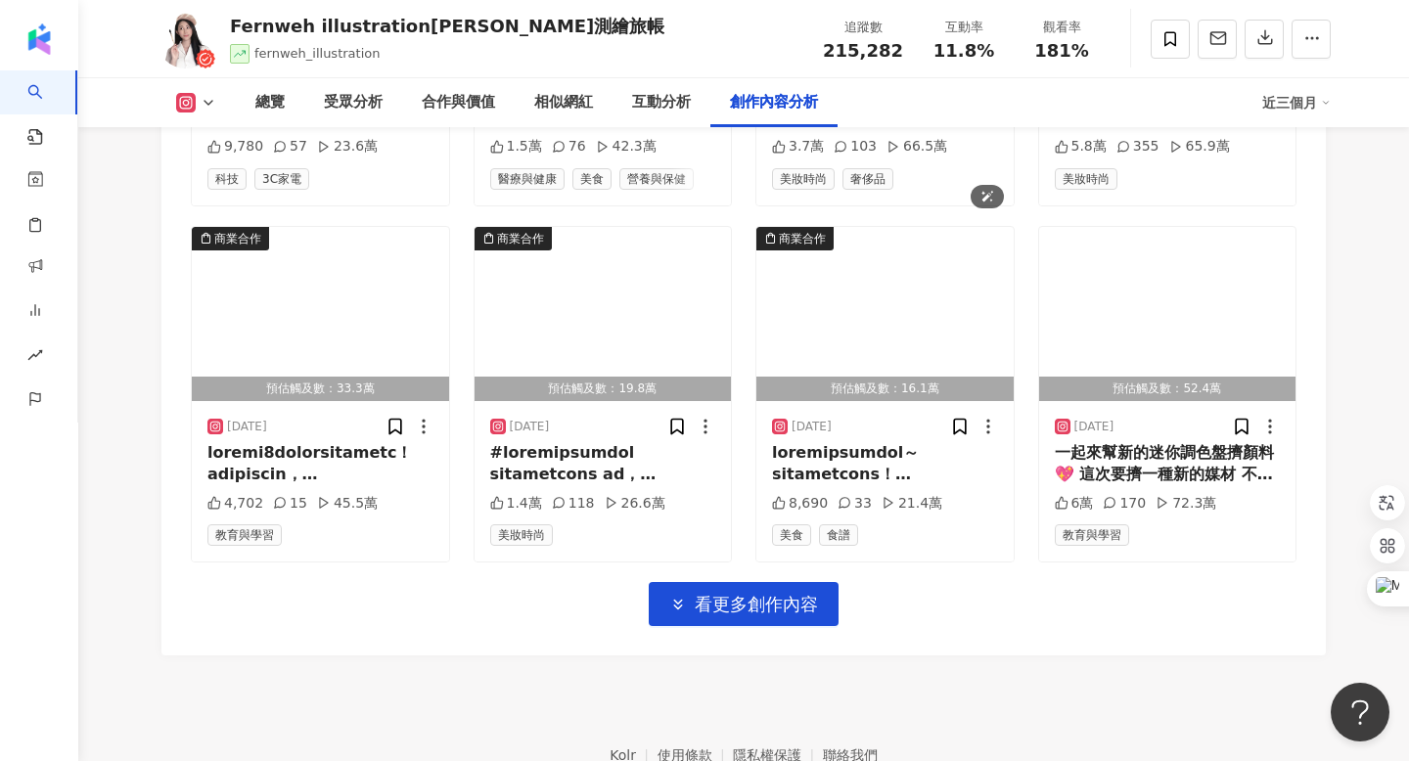
scroll to position [7961, 0]
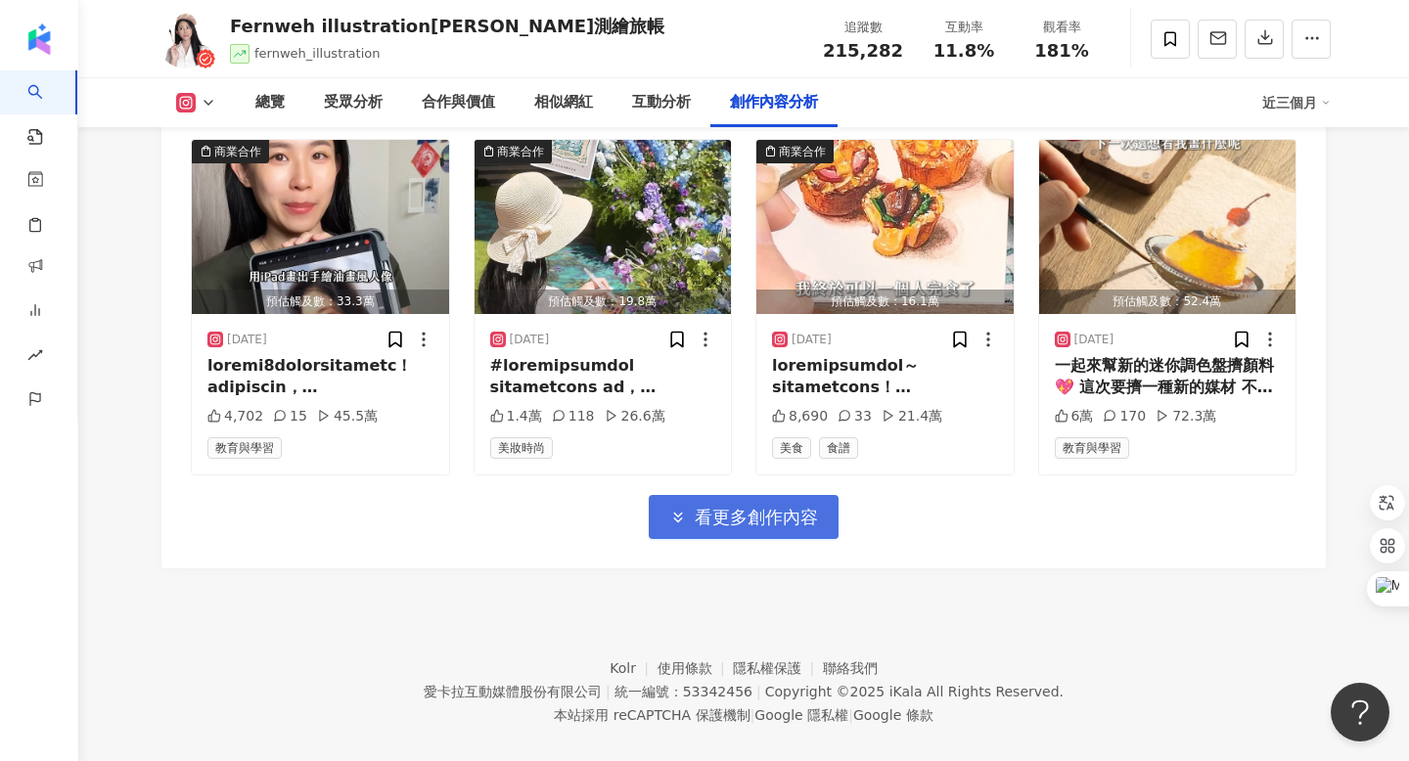
click at [807, 507] on span "看更多創作內容" at bounding box center [756, 518] width 123 height 22
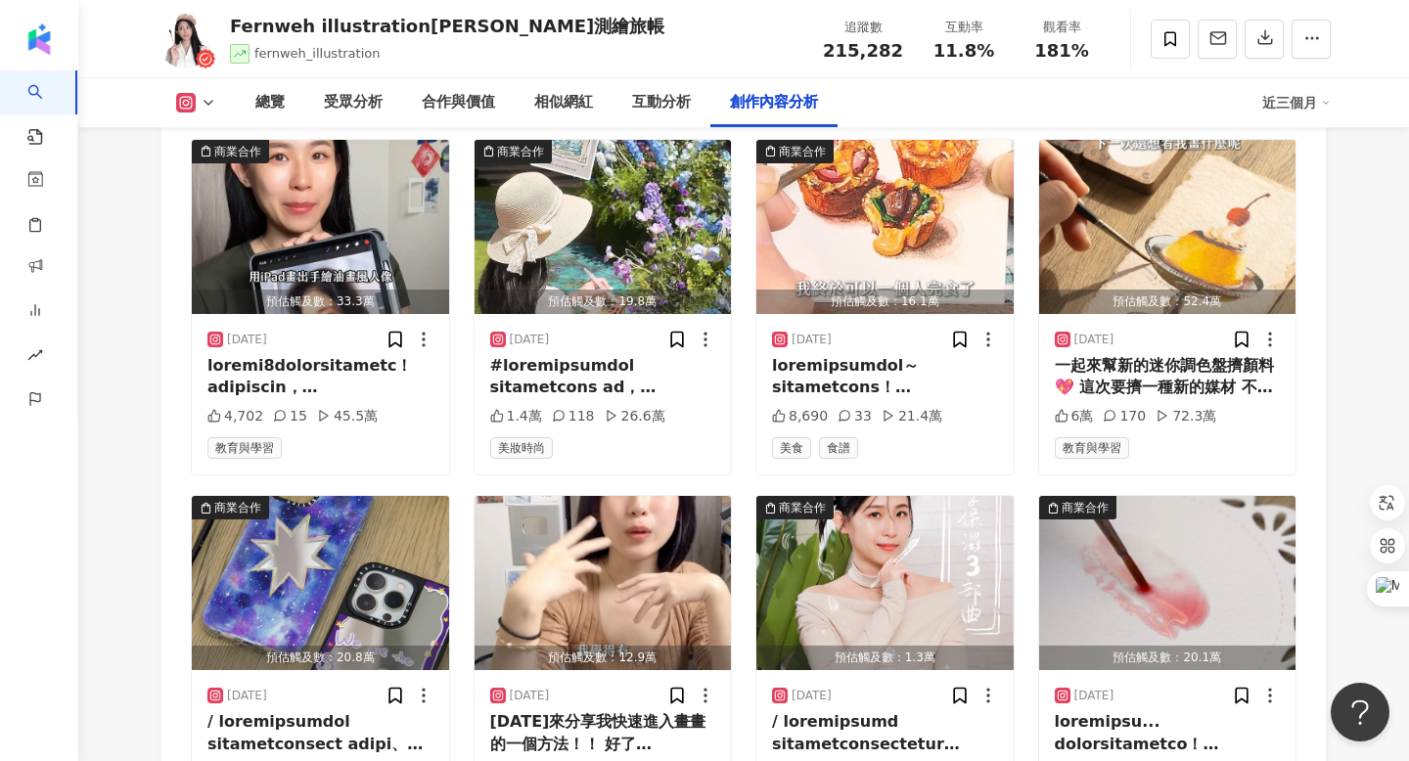
scroll to position [8179, 0]
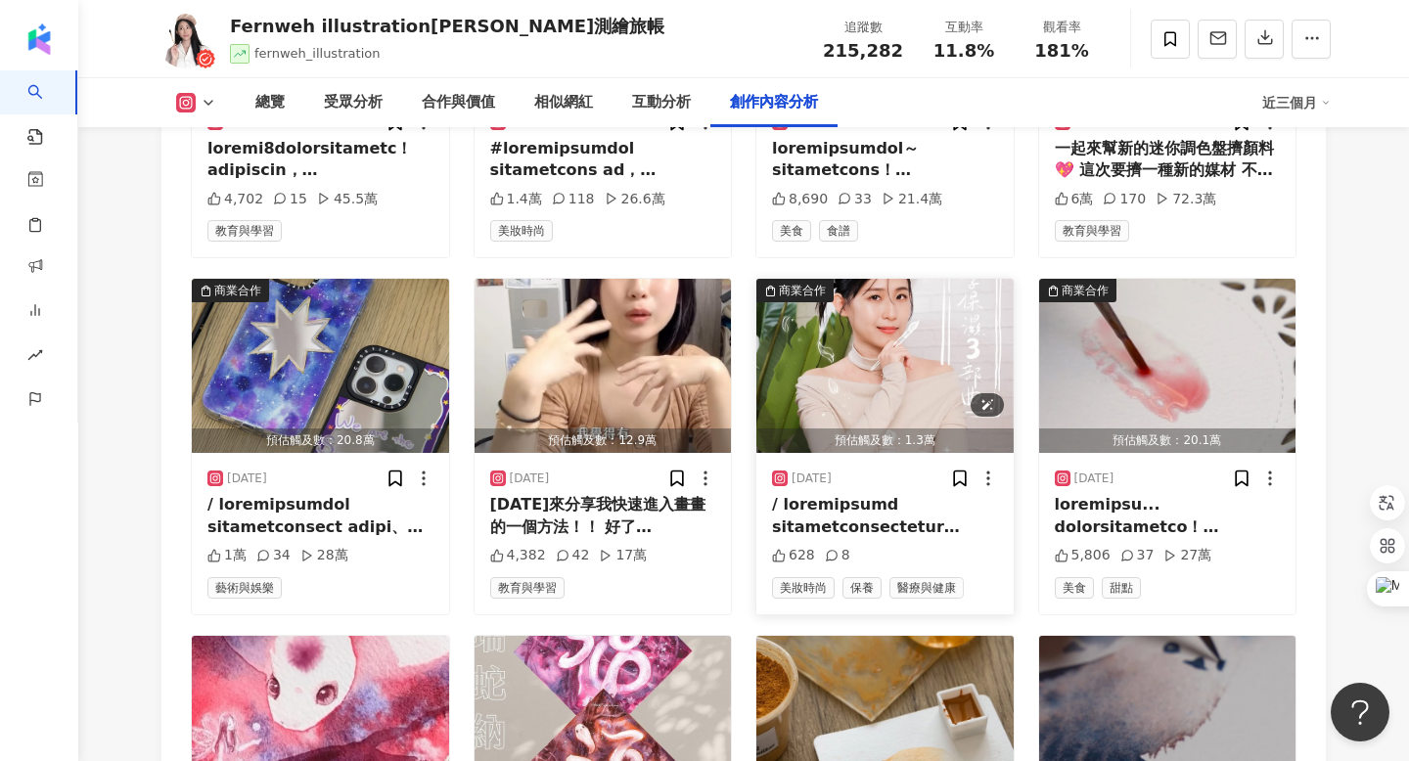
click at [868, 336] on img "button" at bounding box center [884, 366] width 257 height 174
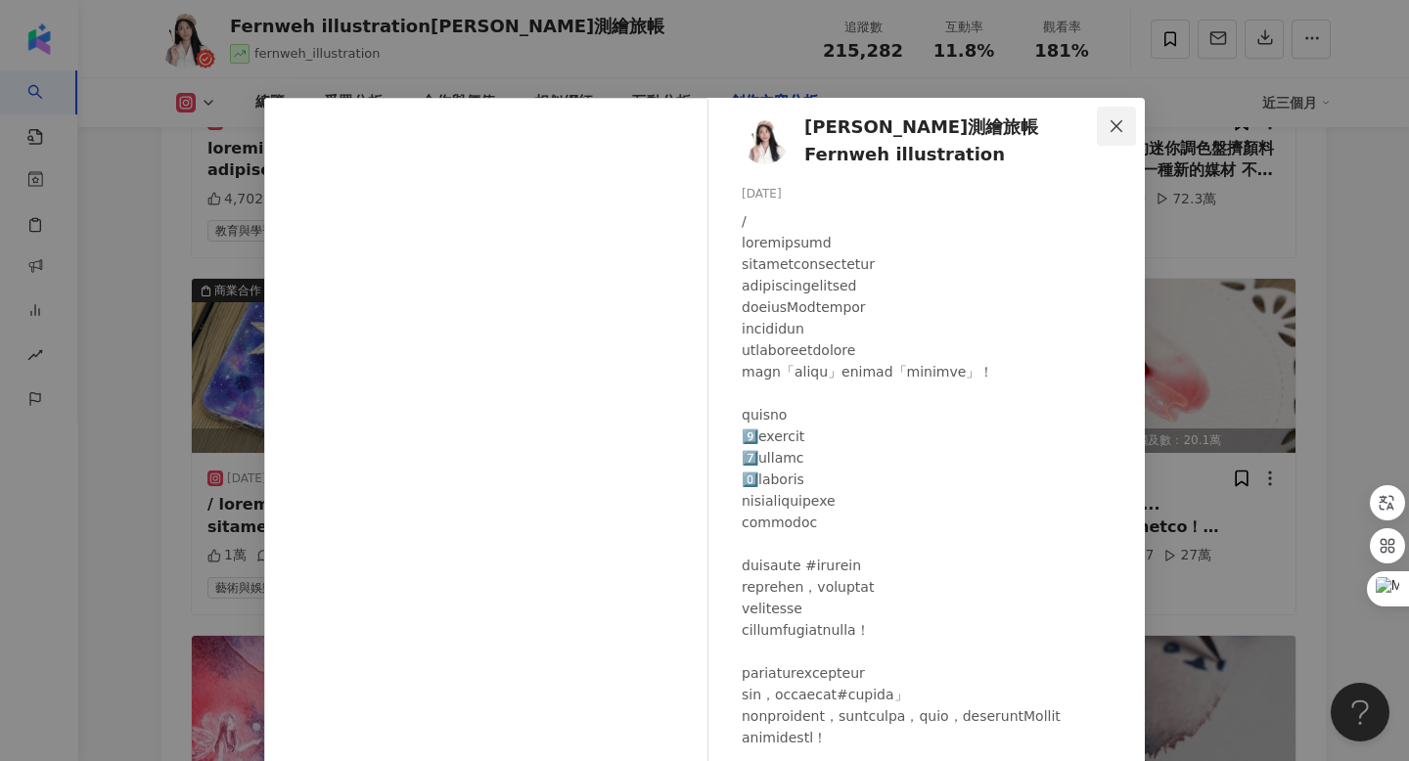
click at [1115, 130] on icon "close" at bounding box center [1117, 126] width 16 height 16
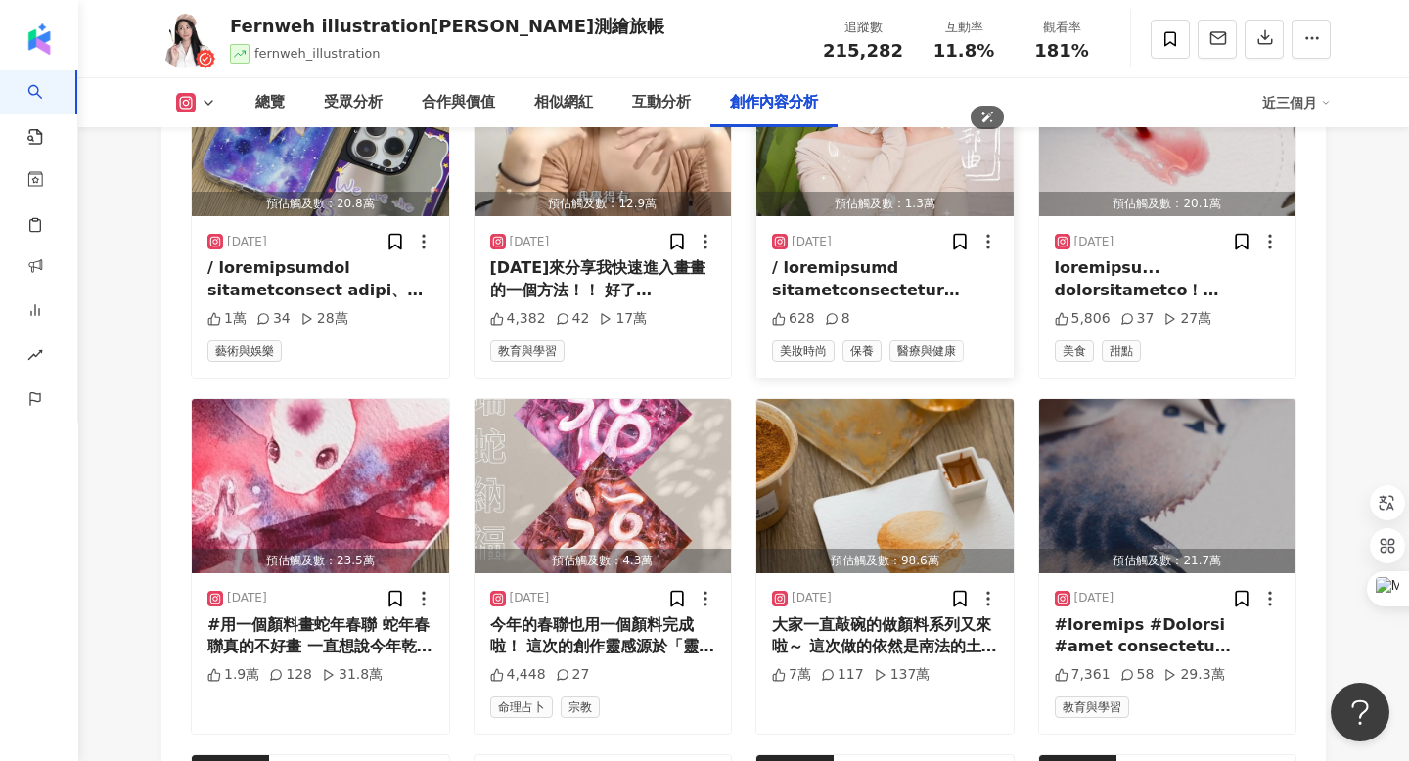
scroll to position [8921, 0]
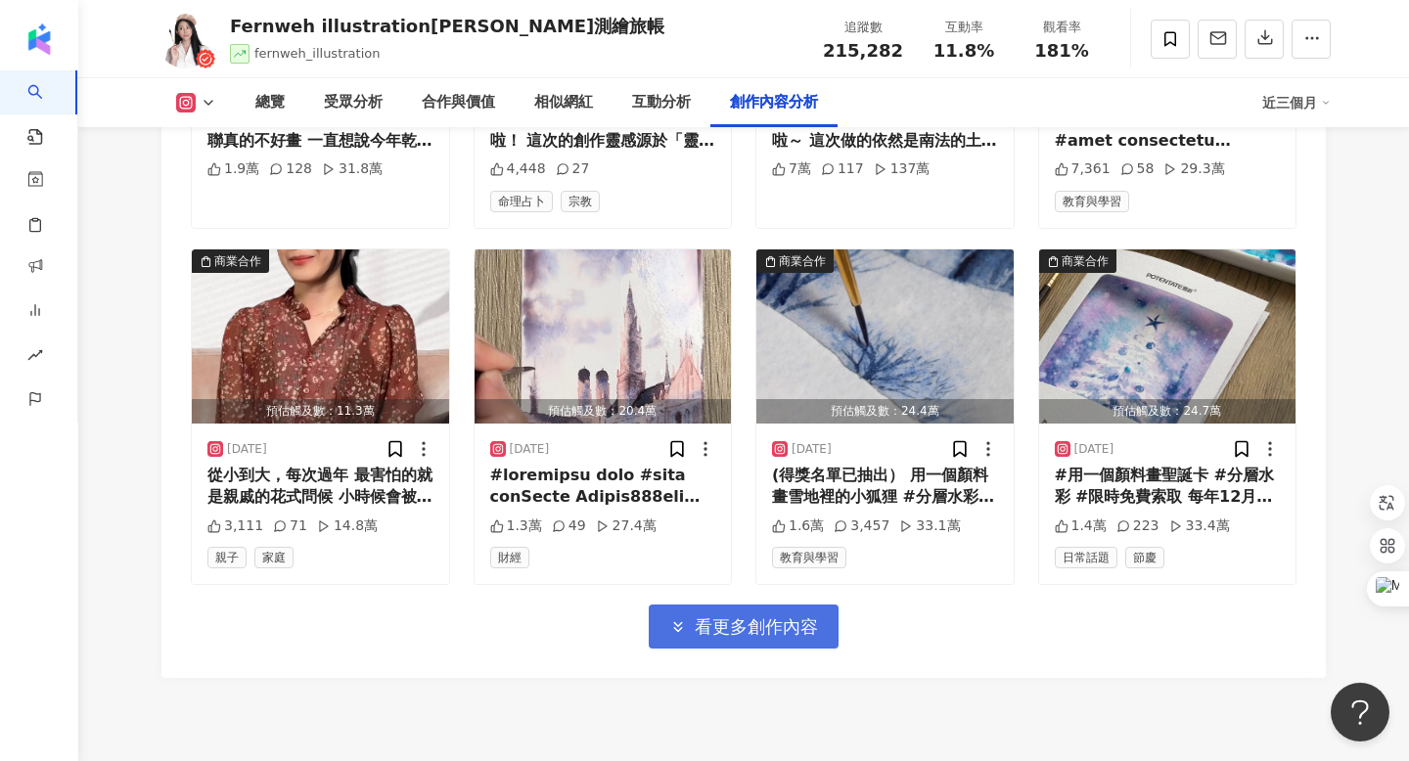
click at [721, 616] on span "看更多創作內容" at bounding box center [756, 627] width 123 height 22
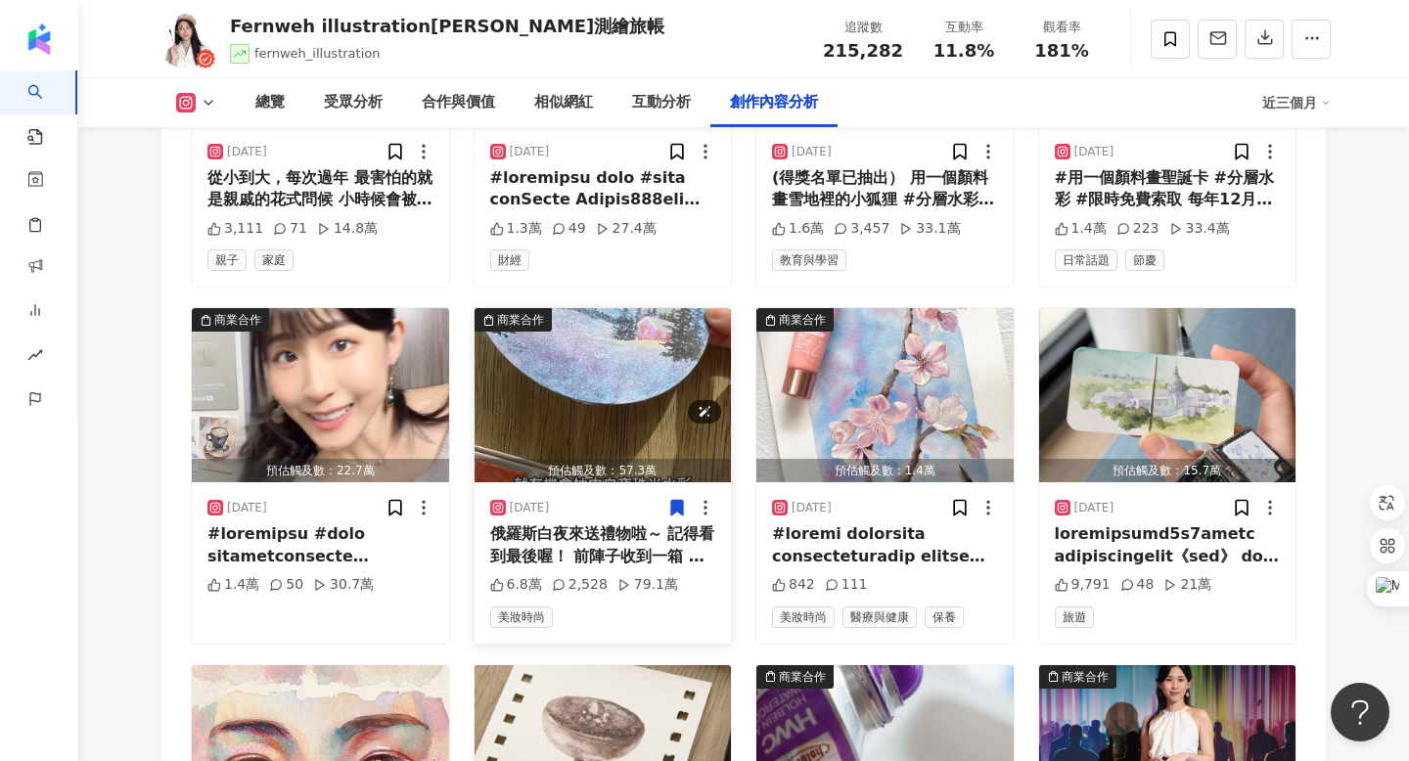
scroll to position [9264, 0]
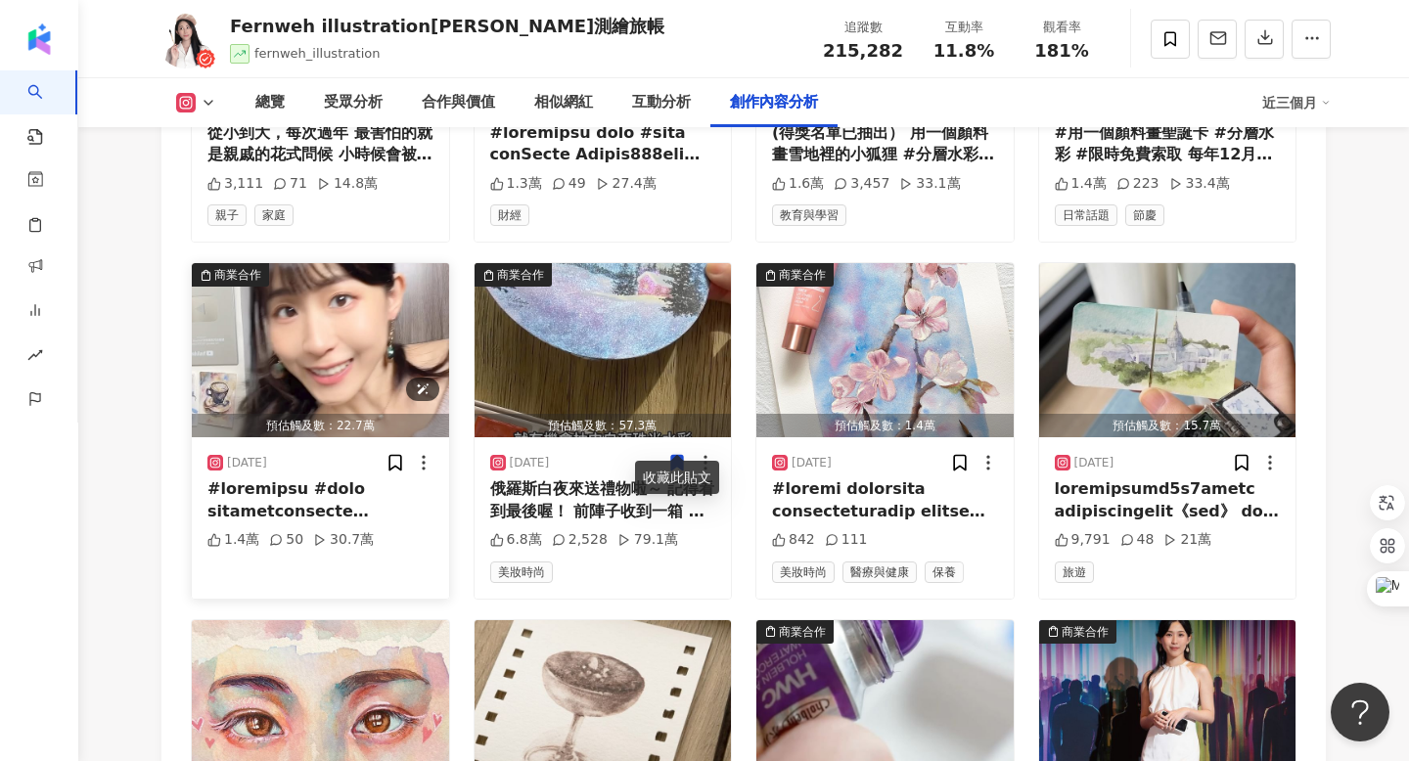
click at [343, 336] on img "button" at bounding box center [320, 350] width 257 height 174
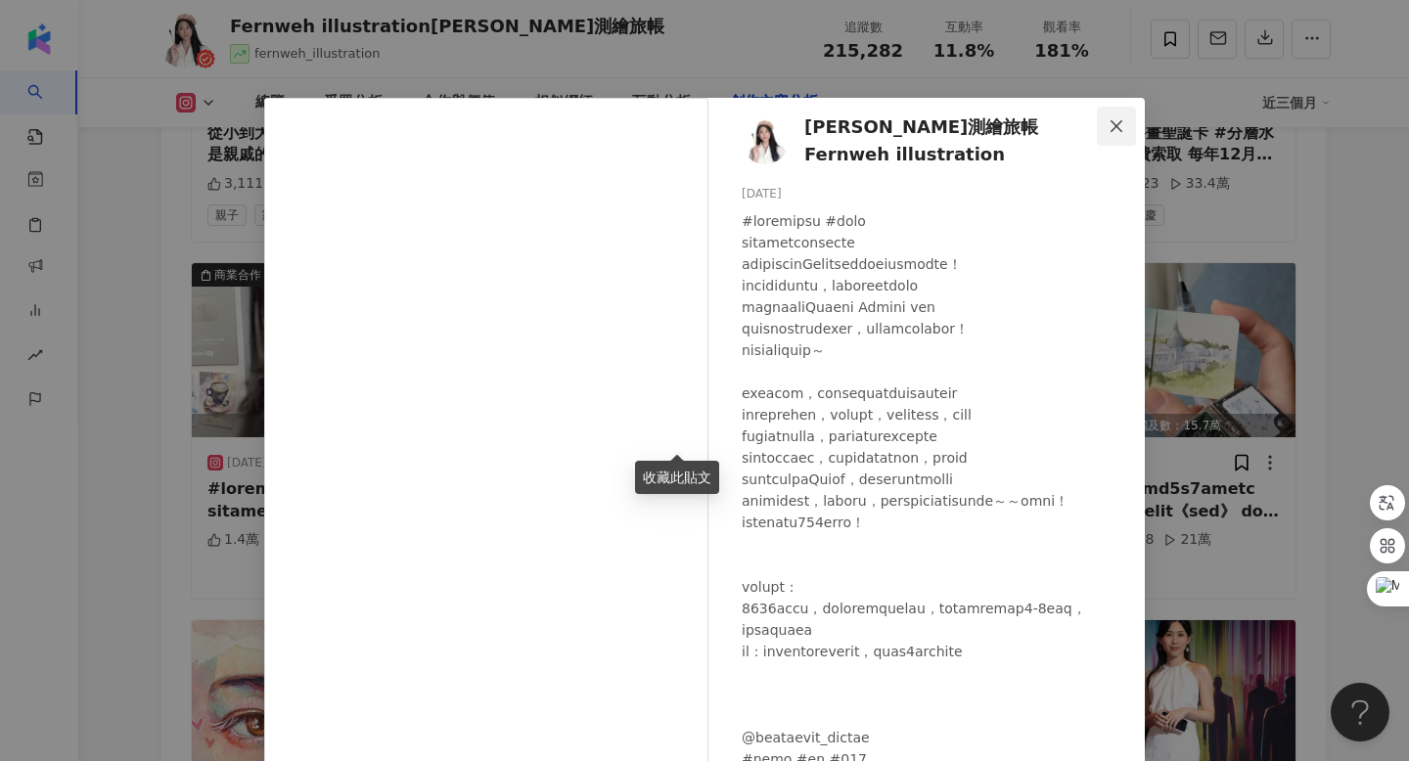
click at [1105, 127] on span "Close" at bounding box center [1116, 126] width 39 height 16
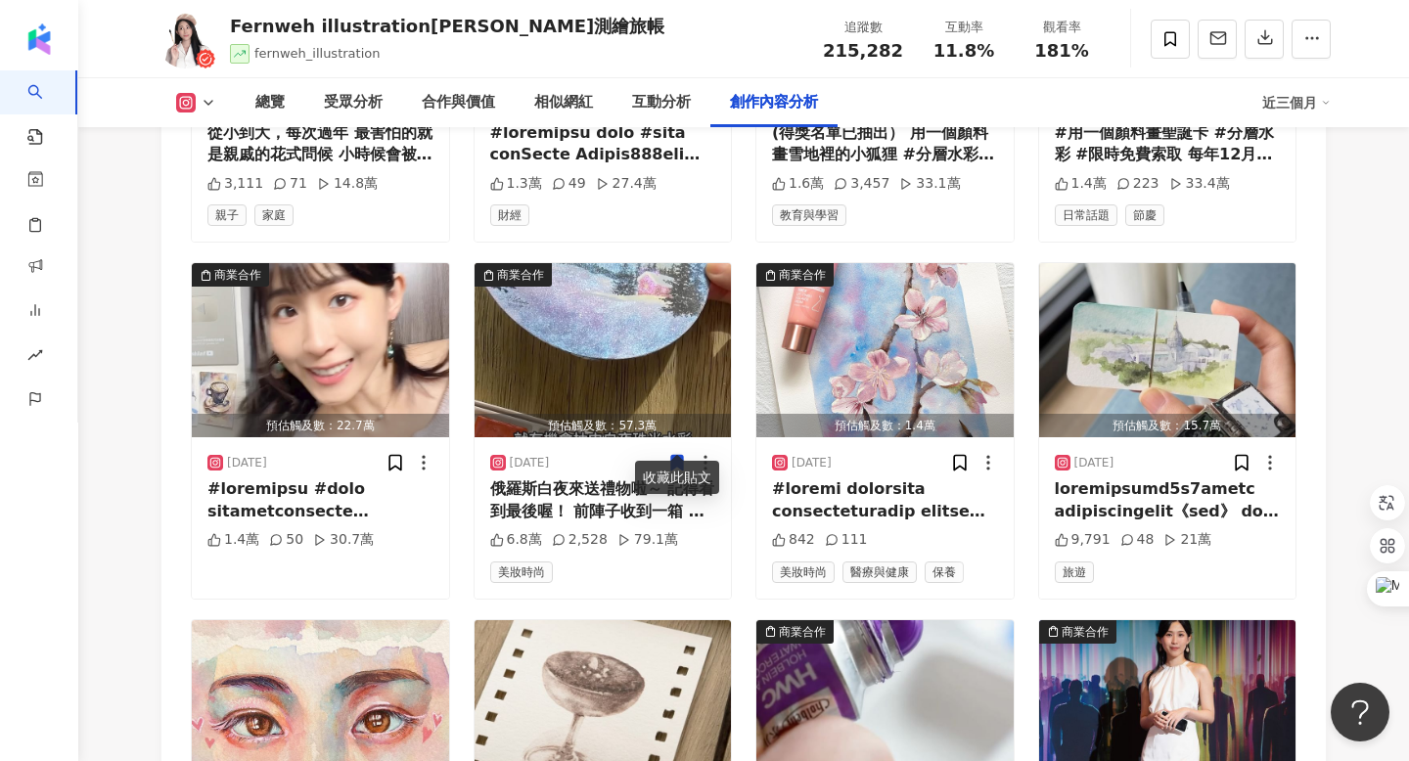
scroll to position [9410, 0]
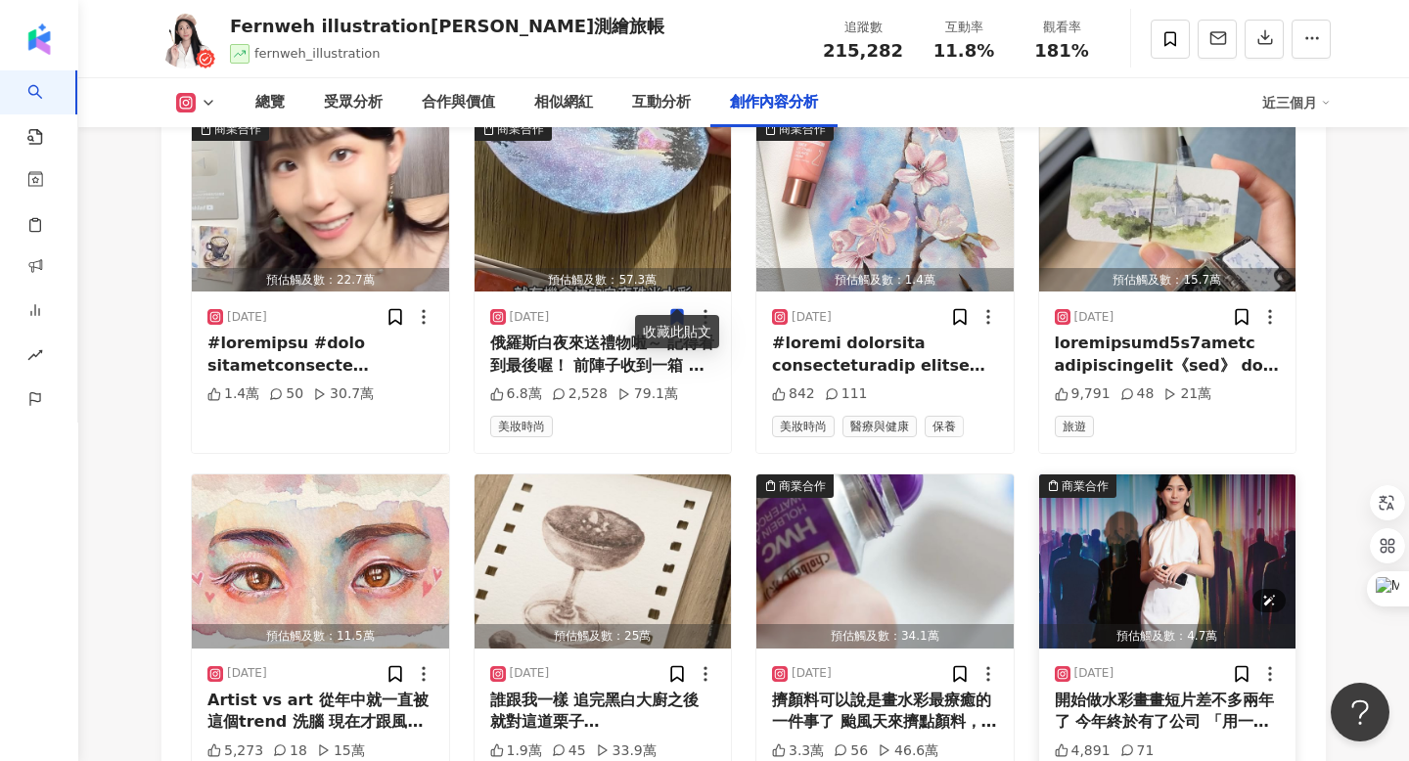
click at [1122, 514] on img "button" at bounding box center [1167, 562] width 257 height 174
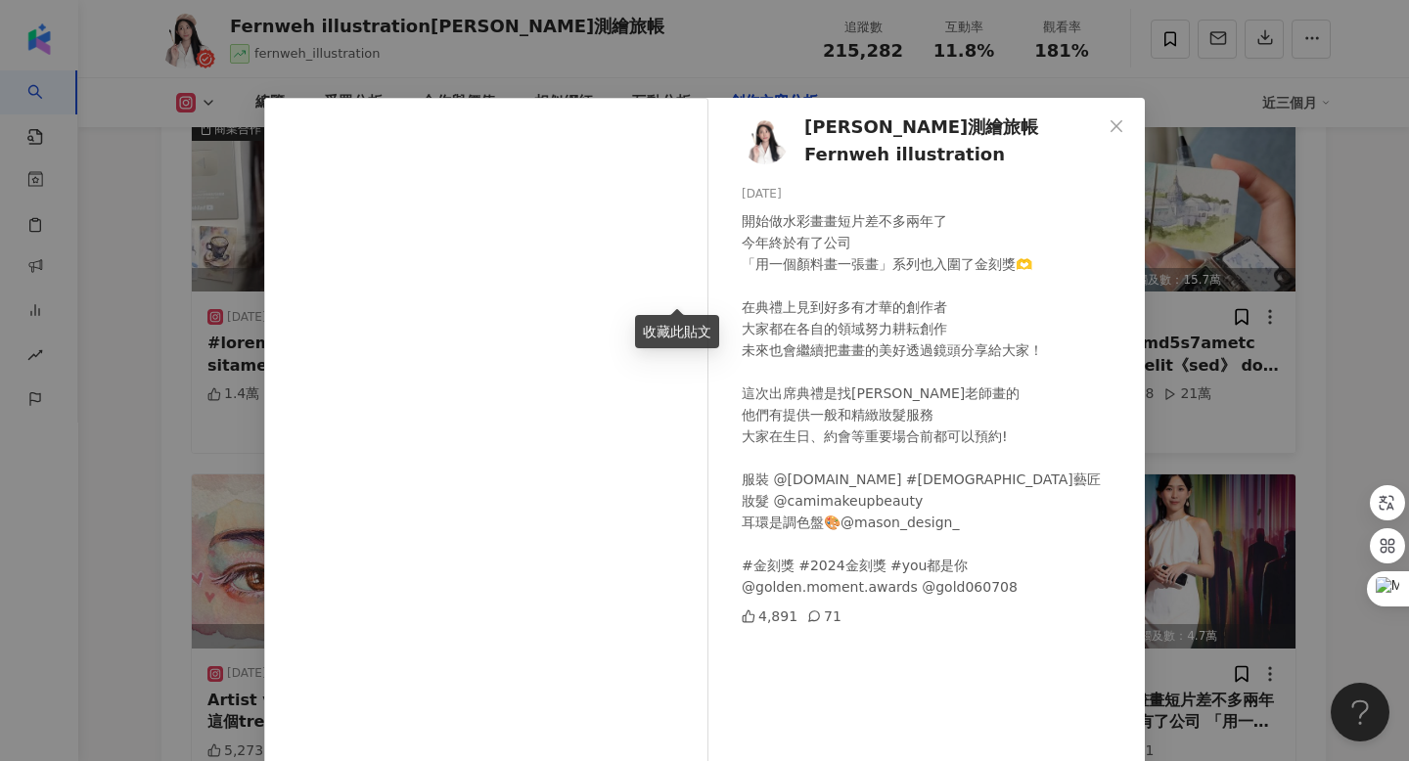
click at [1108, 124] on span "Close" at bounding box center [1116, 126] width 39 height 16
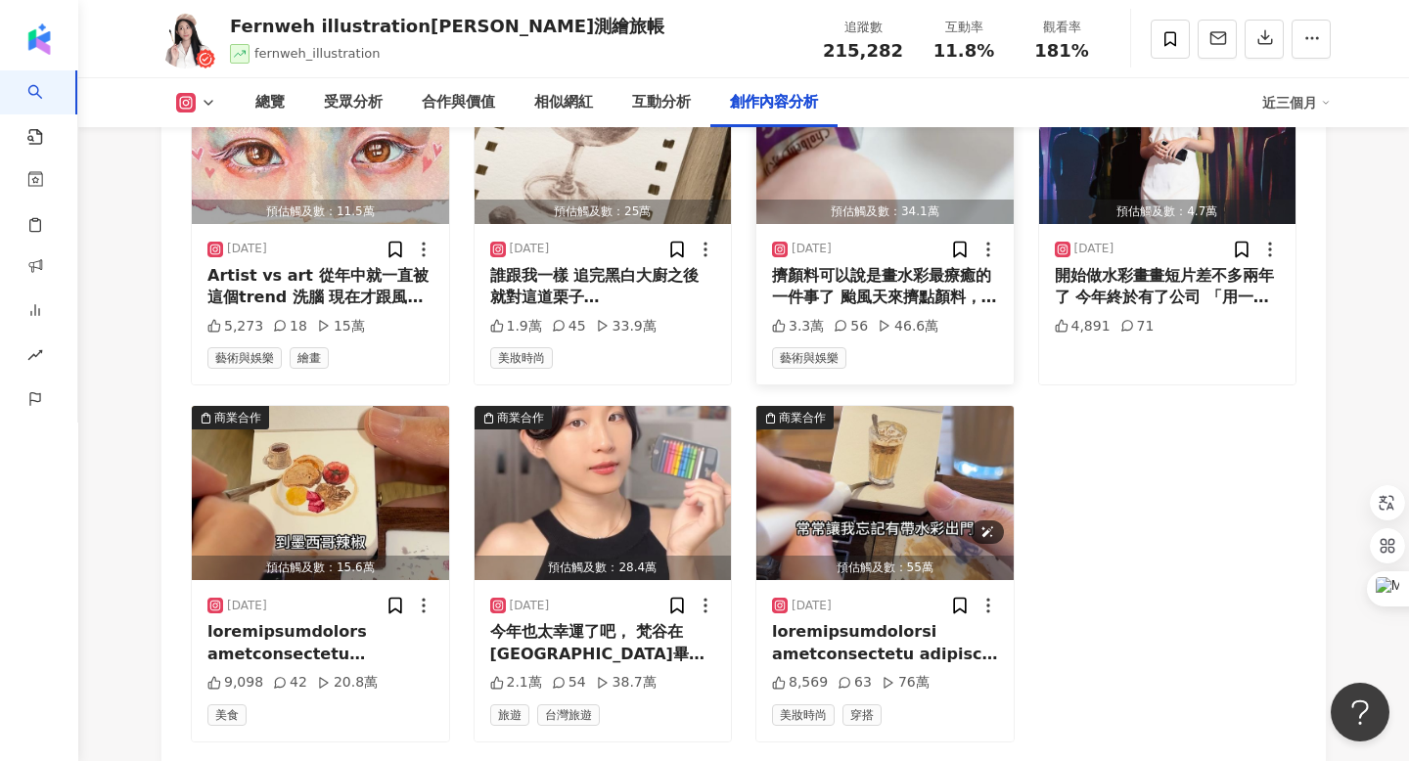
scroll to position [9882, 0]
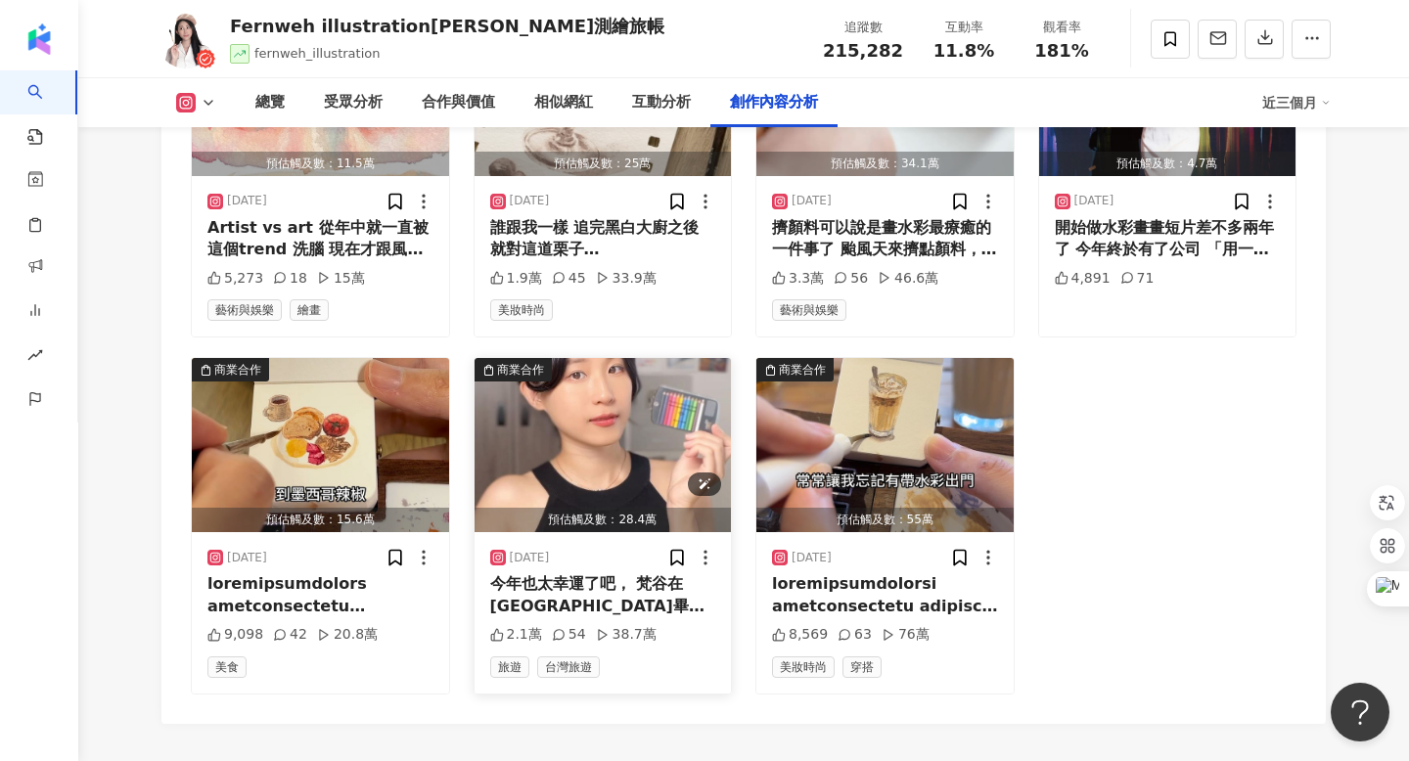
click at [684, 398] on img "button" at bounding box center [603, 445] width 257 height 174
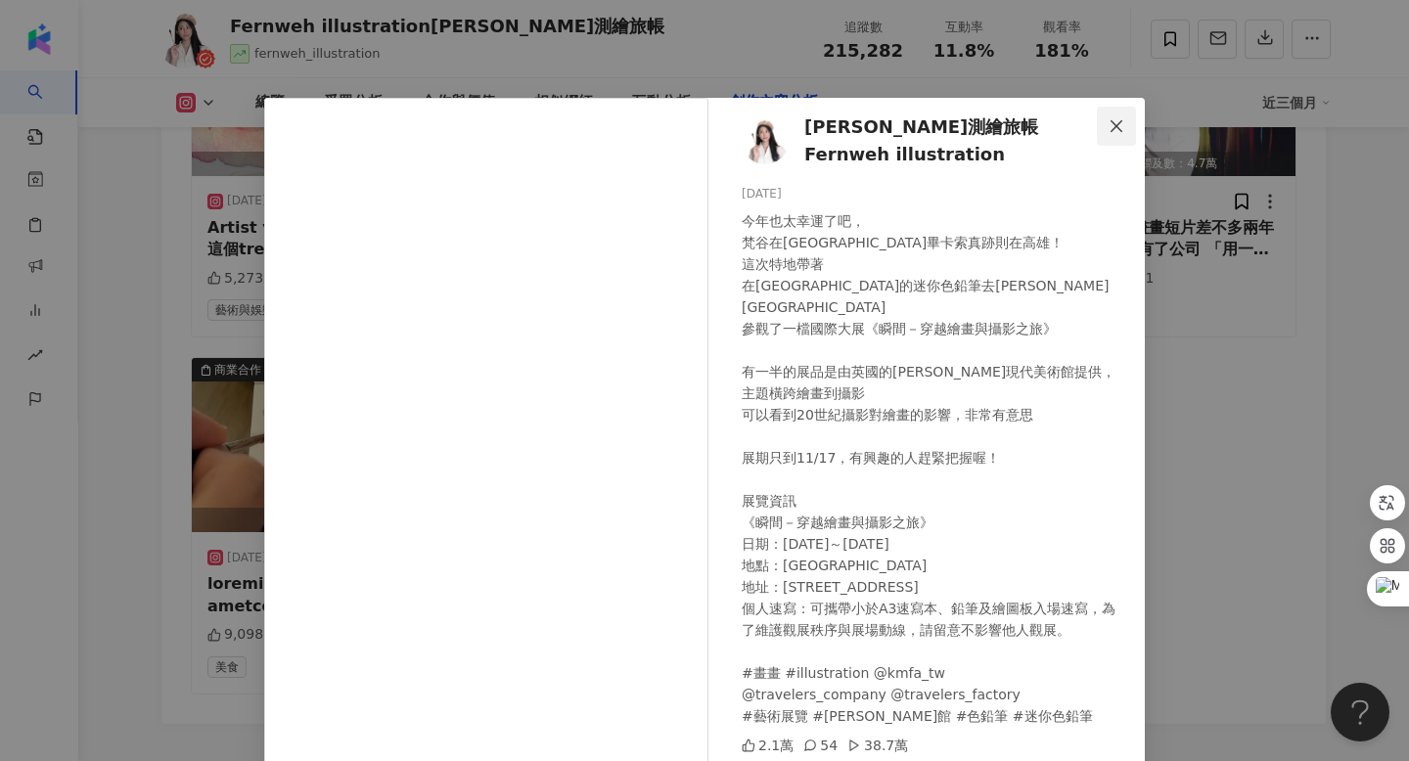
click at [1113, 126] on icon "close" at bounding box center [1117, 126] width 16 height 16
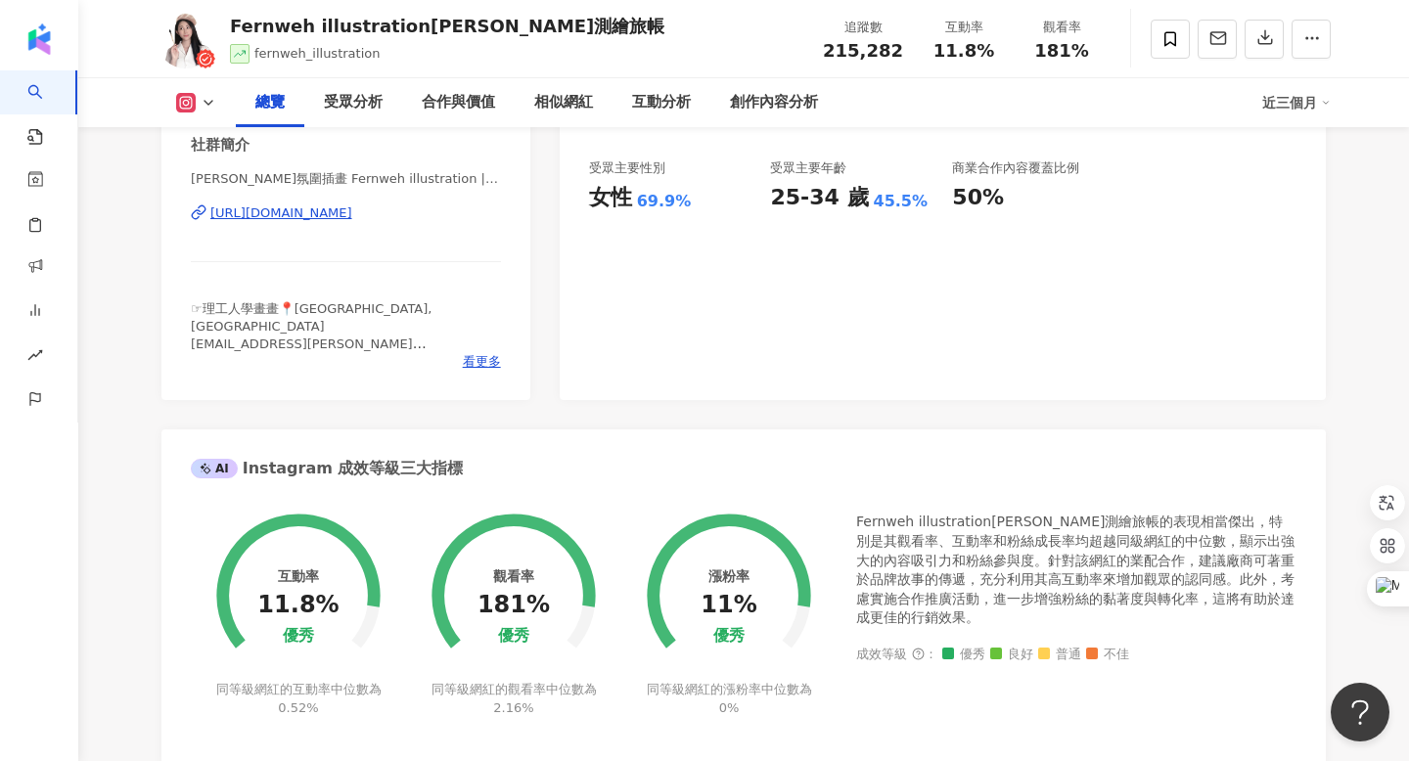
scroll to position [0, 0]
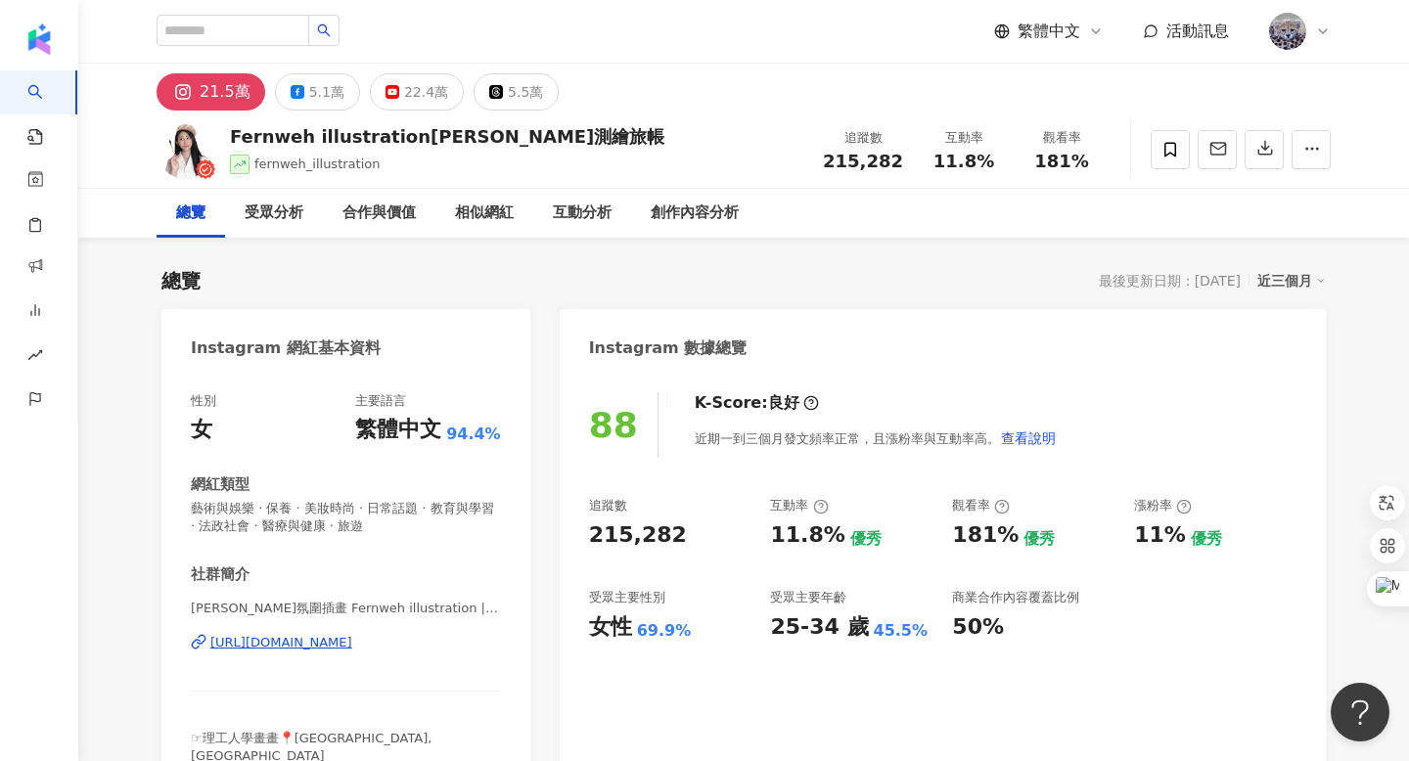
click at [318, 645] on div "https://www.instagram.com/fernweh_illustration/" at bounding box center [281, 643] width 142 height 18
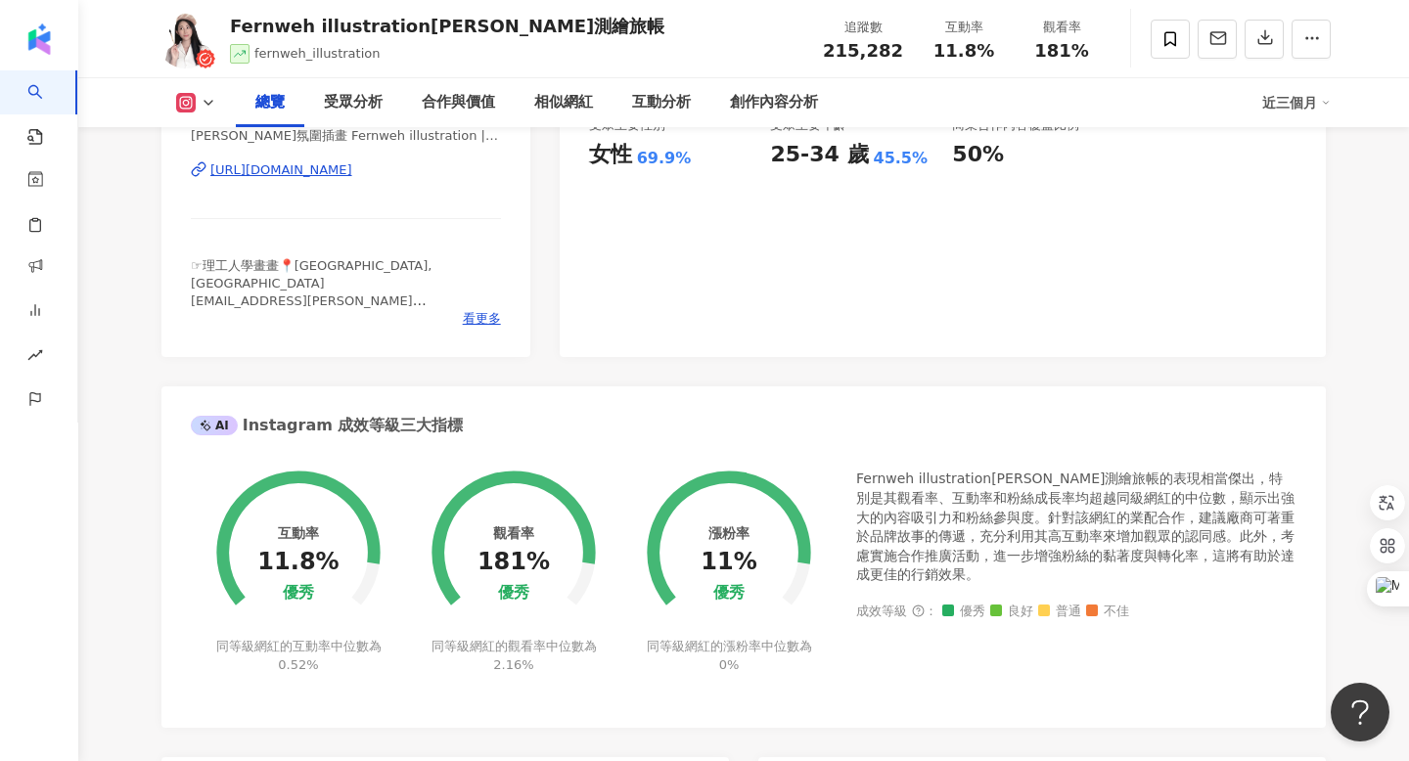
scroll to position [511, 0]
